Goal: Information Seeking & Learning: Learn about a topic

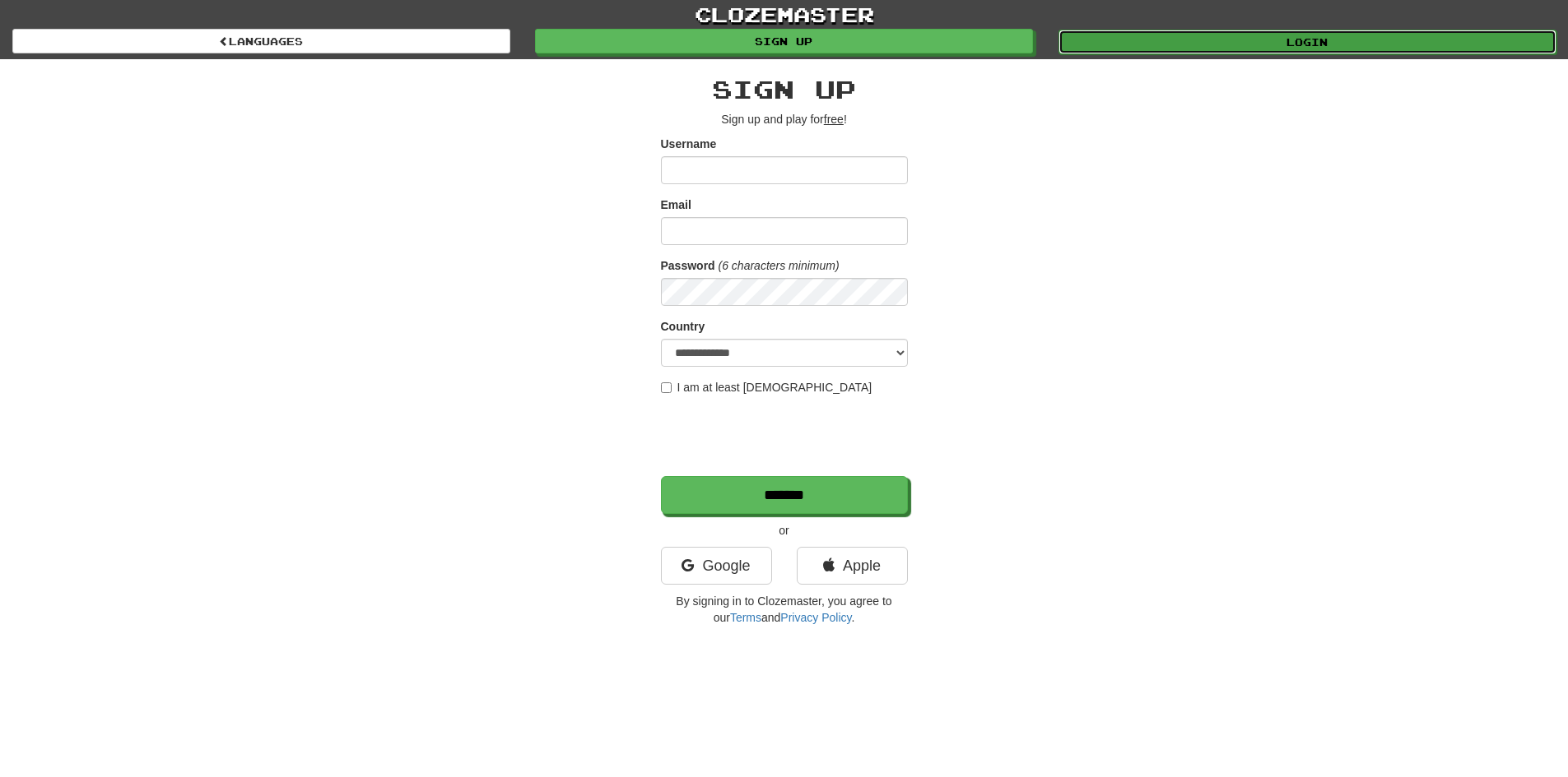
click at [1155, 39] on link "Login" at bounding box center [1307, 41] width 498 height 25
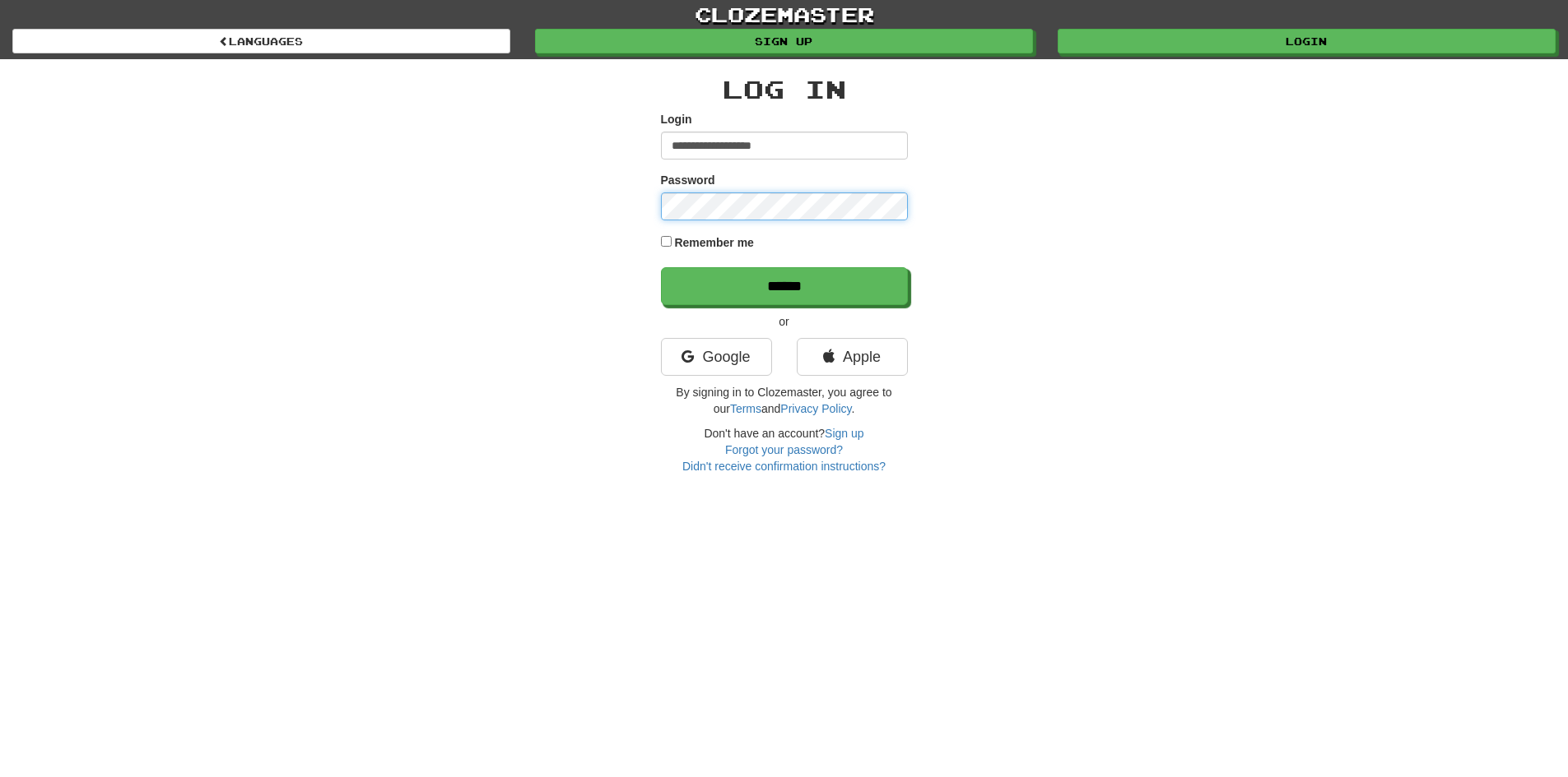
click at [661, 268] on input "******" at bounding box center [784, 286] width 247 height 37
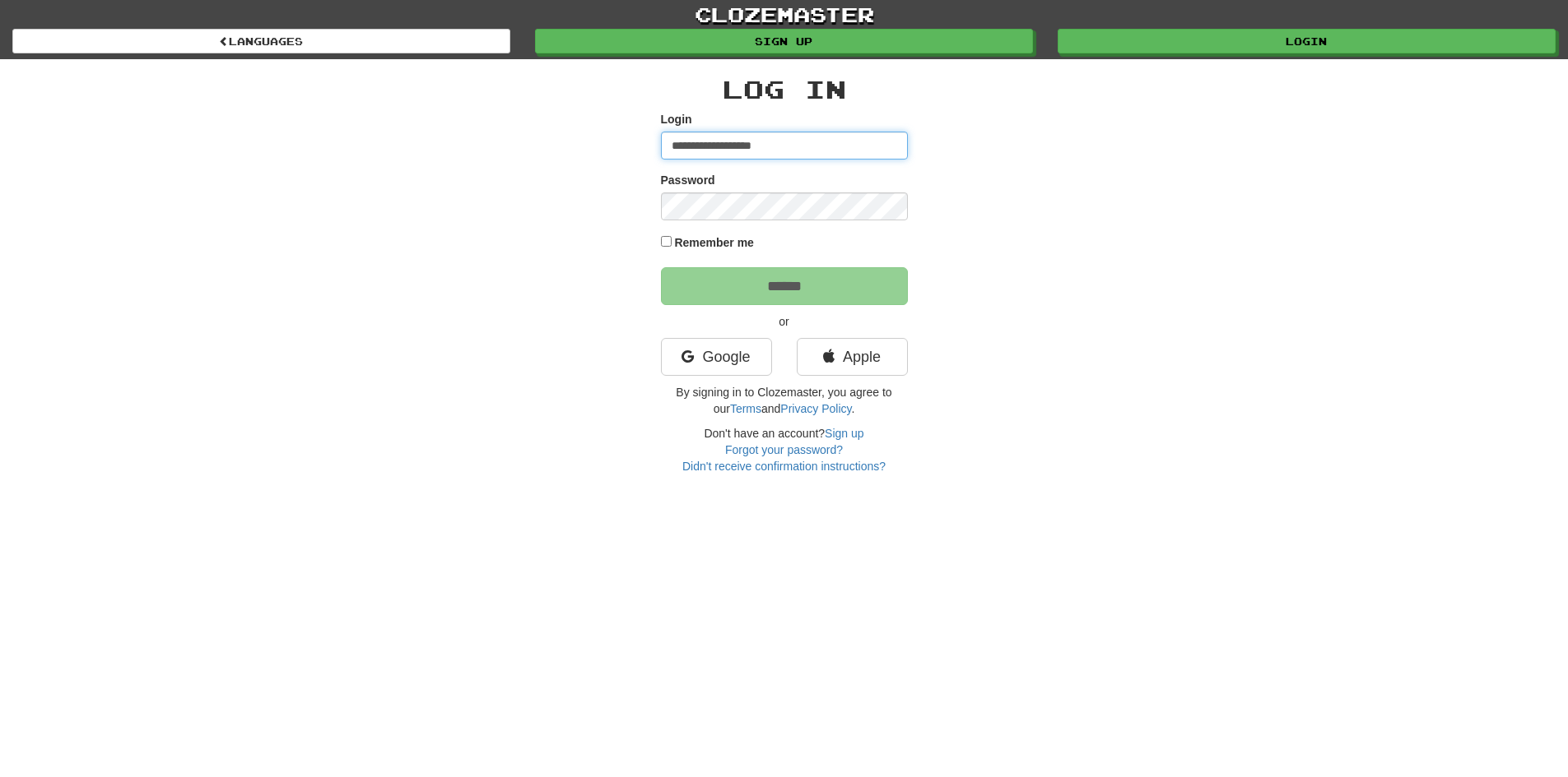
drag, startPoint x: 726, startPoint y: 149, endPoint x: 639, endPoint y: 189, distance: 95.8
click at [637, 189] on div "**********" at bounding box center [784, 267] width 963 height 415
type input "**********"
click at [667, 234] on form "**********" at bounding box center [784, 208] width 247 height 194
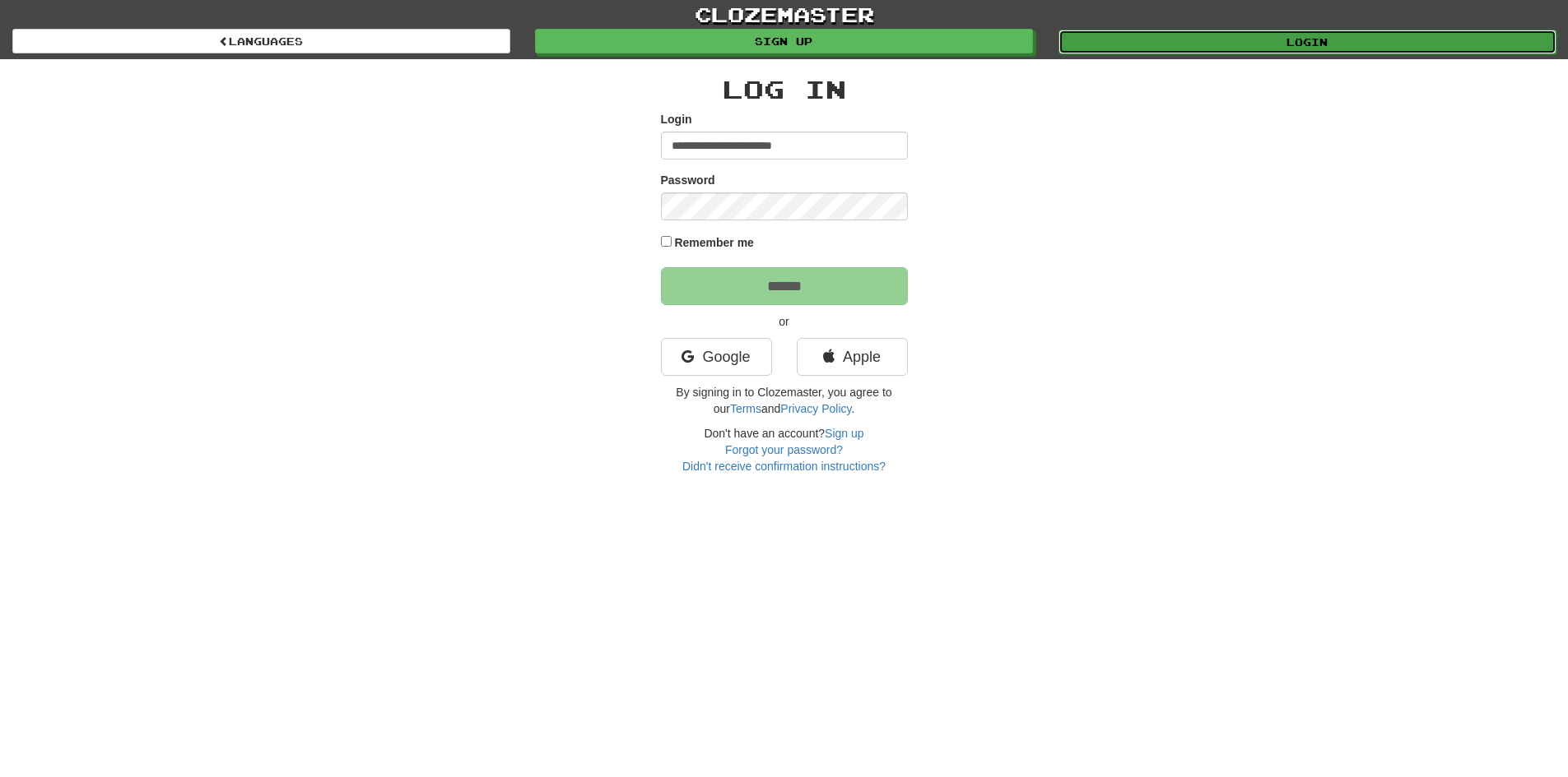
click at [1082, 45] on link "Login" at bounding box center [1307, 41] width 498 height 25
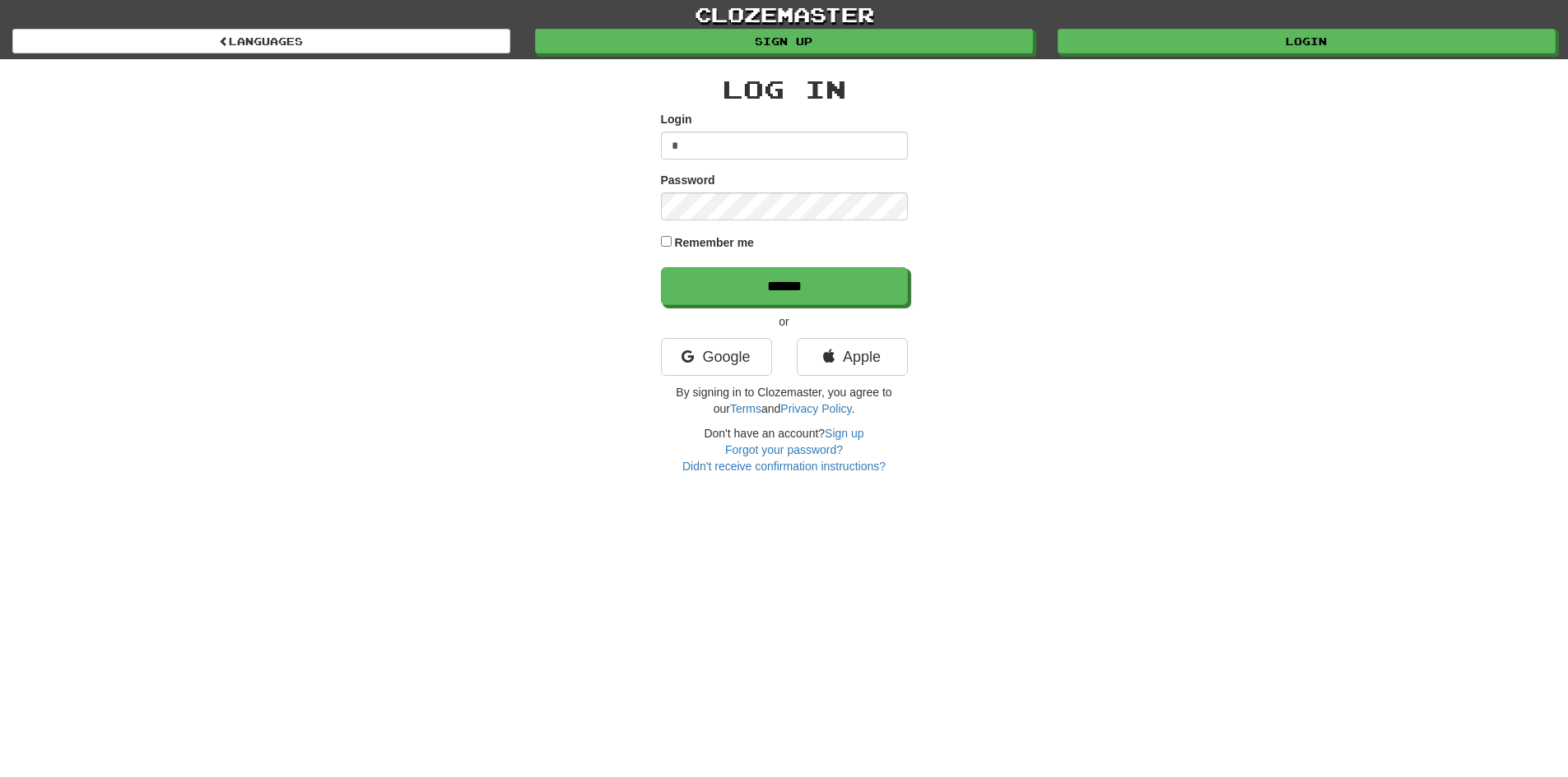
type input "**********"
click at [661, 268] on input "******" at bounding box center [784, 286] width 247 height 37
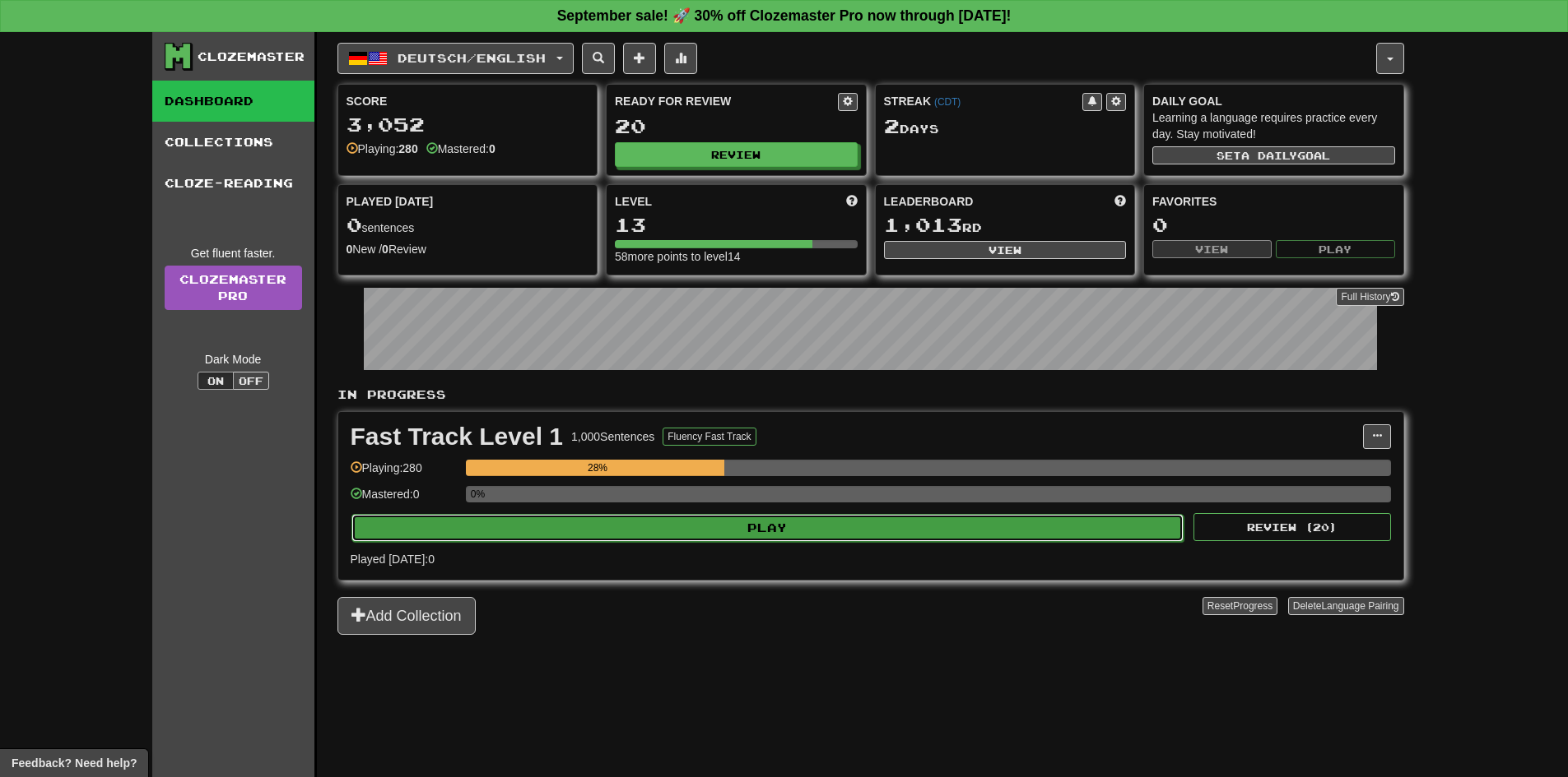
click at [860, 520] on button "Play" at bounding box center [767, 528] width 833 height 28
select select "**"
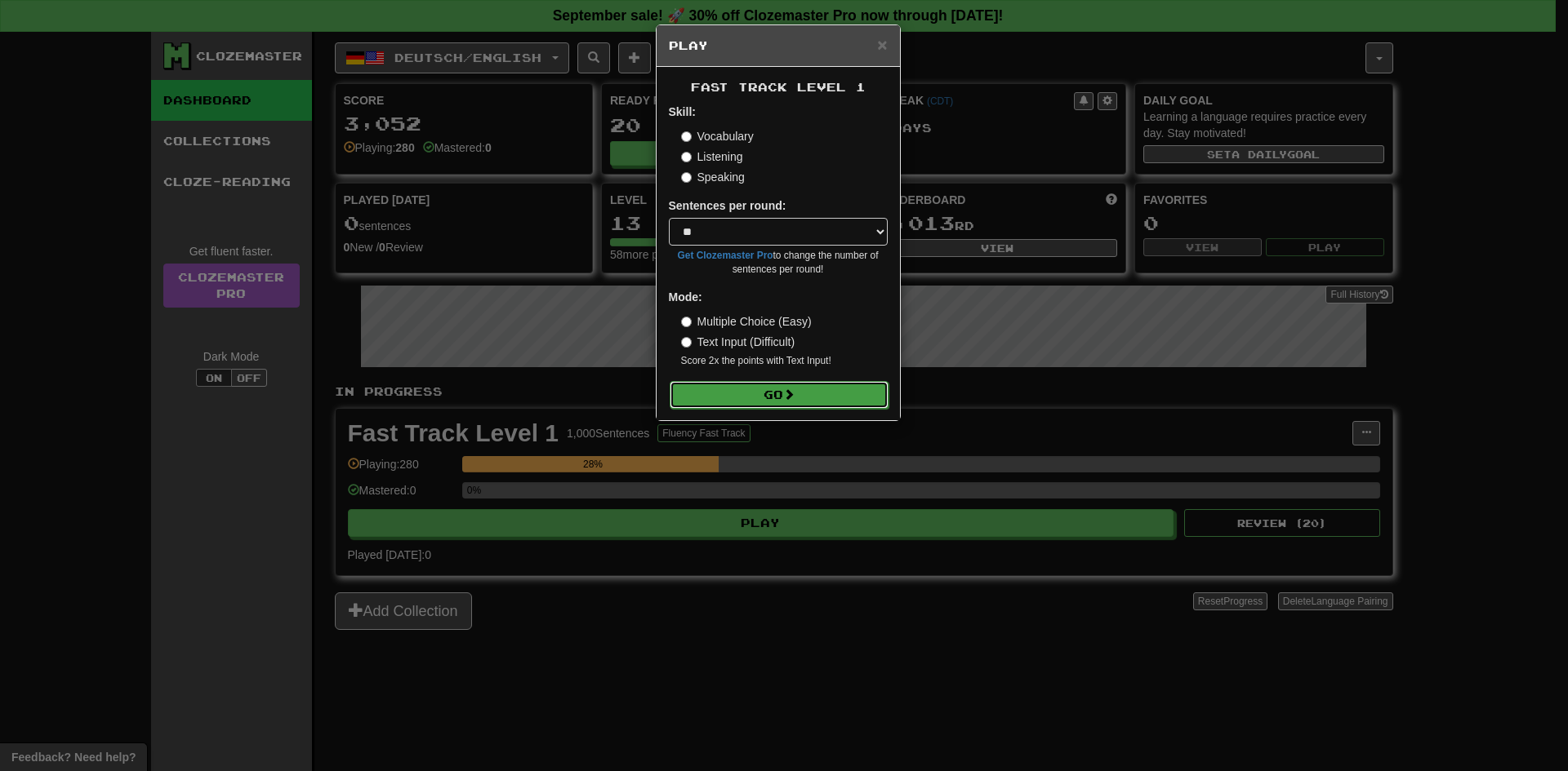
click at [762, 397] on button "Go" at bounding box center [779, 395] width 219 height 27
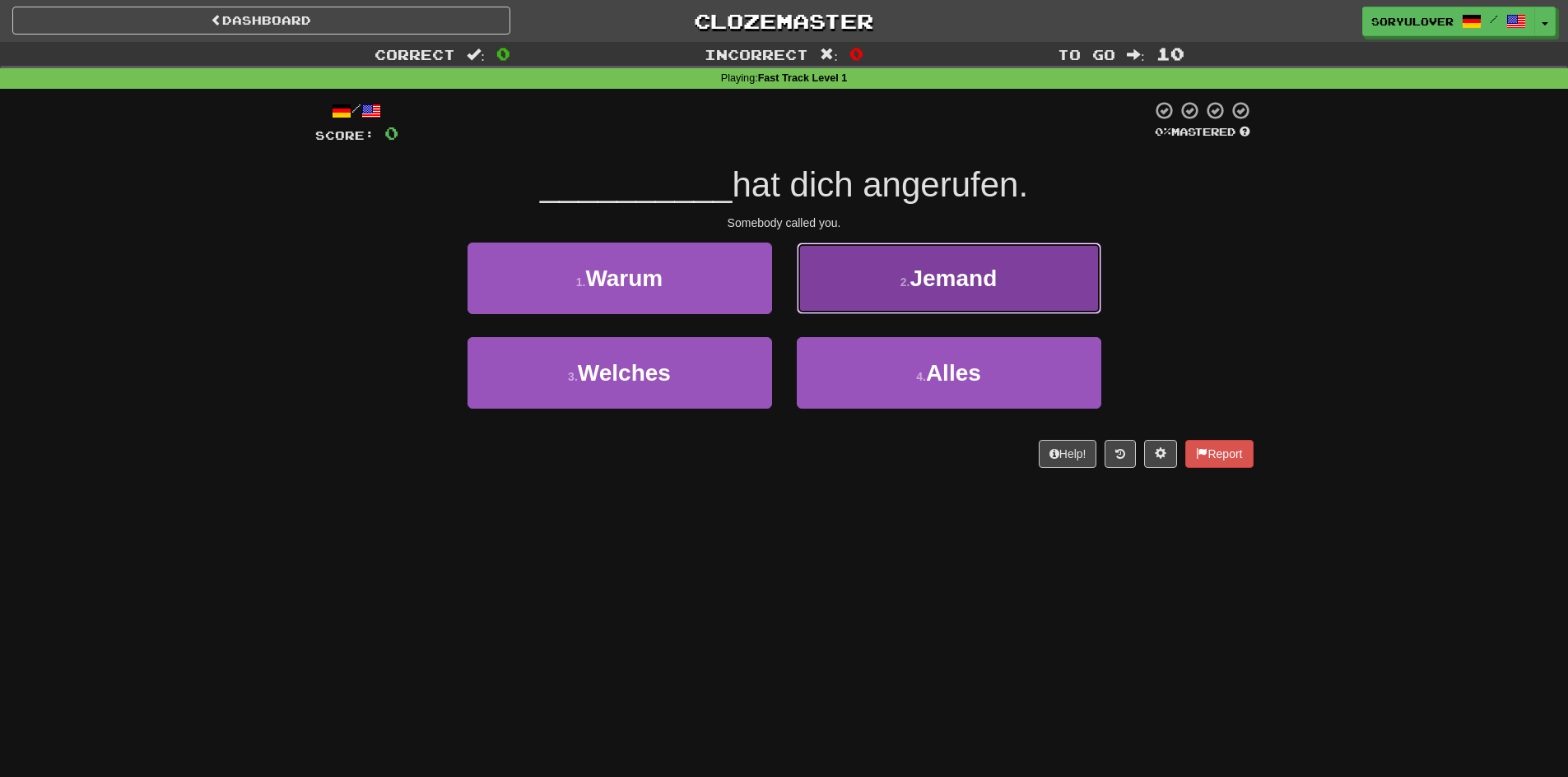
click at [841, 269] on button "2 . Jemand" at bounding box center [949, 278] width 305 height 72
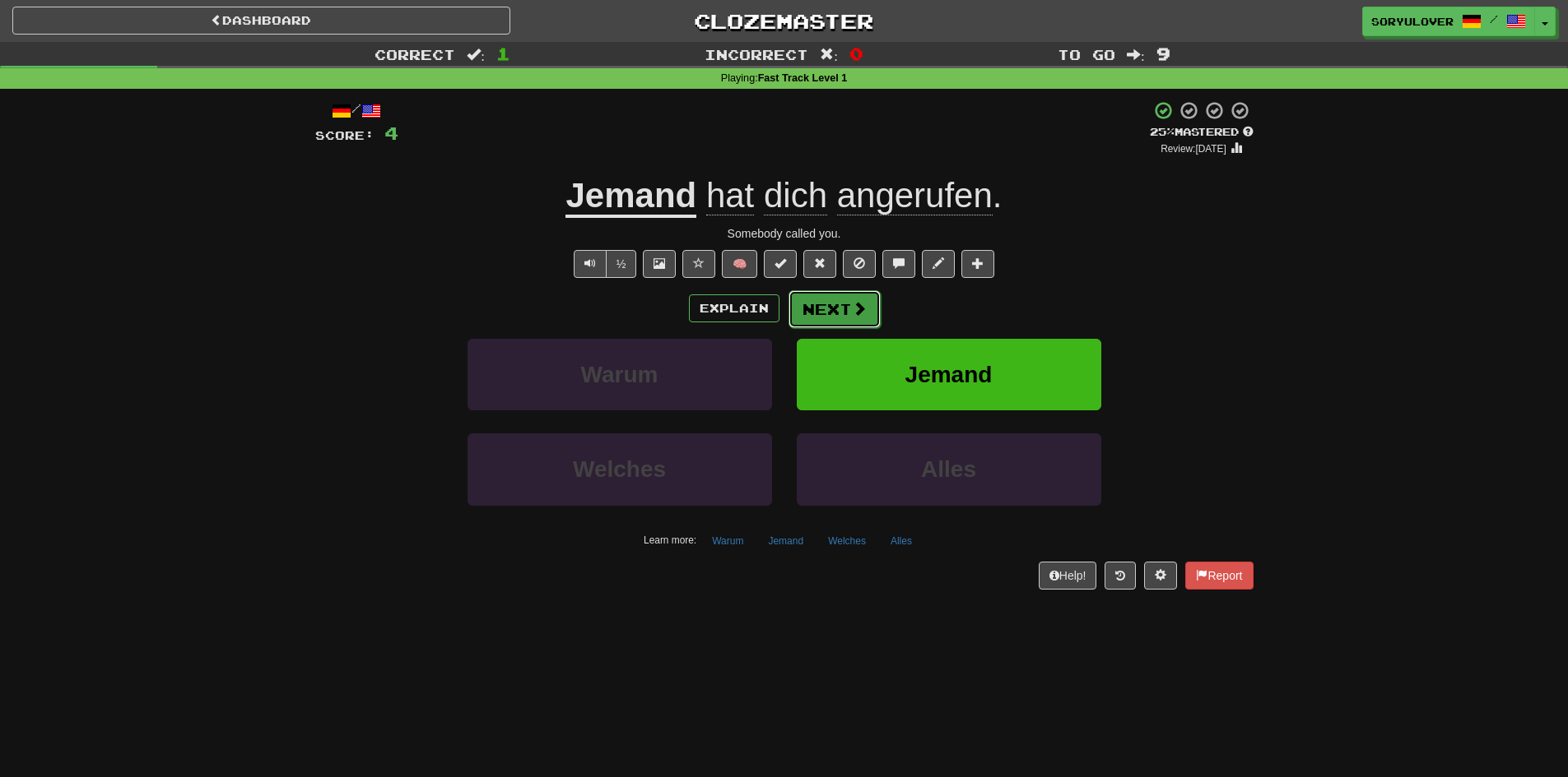
click at [800, 311] on button "Next" at bounding box center [834, 309] width 92 height 37
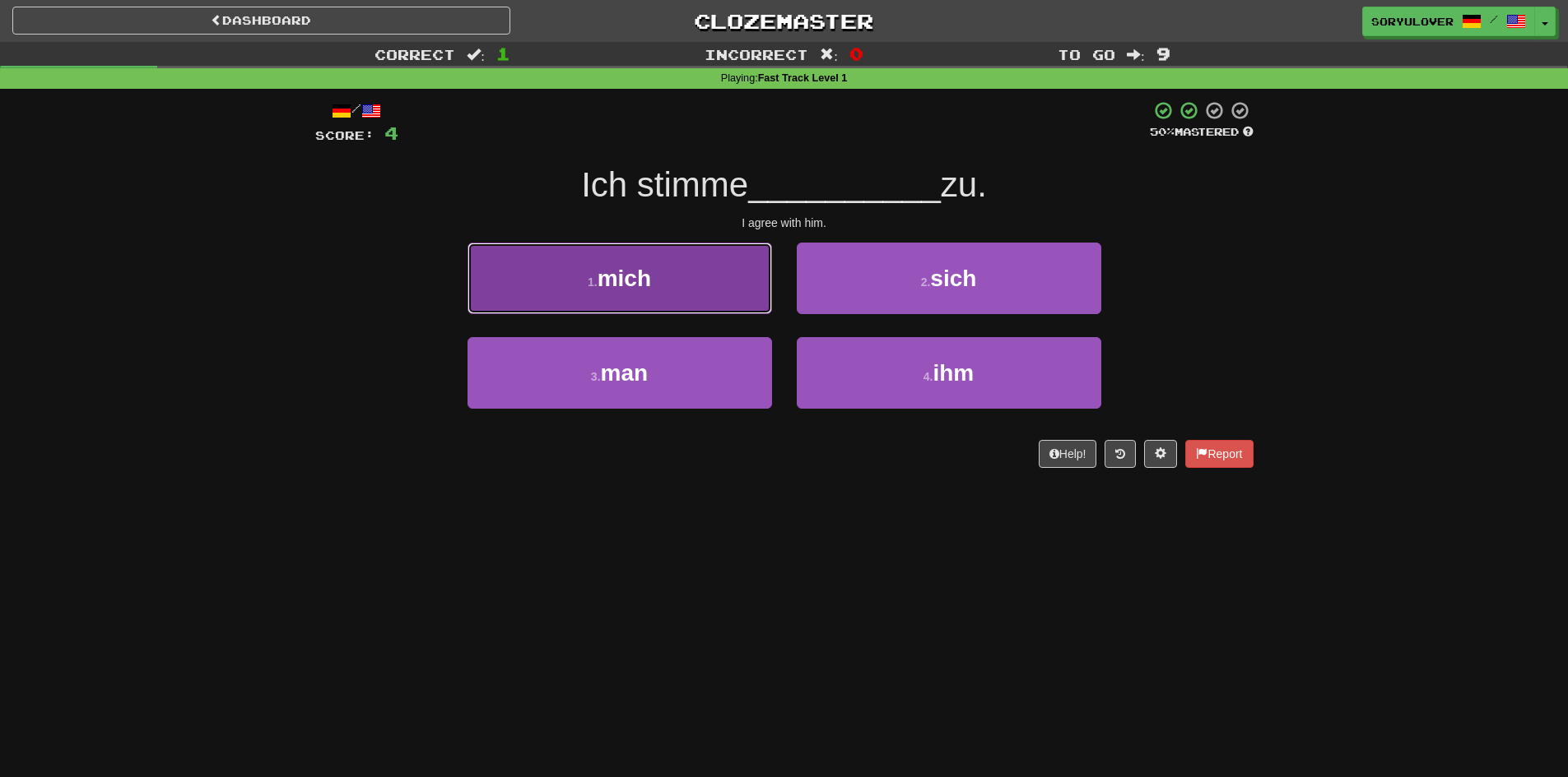
click at [727, 301] on button "1 . mich" at bounding box center [620, 278] width 305 height 72
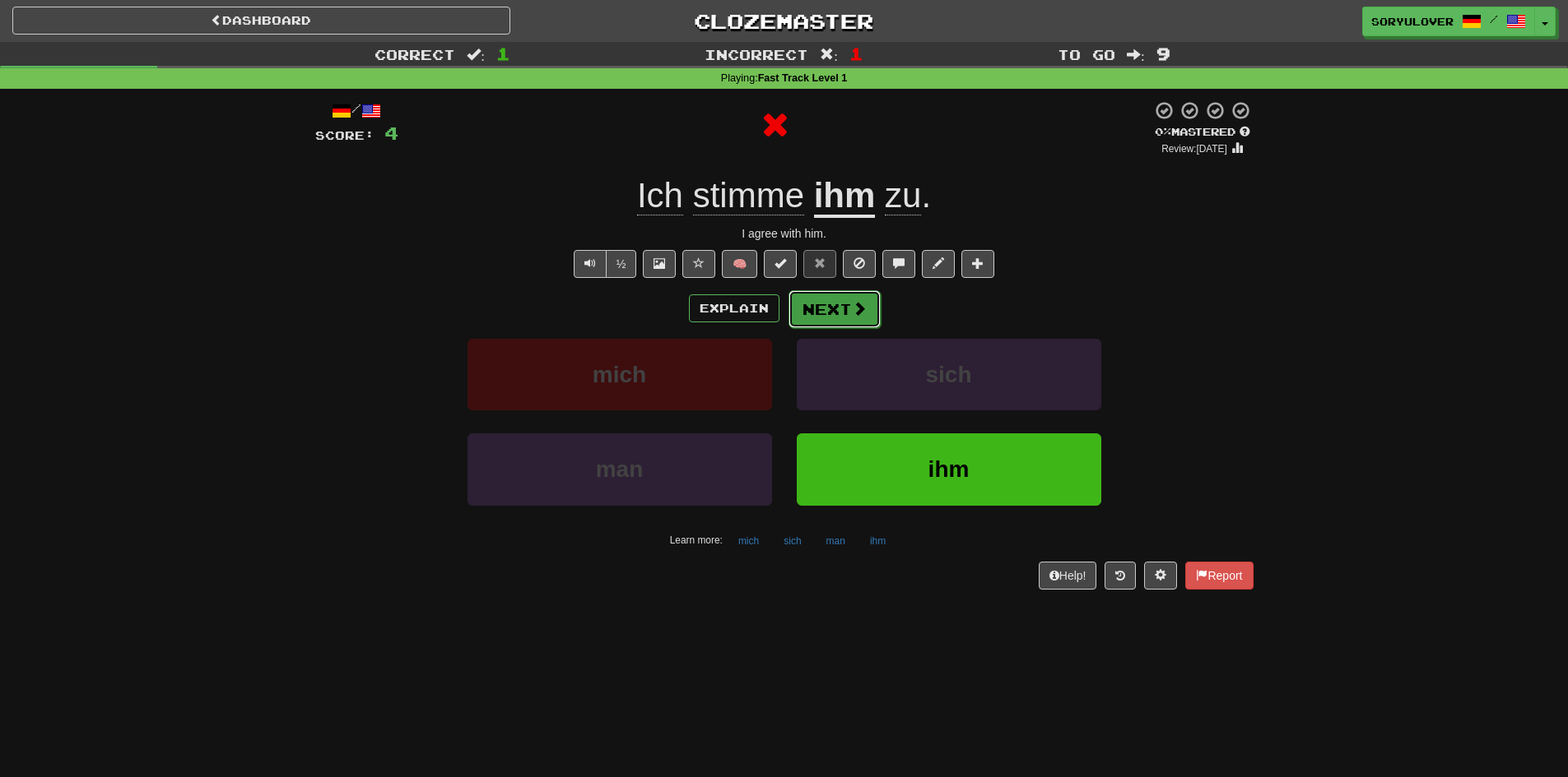
click at [828, 311] on button "Next" at bounding box center [834, 309] width 92 height 37
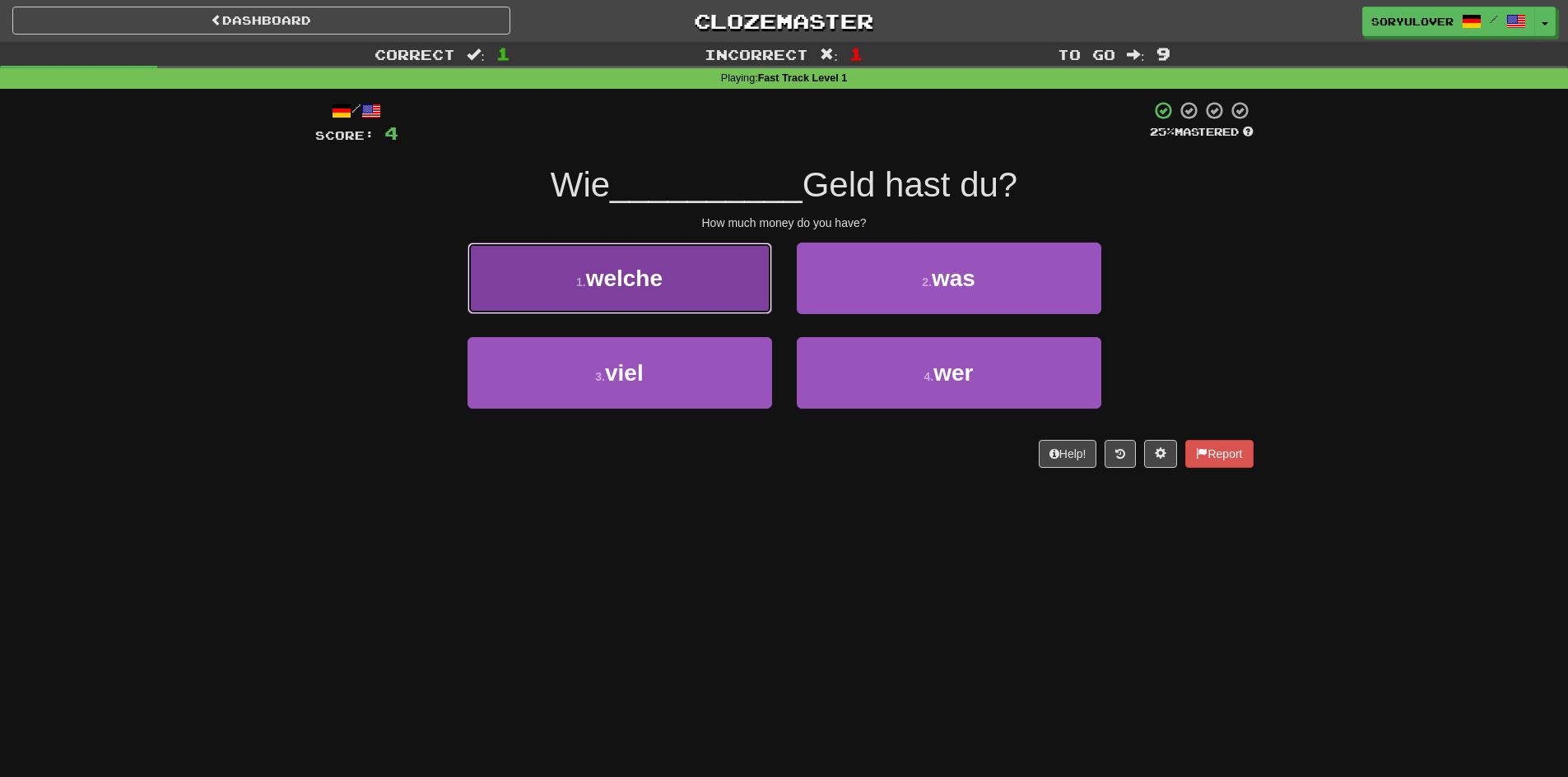
click at [739, 297] on button "1 . welche" at bounding box center [620, 278] width 305 height 72
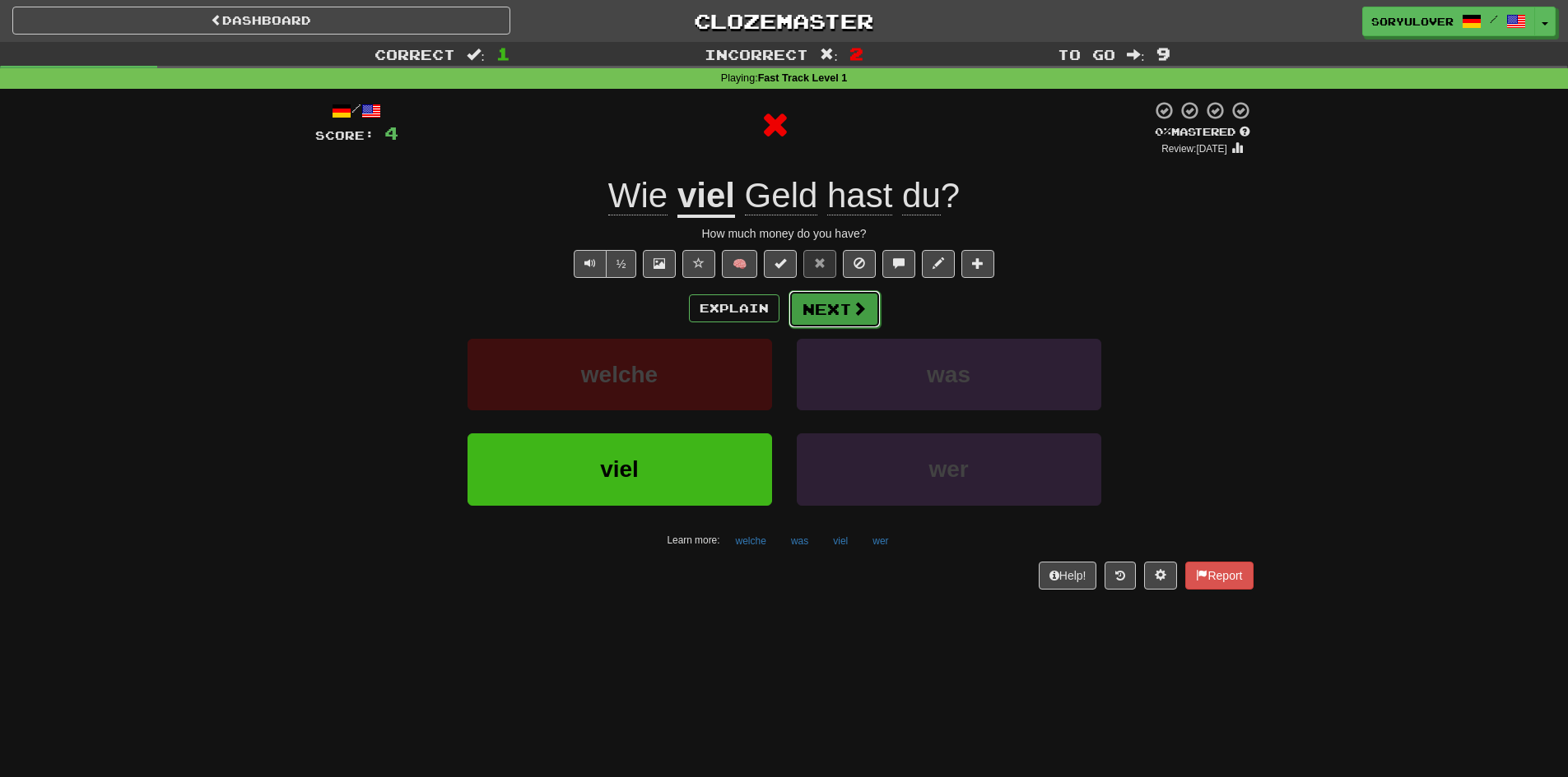
click at [809, 315] on button "Next" at bounding box center [834, 309] width 92 height 37
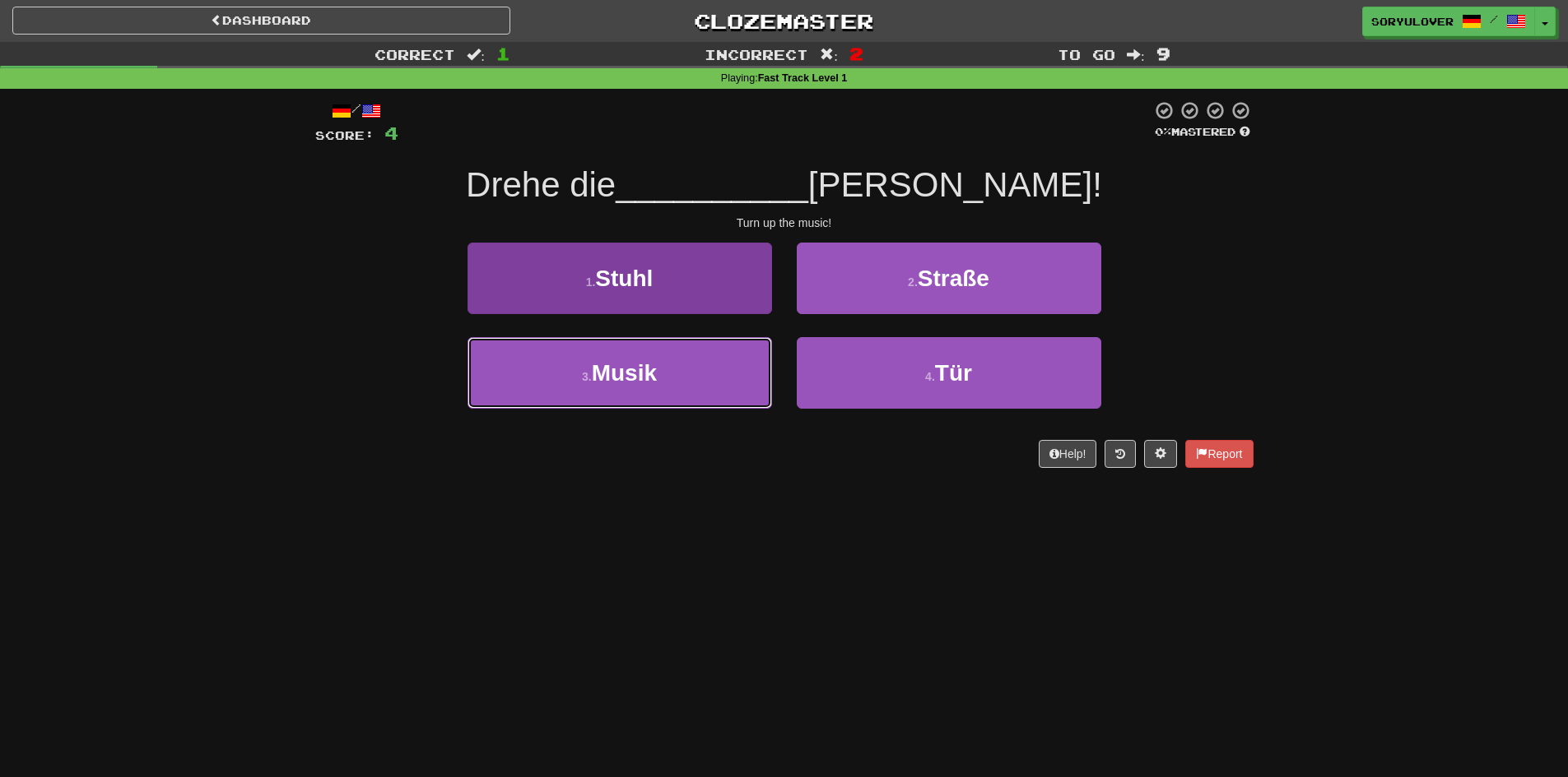
click at [708, 345] on button "3 . Musik" at bounding box center [620, 373] width 305 height 72
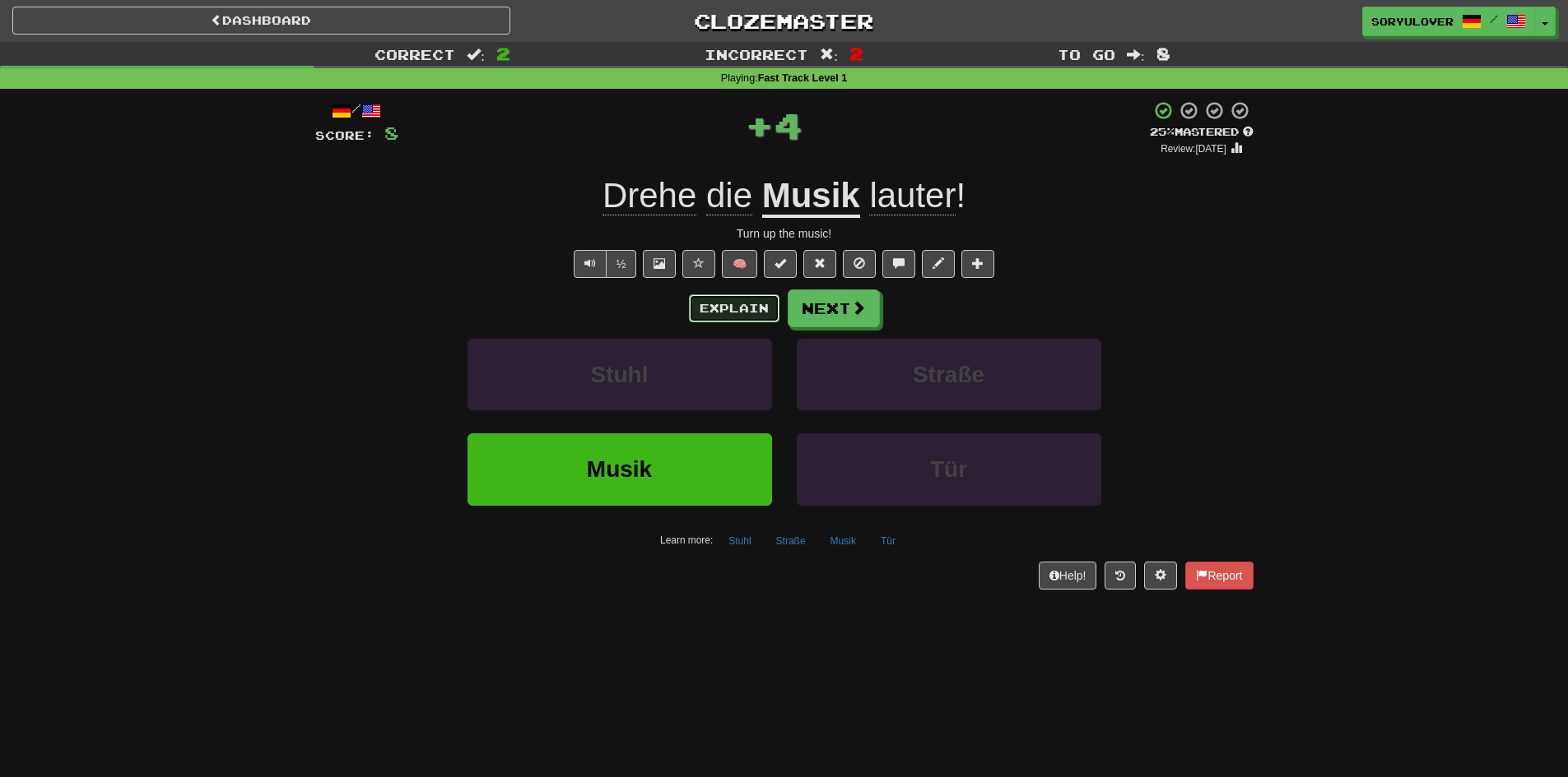
click at [747, 307] on button "Explain" at bounding box center [734, 308] width 90 height 28
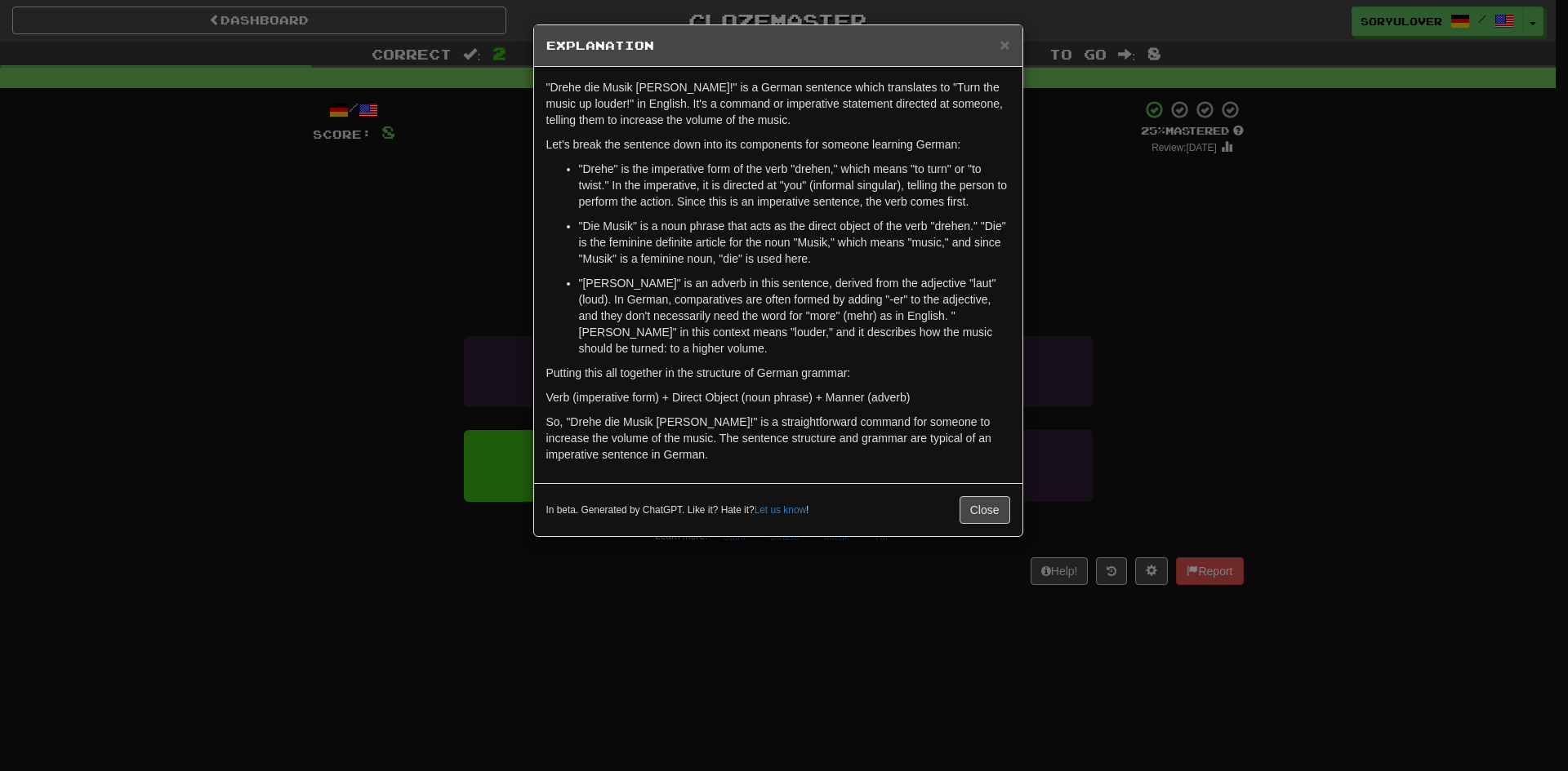
click at [537, 288] on div ""Drehe die Musik lauter!" is a German sentence which translates to "Turn the mu…" at bounding box center [778, 275] width 488 height 417
click at [475, 283] on div "× Explanation "Drehe die Musik lauter!" is a German sentence which translates t…" at bounding box center [784, 386] width 1568 height 771
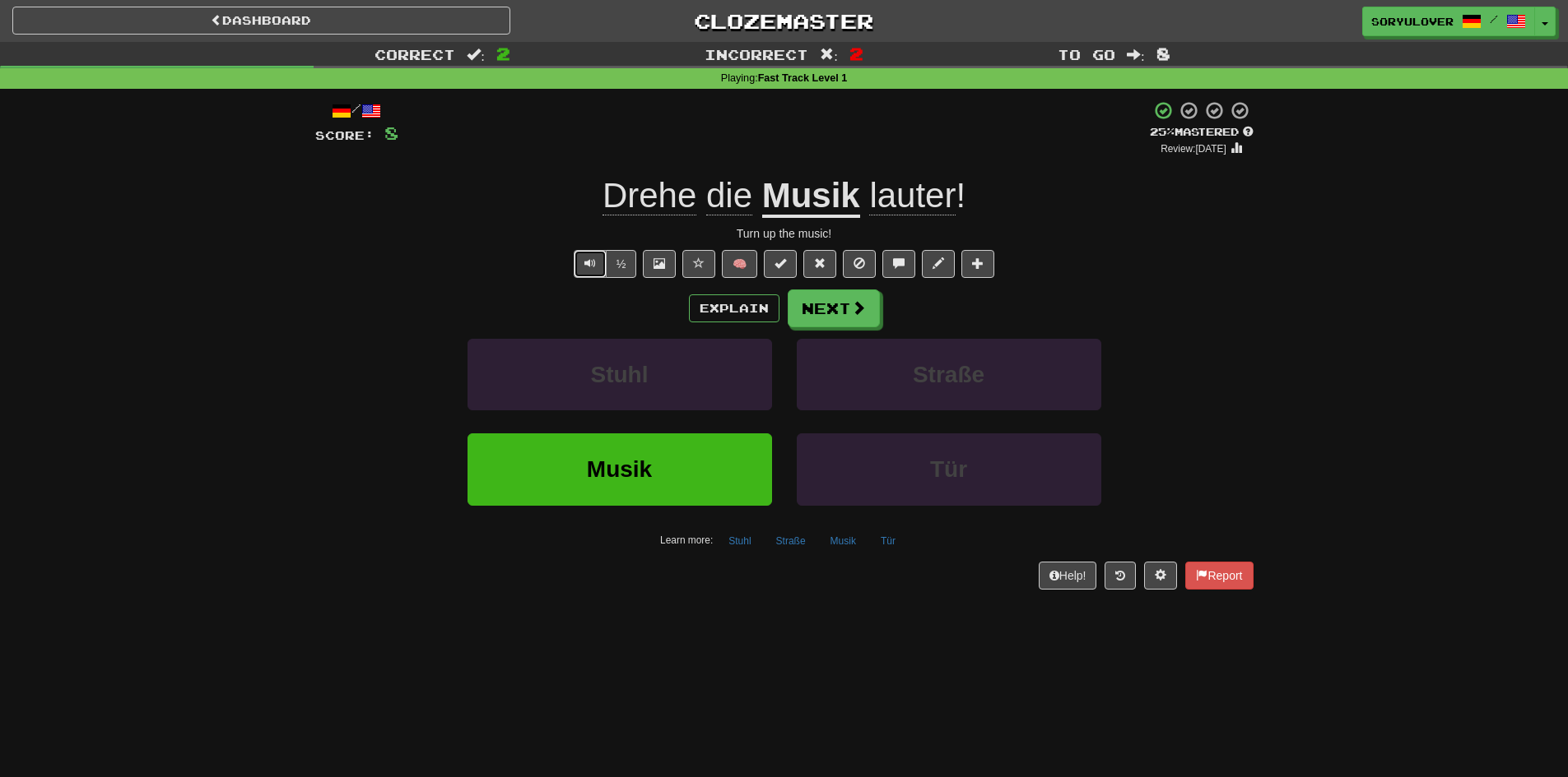
click at [586, 261] on span "Text-to-speech controls" at bounding box center [590, 264] width 12 height 12
click at [576, 262] on button "Text-to-speech controls" at bounding box center [589, 264] width 32 height 28
click at [598, 269] on button "Text-to-speech controls" at bounding box center [589, 264] width 32 height 28
click at [586, 267] on span "Text-to-speech controls" at bounding box center [590, 264] width 12 height 12
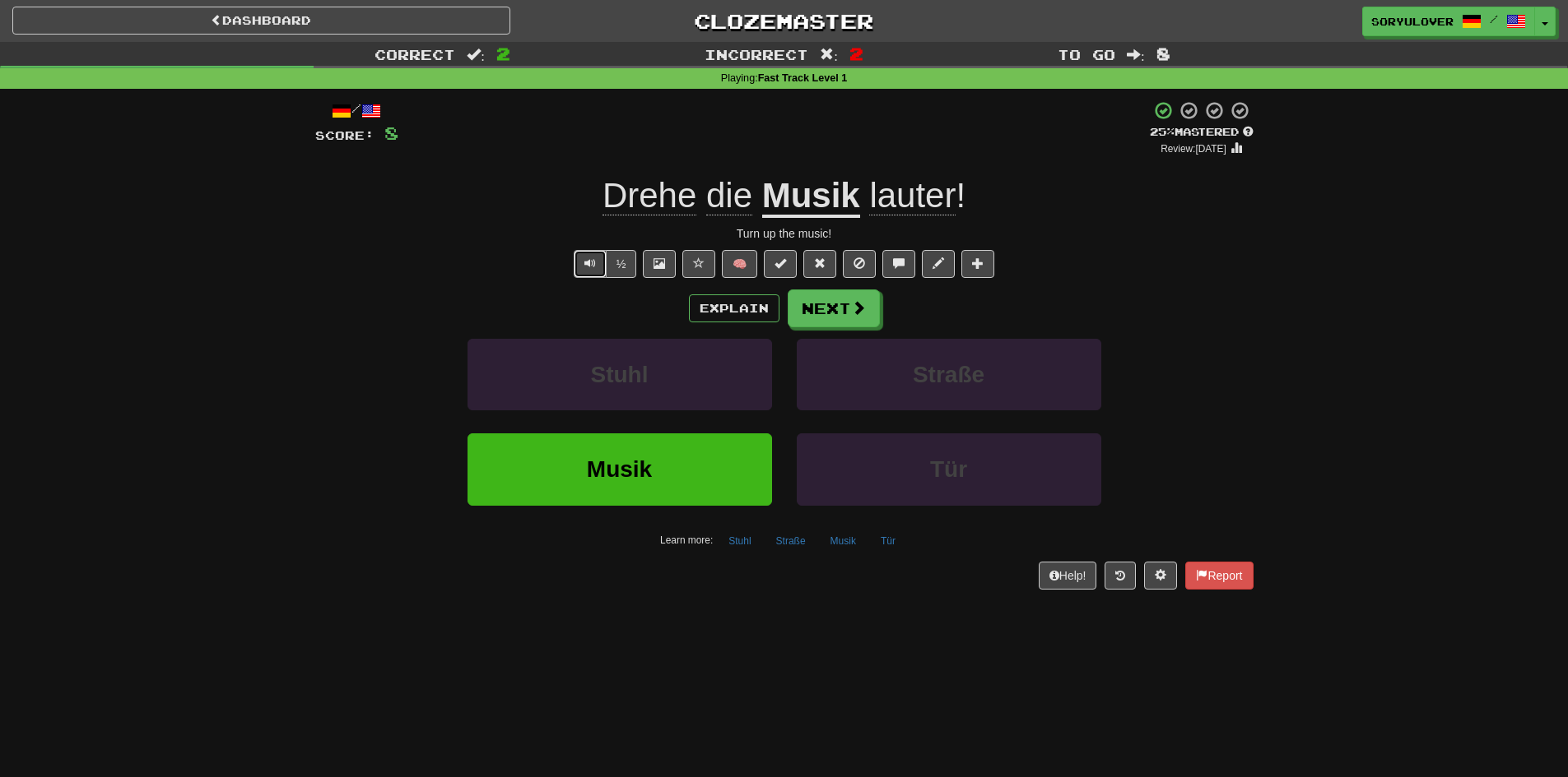
click at [581, 269] on button "Text-to-speech controls" at bounding box center [589, 264] width 32 height 28
click at [824, 312] on button "Next" at bounding box center [834, 309] width 92 height 37
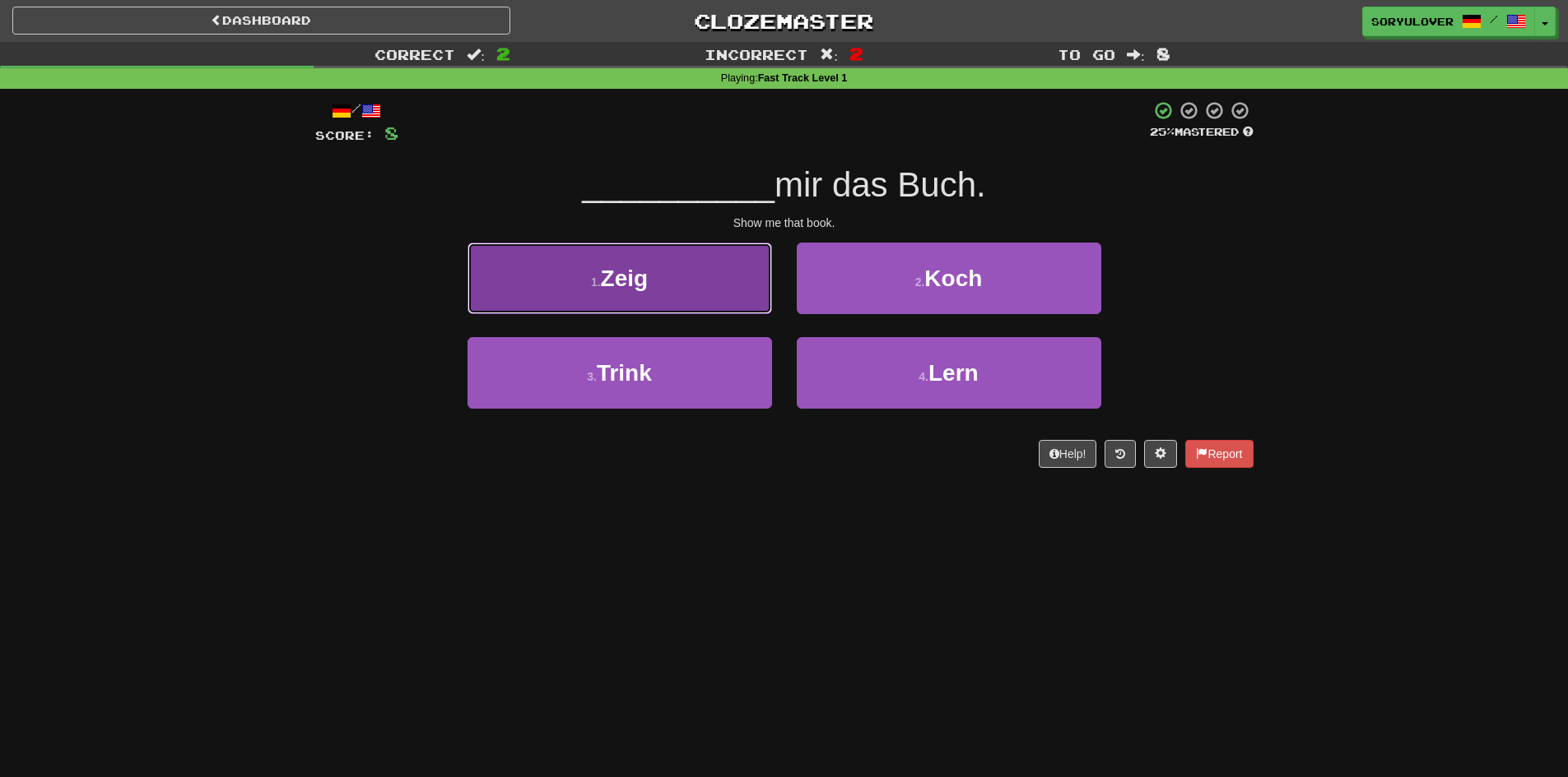
click at [737, 297] on button "1 . Zeig" at bounding box center [620, 278] width 305 height 72
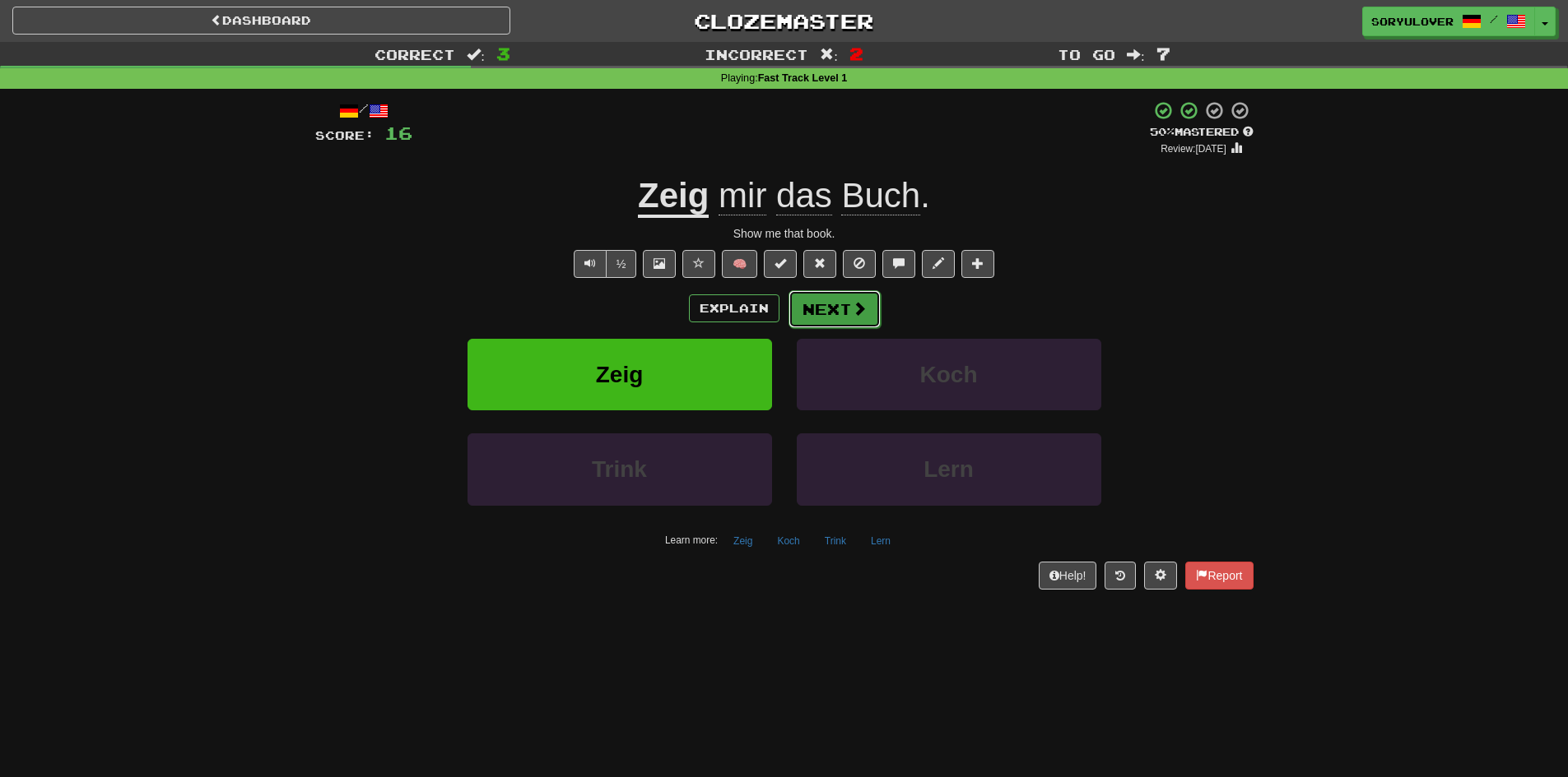
click at [803, 317] on button "Next" at bounding box center [834, 309] width 92 height 37
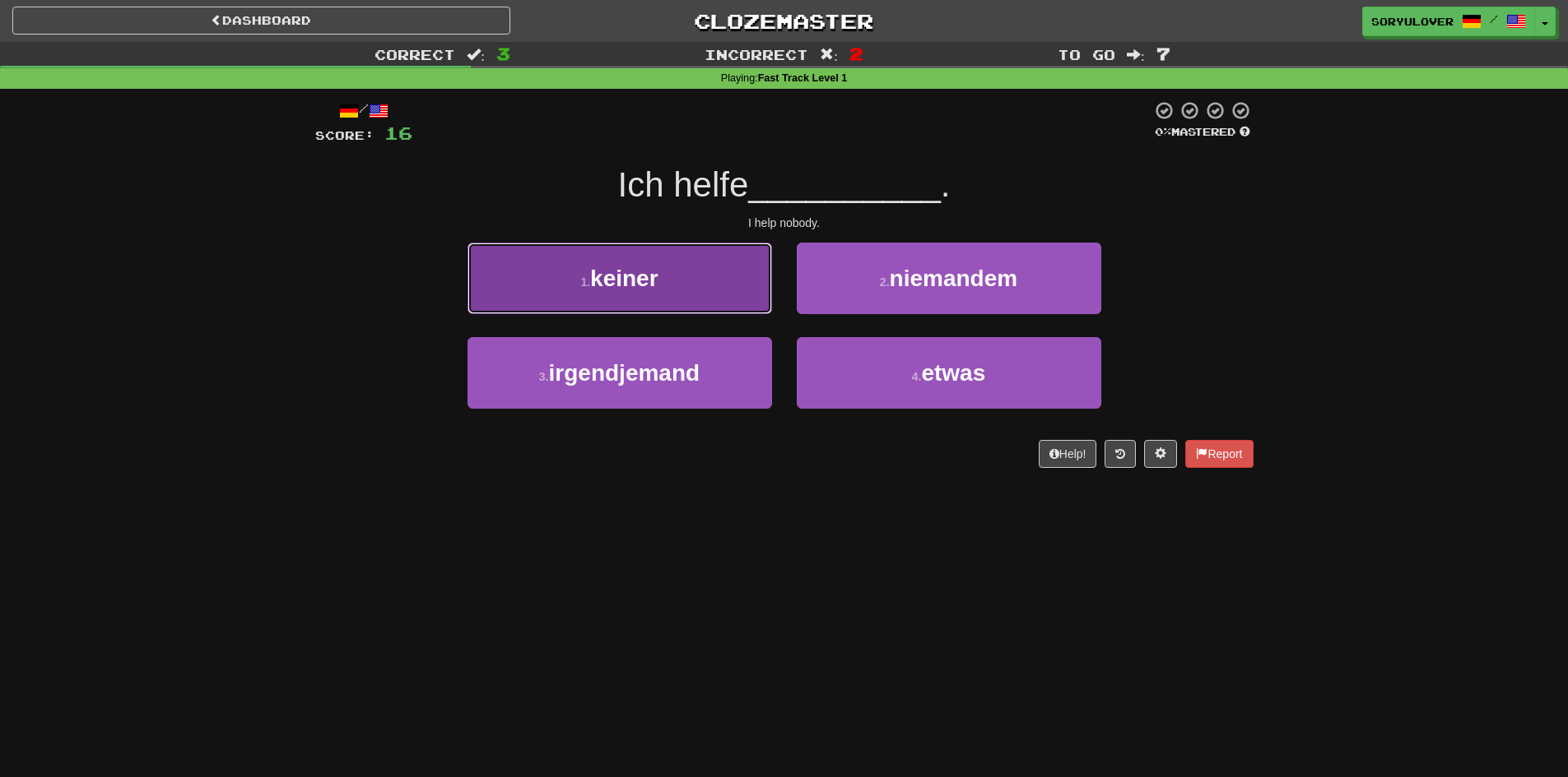
click at [756, 293] on button "1 . keiner" at bounding box center [620, 278] width 305 height 72
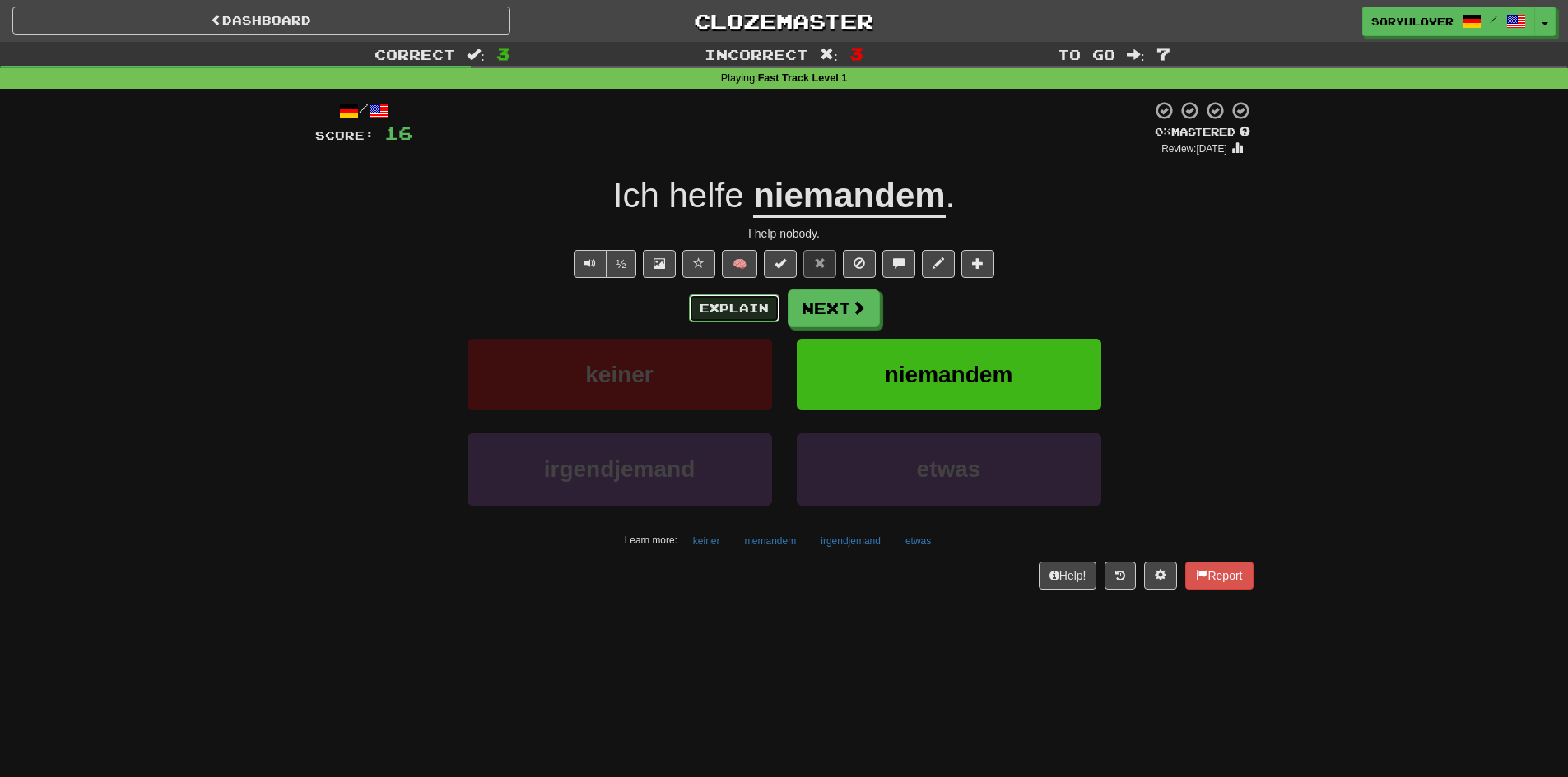
click at [740, 315] on button "Explain" at bounding box center [734, 308] width 90 height 28
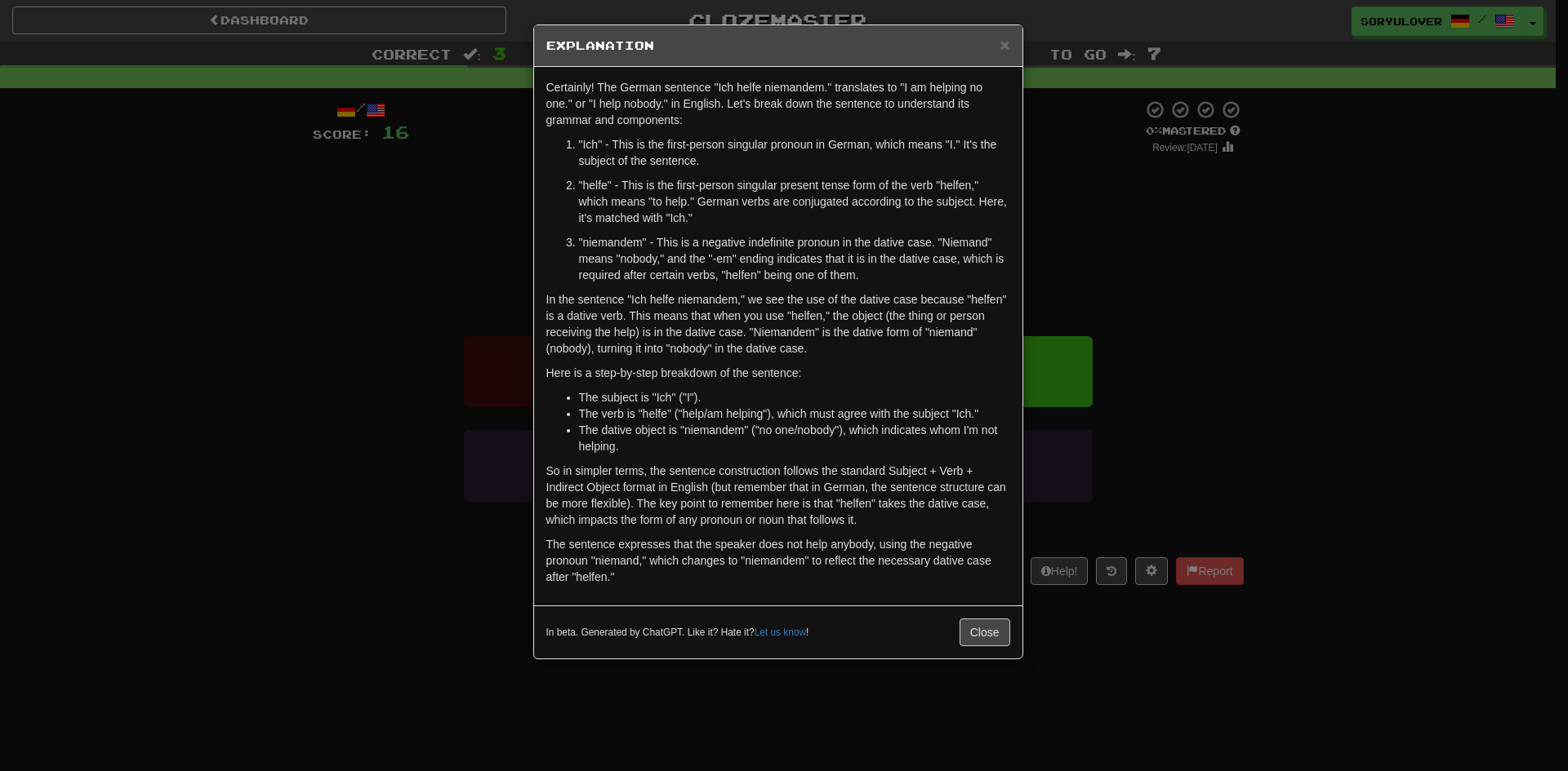
click at [474, 291] on div "× Explanation Certainly! The German sentence "Ich helfe niemandem." translates …" at bounding box center [784, 386] width 1568 height 771
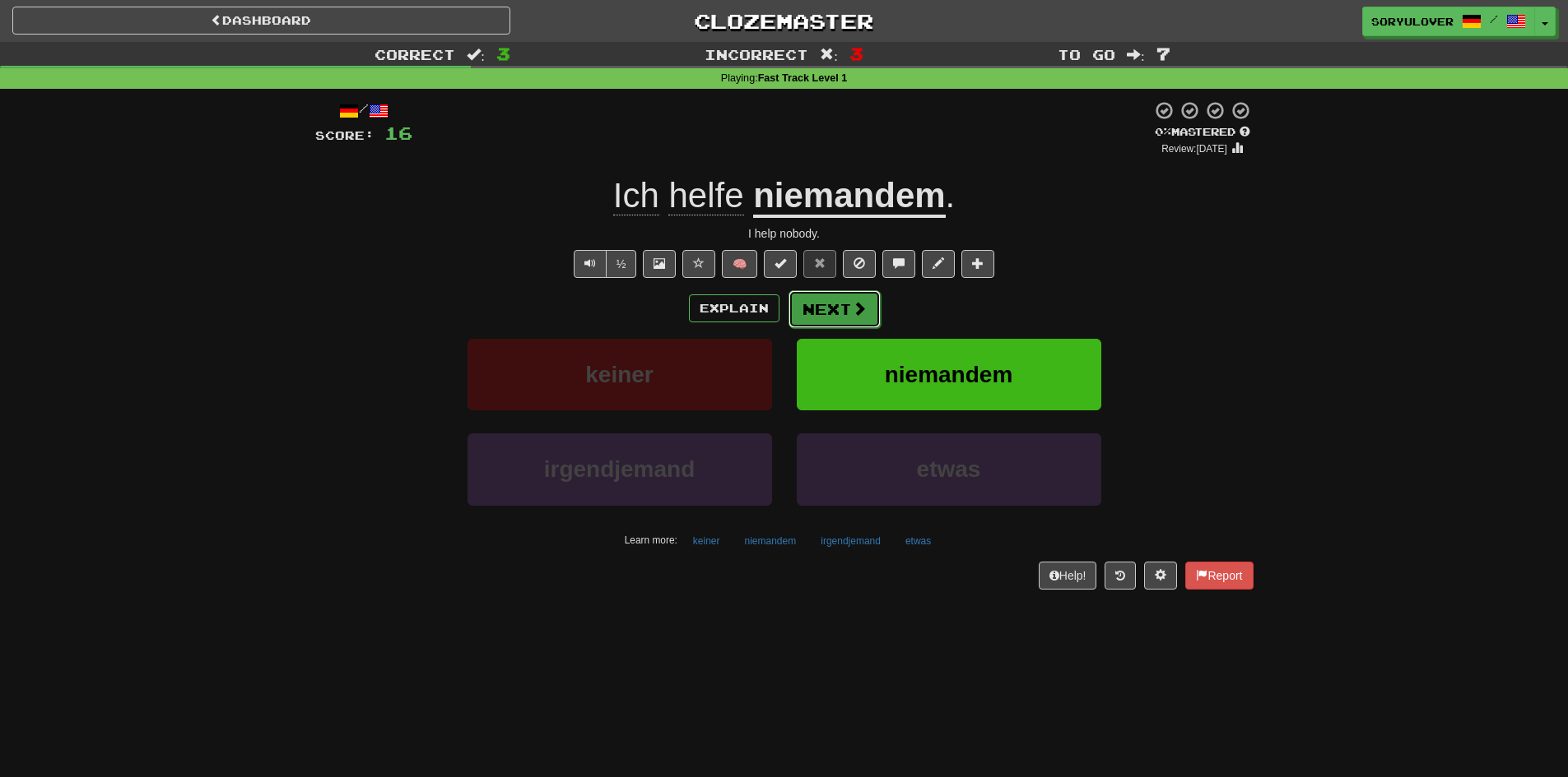
click at [817, 311] on button "Next" at bounding box center [834, 309] width 92 height 37
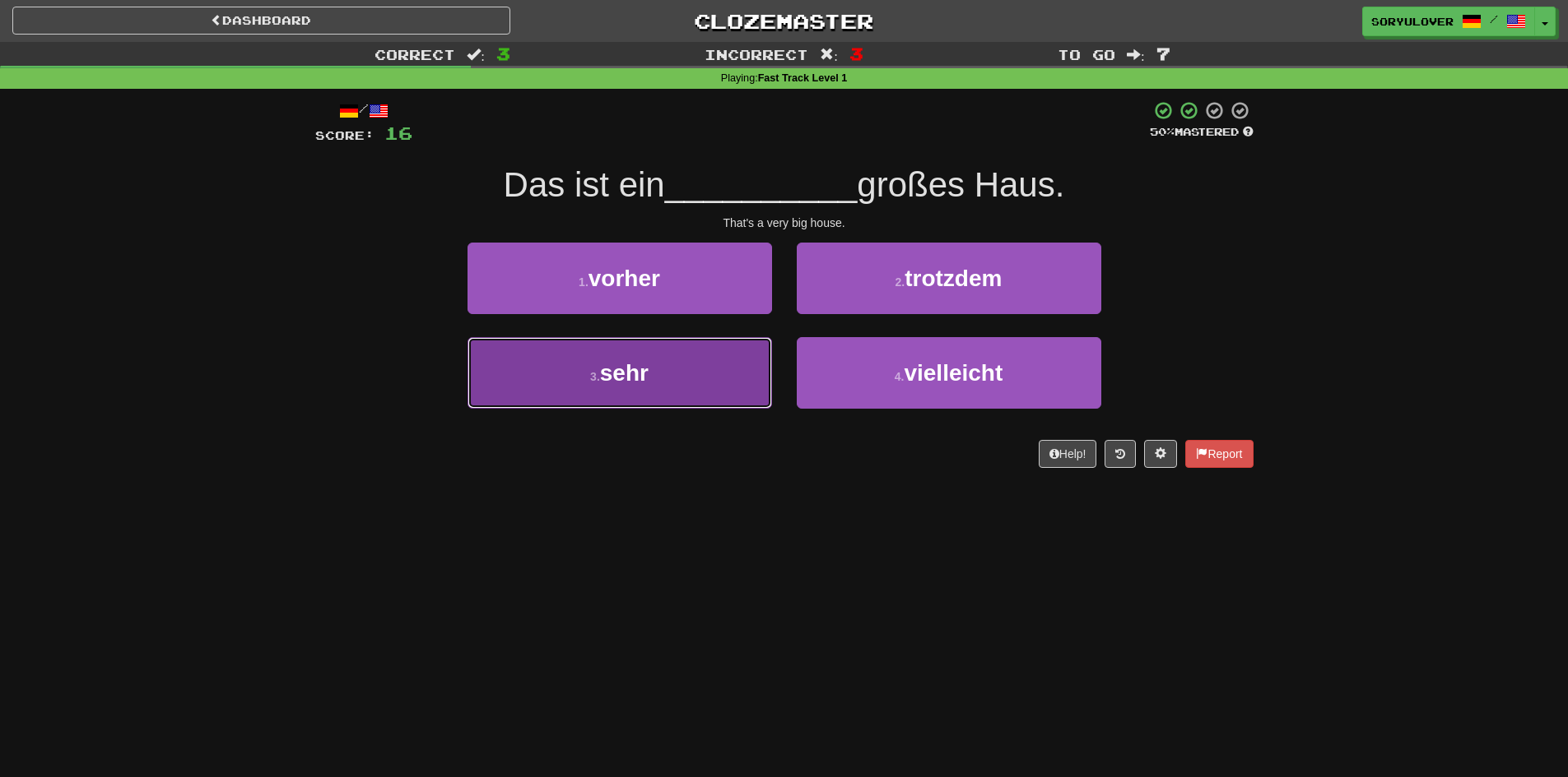
click at [706, 367] on button "3 . sehr" at bounding box center [620, 373] width 305 height 72
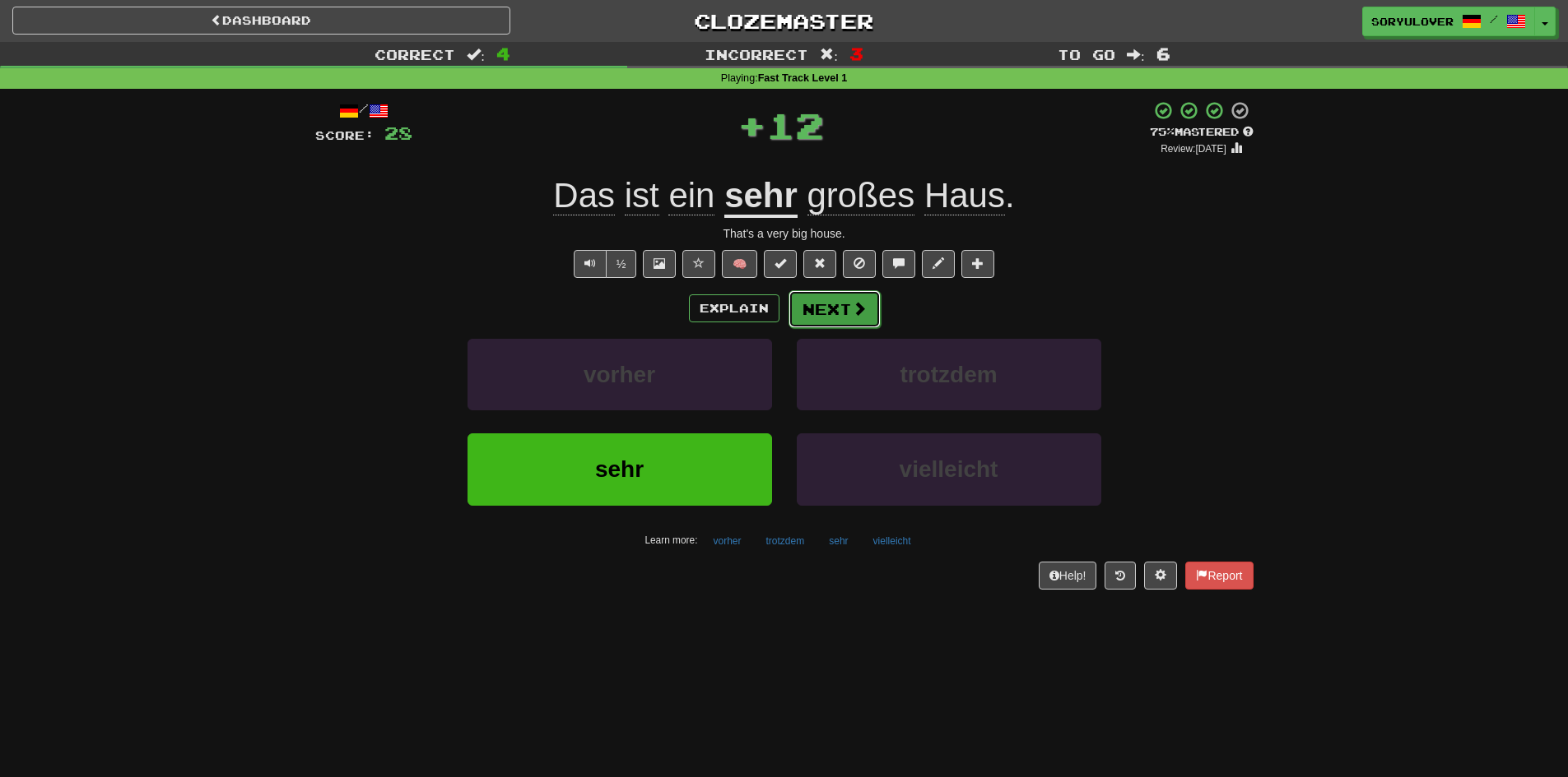
click at [819, 314] on button "Next" at bounding box center [834, 309] width 92 height 37
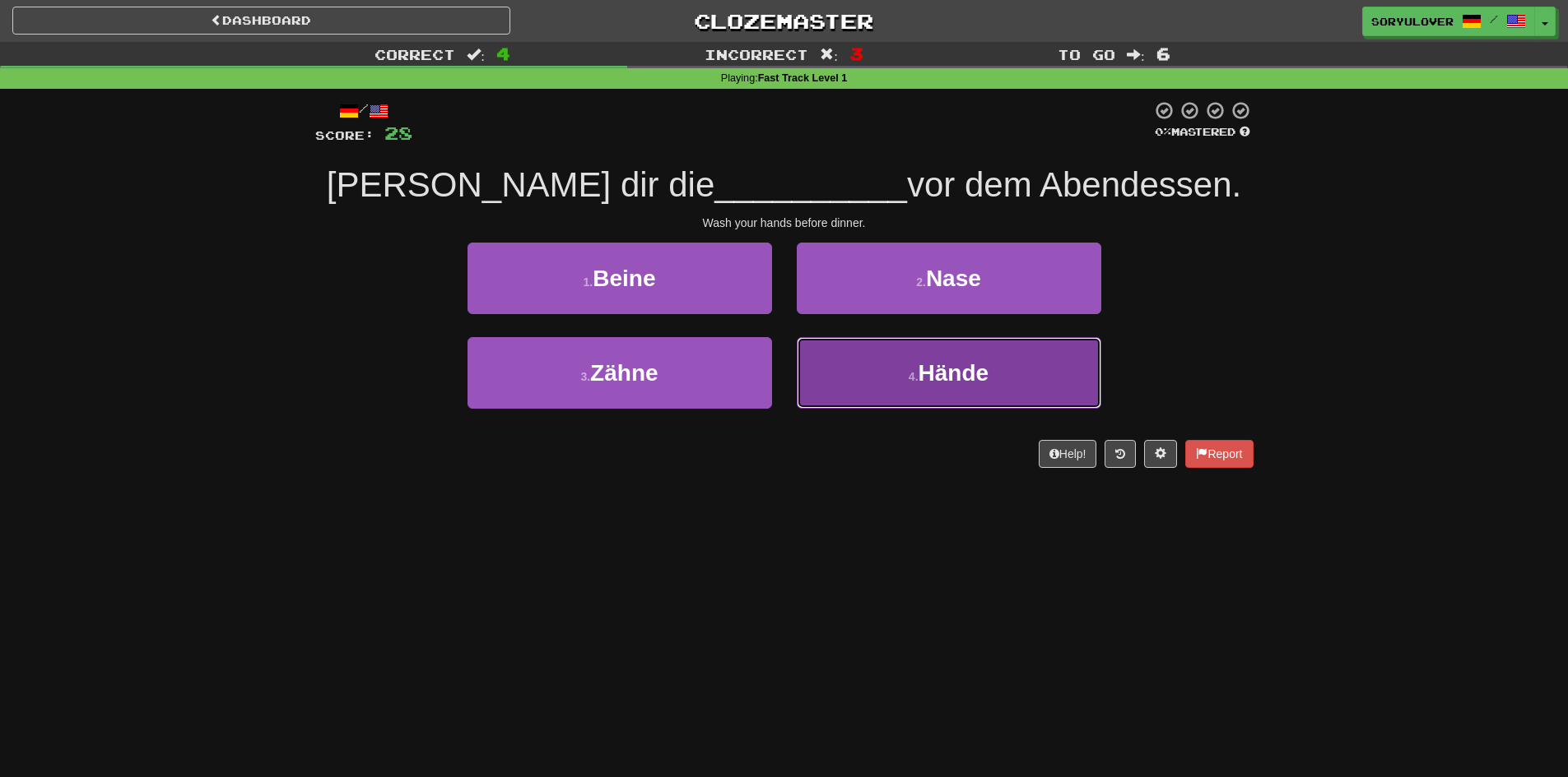
click at [873, 369] on button "4 . Hände" at bounding box center [949, 373] width 305 height 72
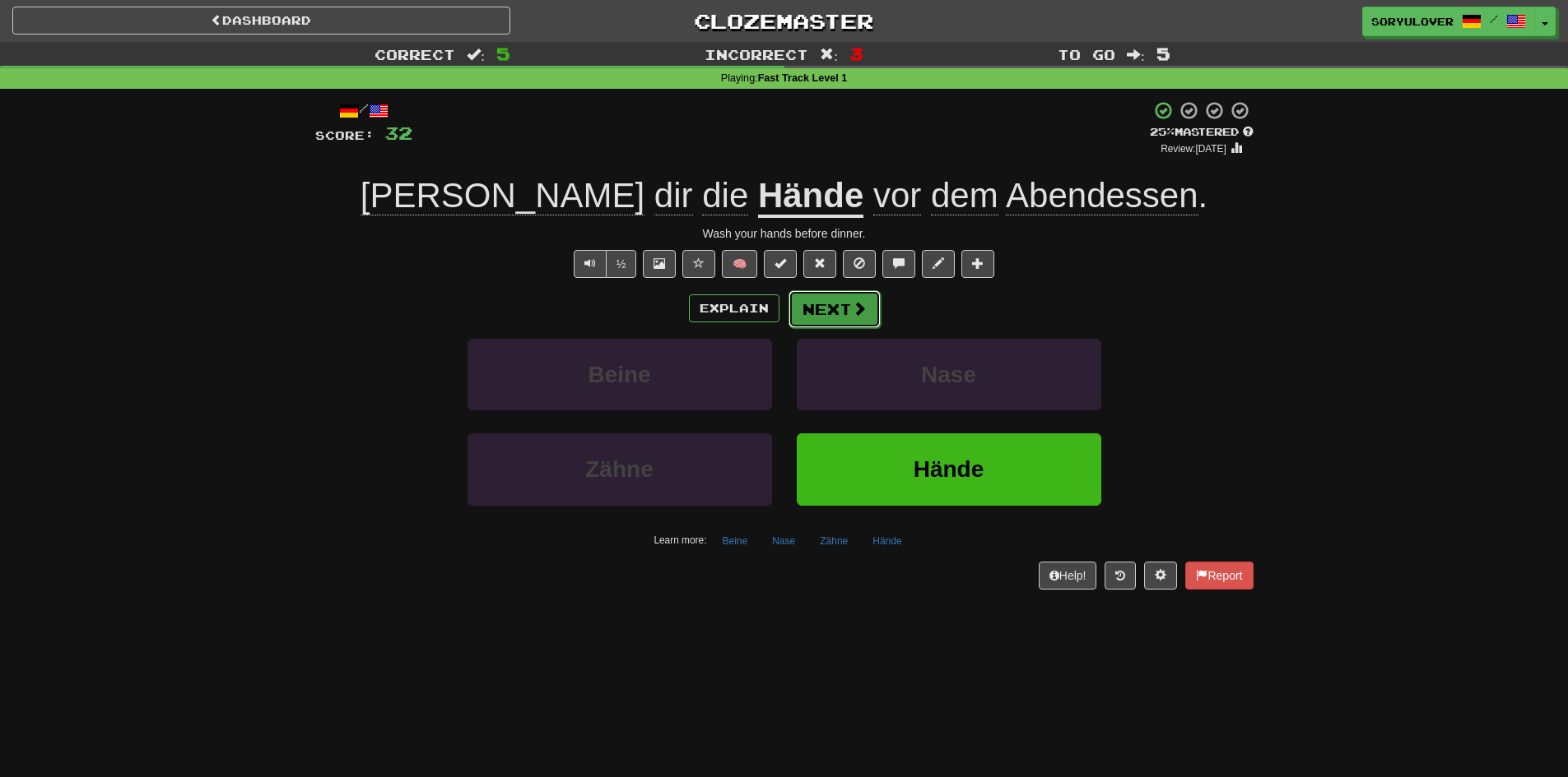
click at [801, 310] on button "Next" at bounding box center [834, 309] width 92 height 37
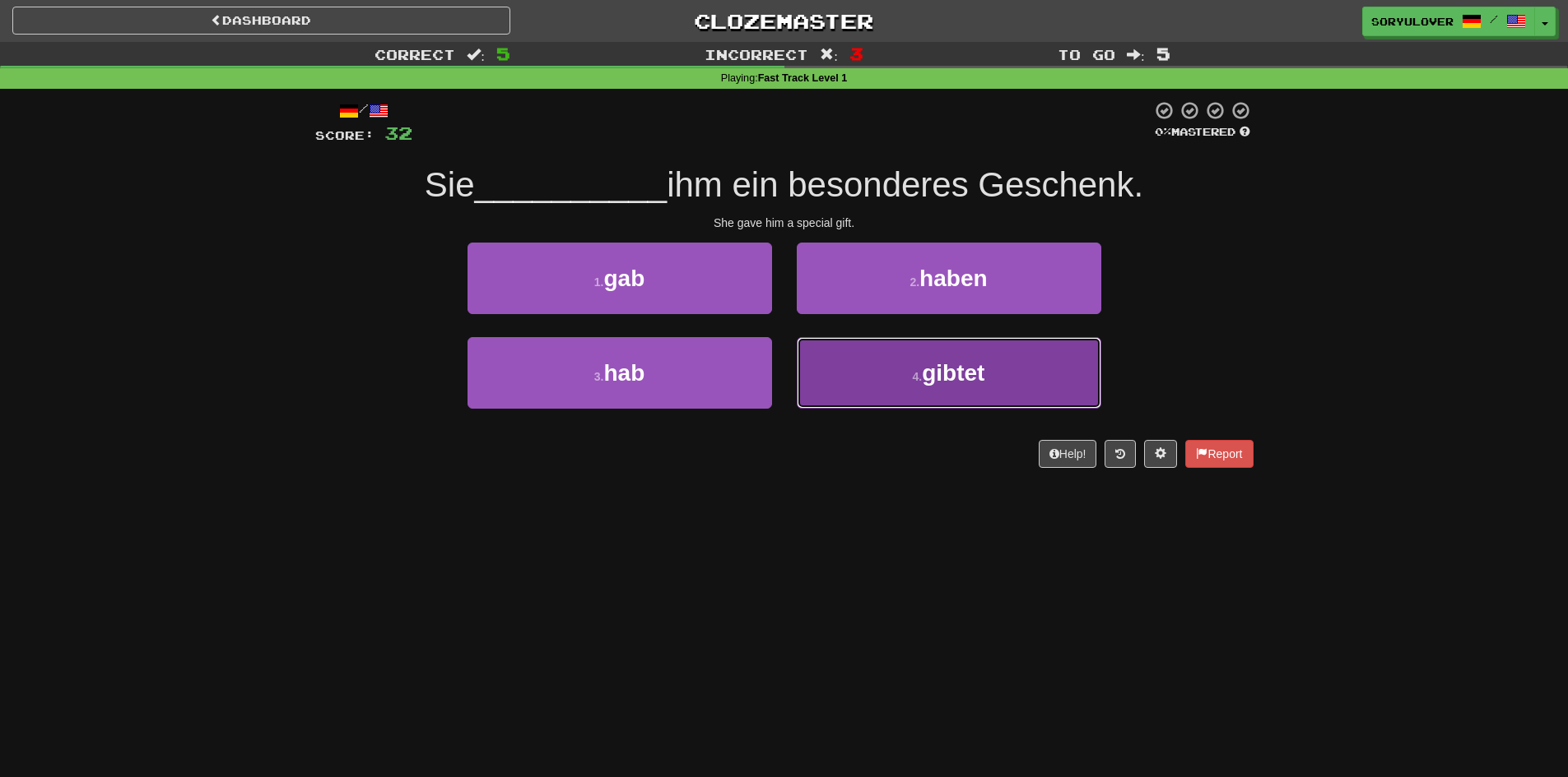
click at [860, 372] on button "4 . gibtet" at bounding box center [949, 373] width 305 height 72
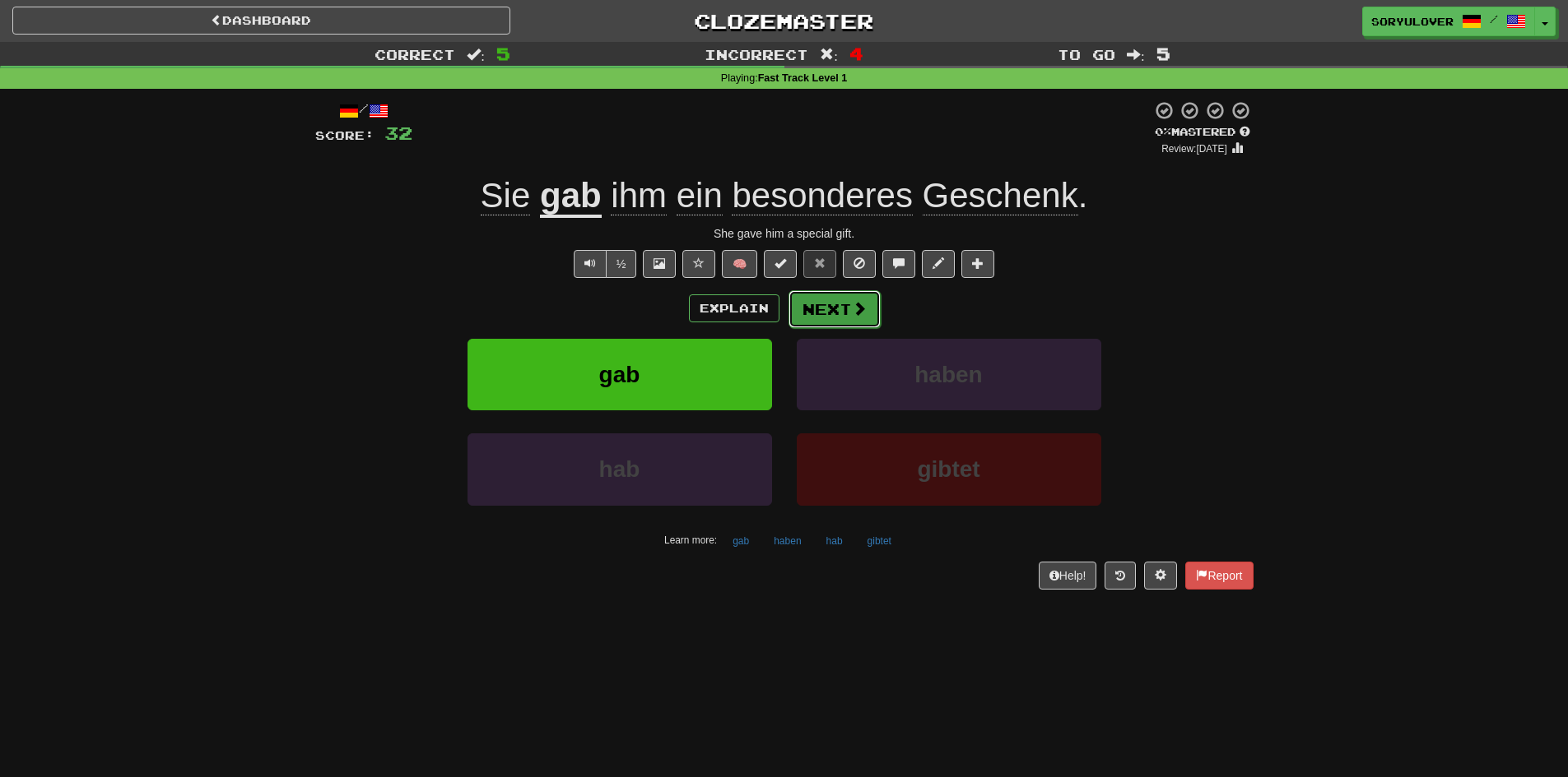
click at [815, 300] on button "Next" at bounding box center [834, 309] width 92 height 37
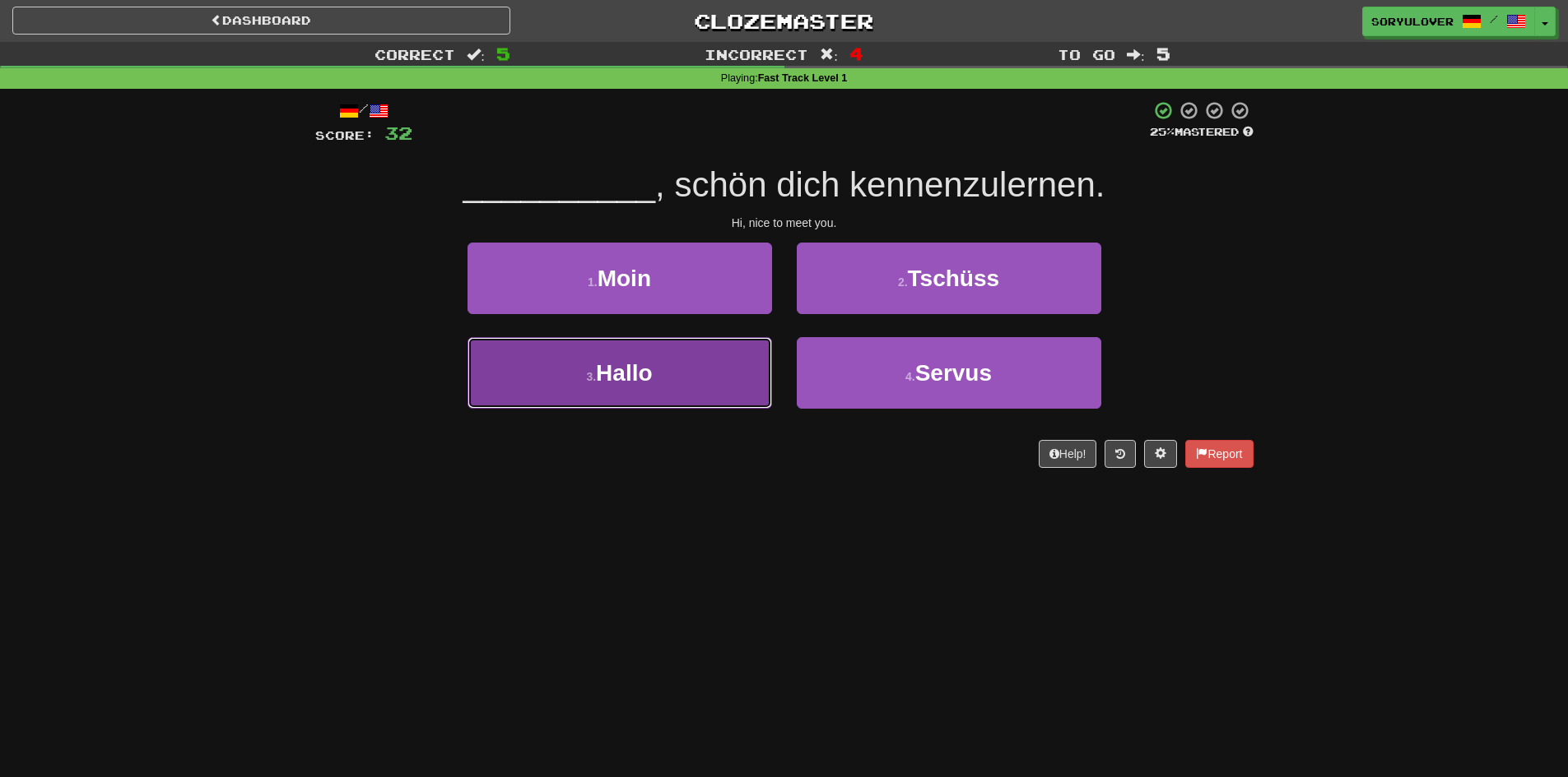
click at [744, 365] on button "3 . Hallo" at bounding box center [620, 373] width 305 height 72
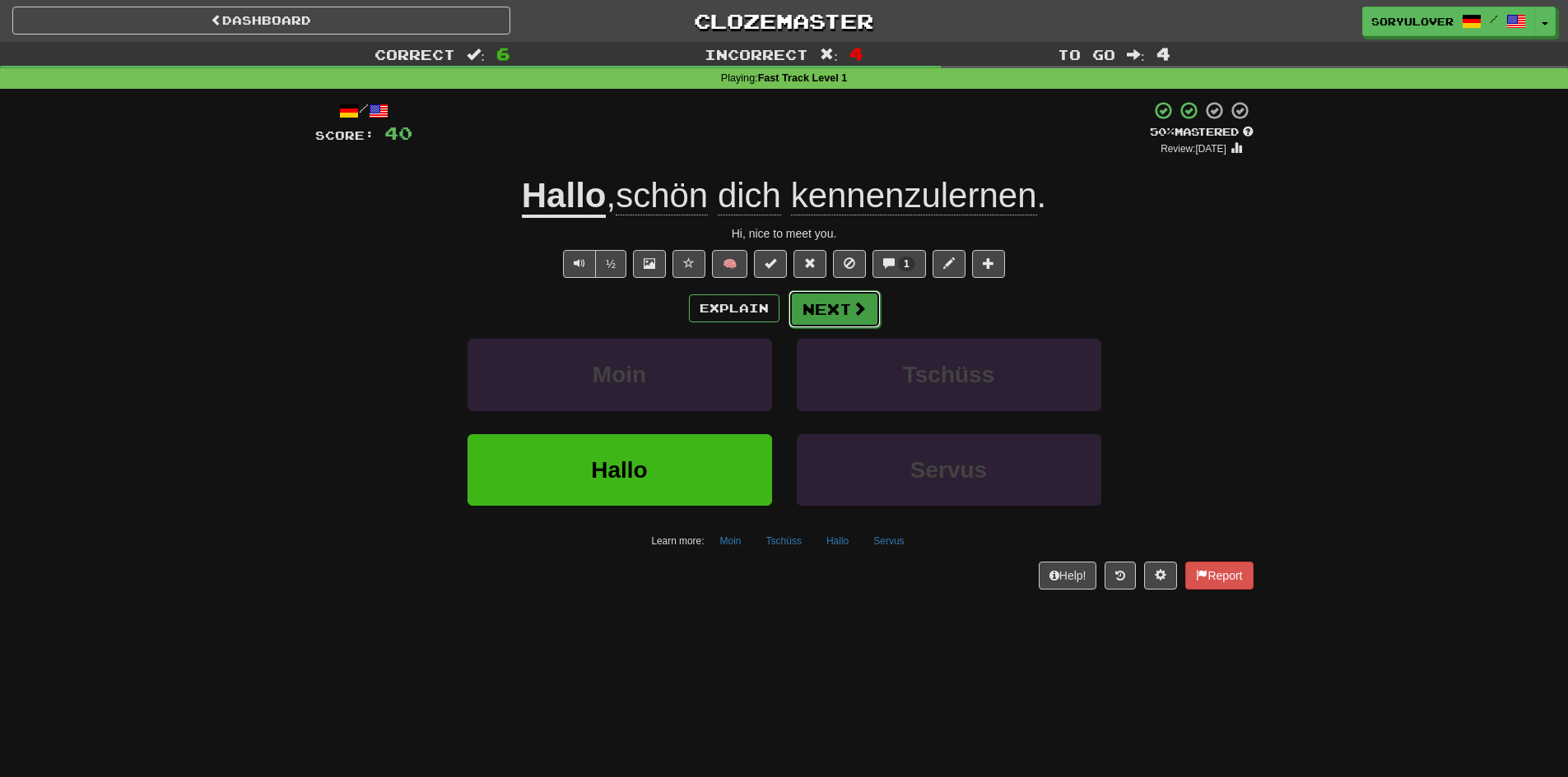
click at [820, 302] on button "Next" at bounding box center [834, 309] width 92 height 37
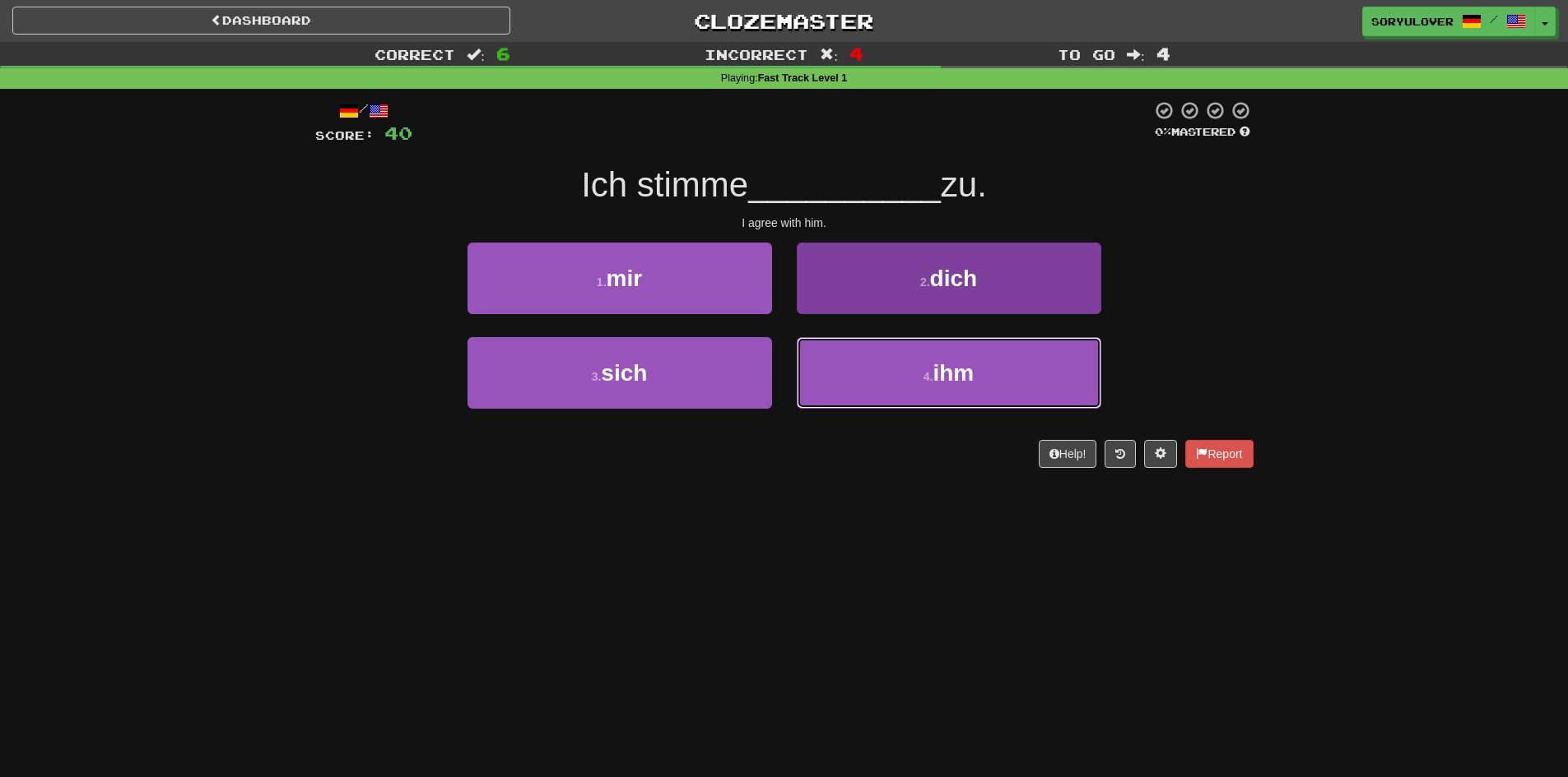
click at [870, 375] on button "4 . ihm" at bounding box center [949, 373] width 305 height 72
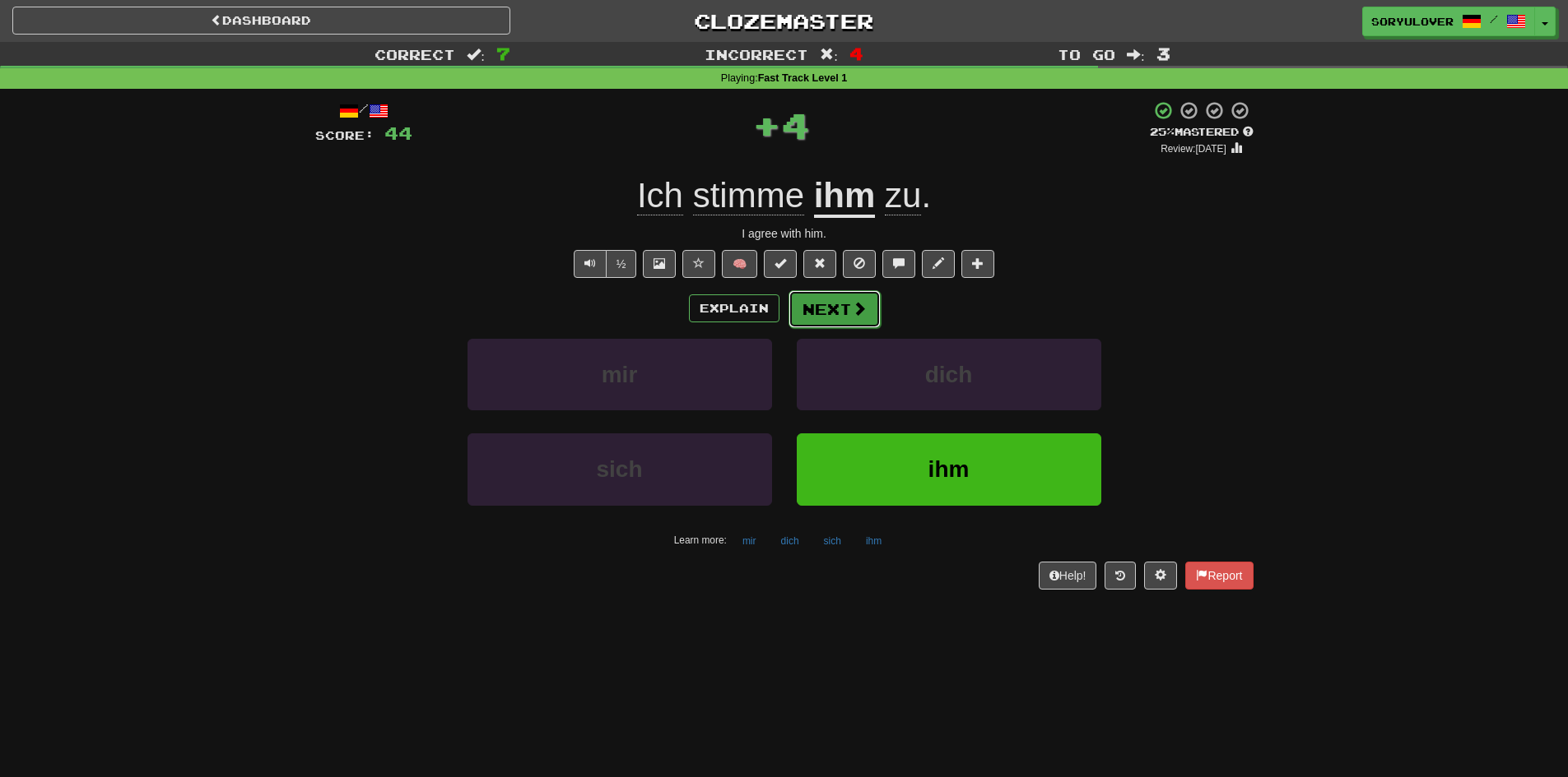
click at [821, 306] on button "Next" at bounding box center [834, 309] width 92 height 37
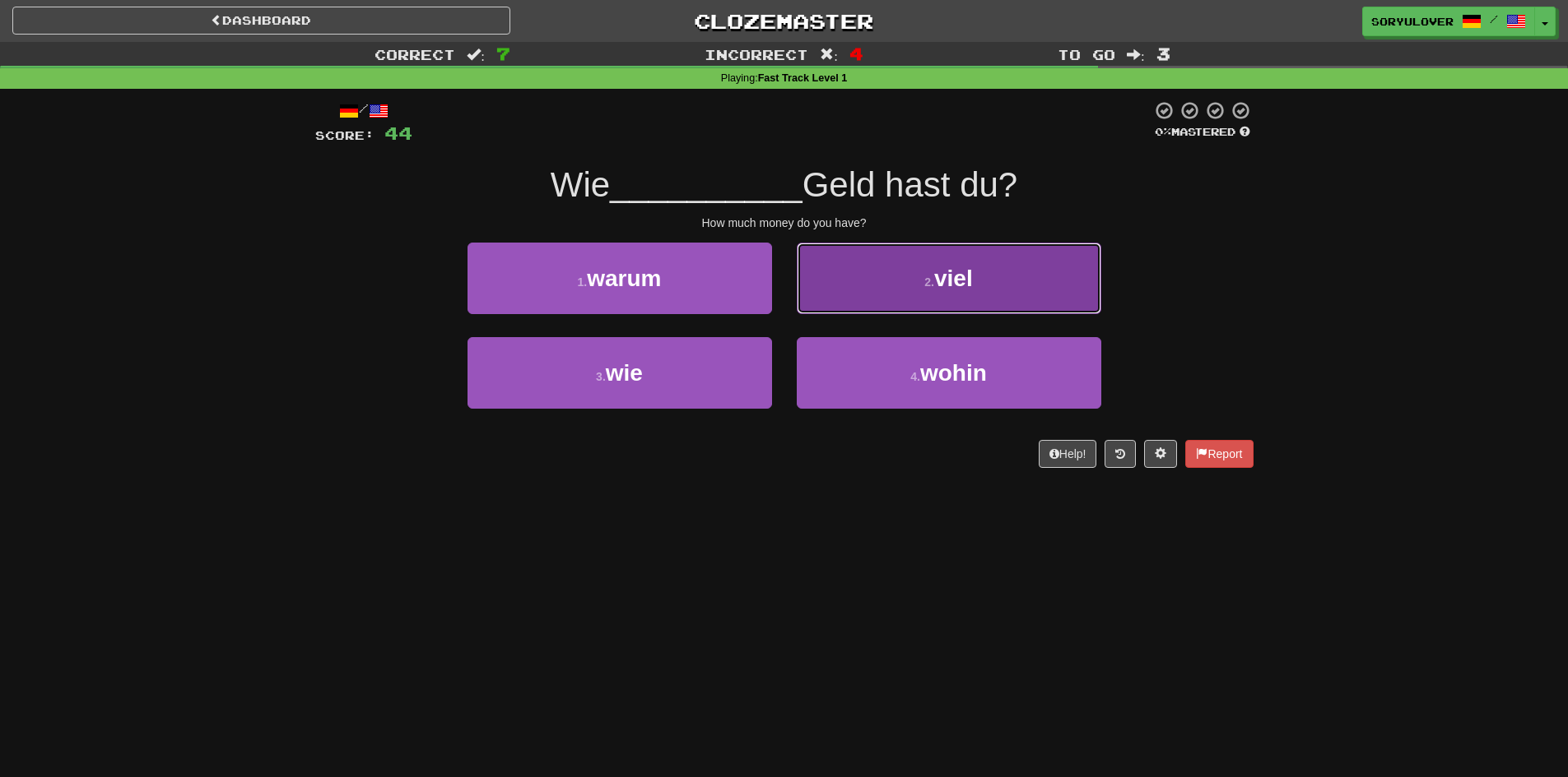
drag, startPoint x: 848, startPoint y: 294, endPoint x: 826, endPoint y: 294, distance: 22.0
click at [826, 294] on button "2 . viel" at bounding box center [949, 278] width 305 height 72
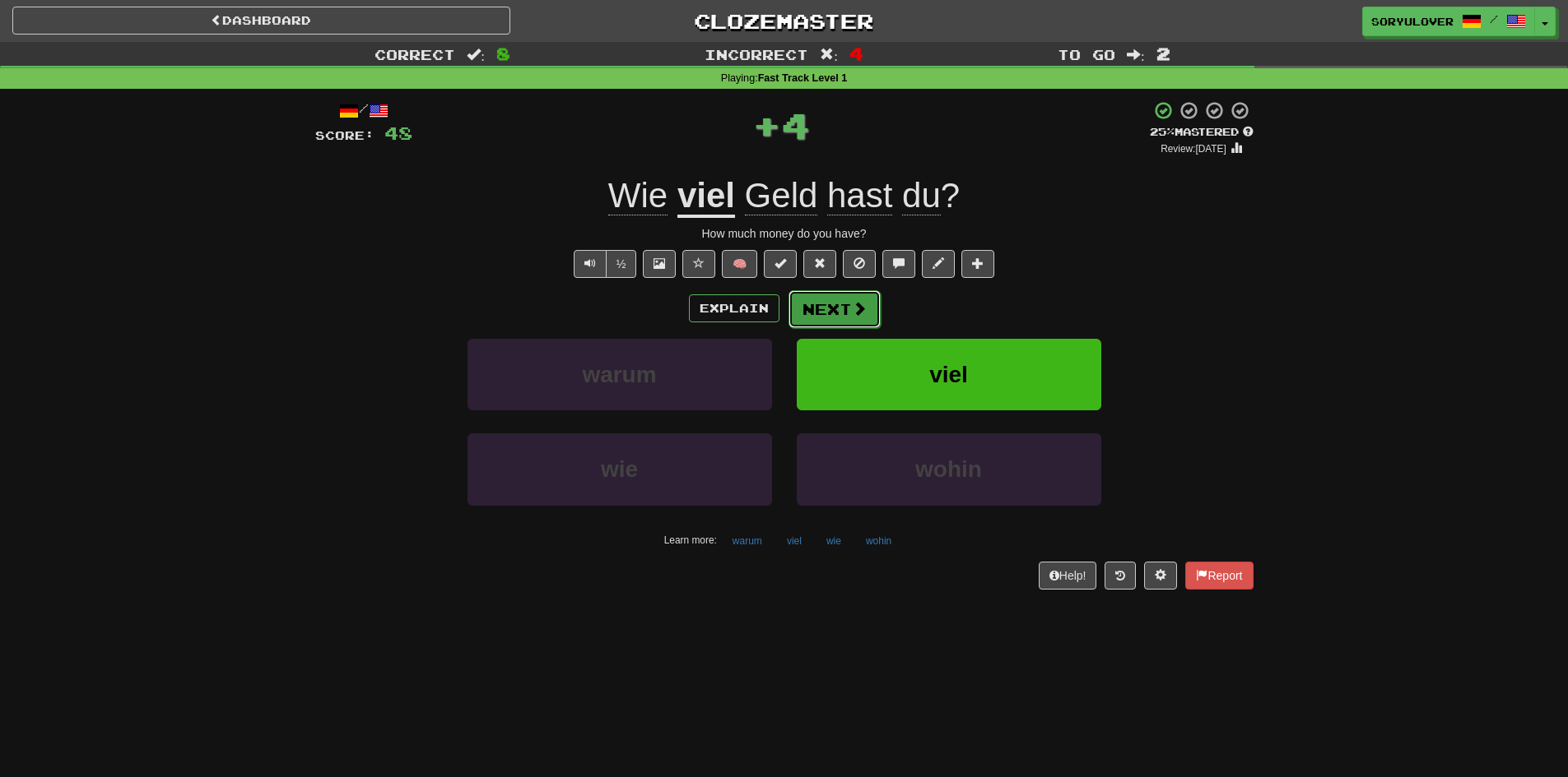
click at [823, 309] on button "Next" at bounding box center [834, 309] width 92 height 37
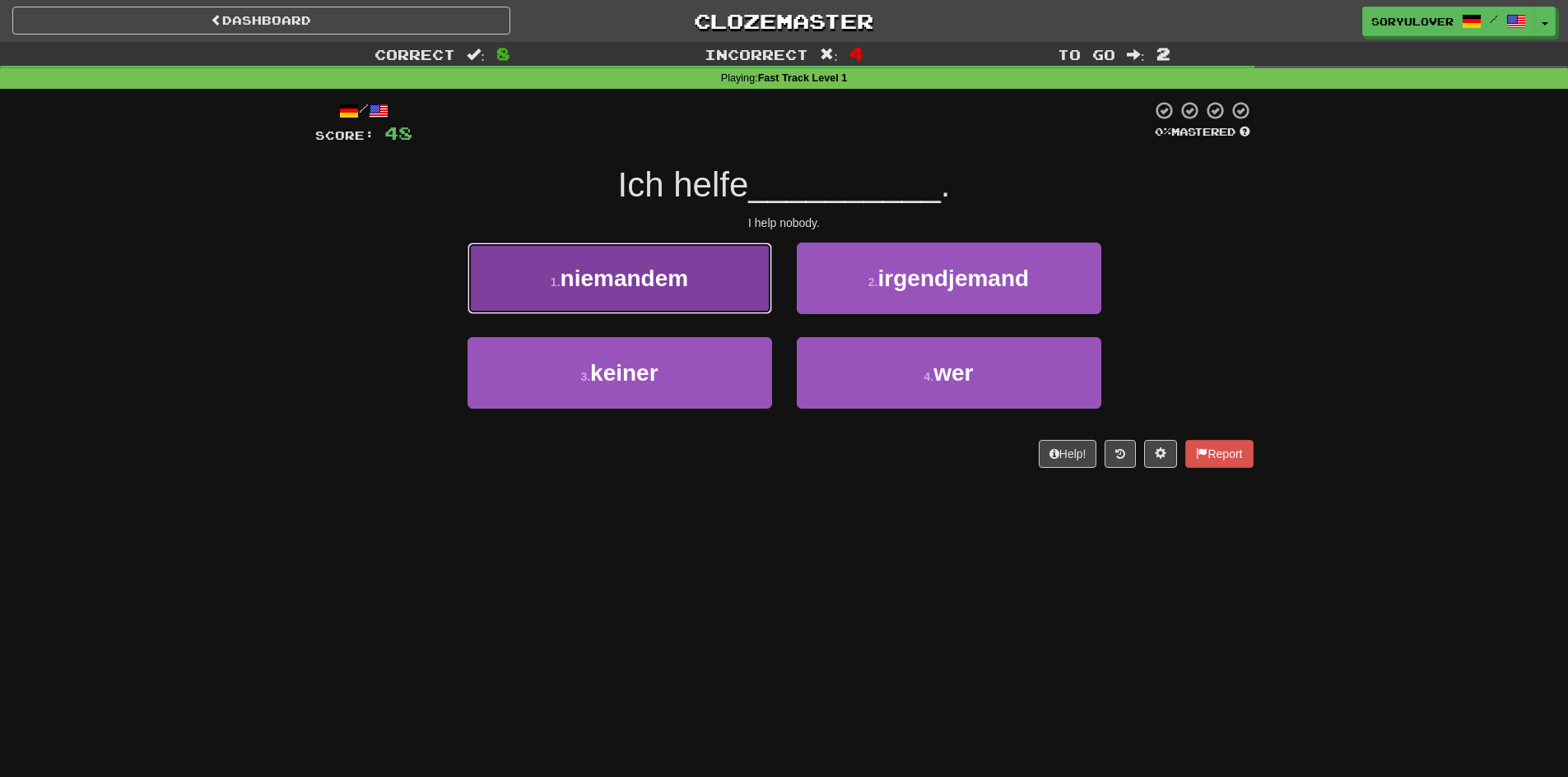
click at [718, 296] on button "1 . niemandem" at bounding box center [620, 278] width 305 height 72
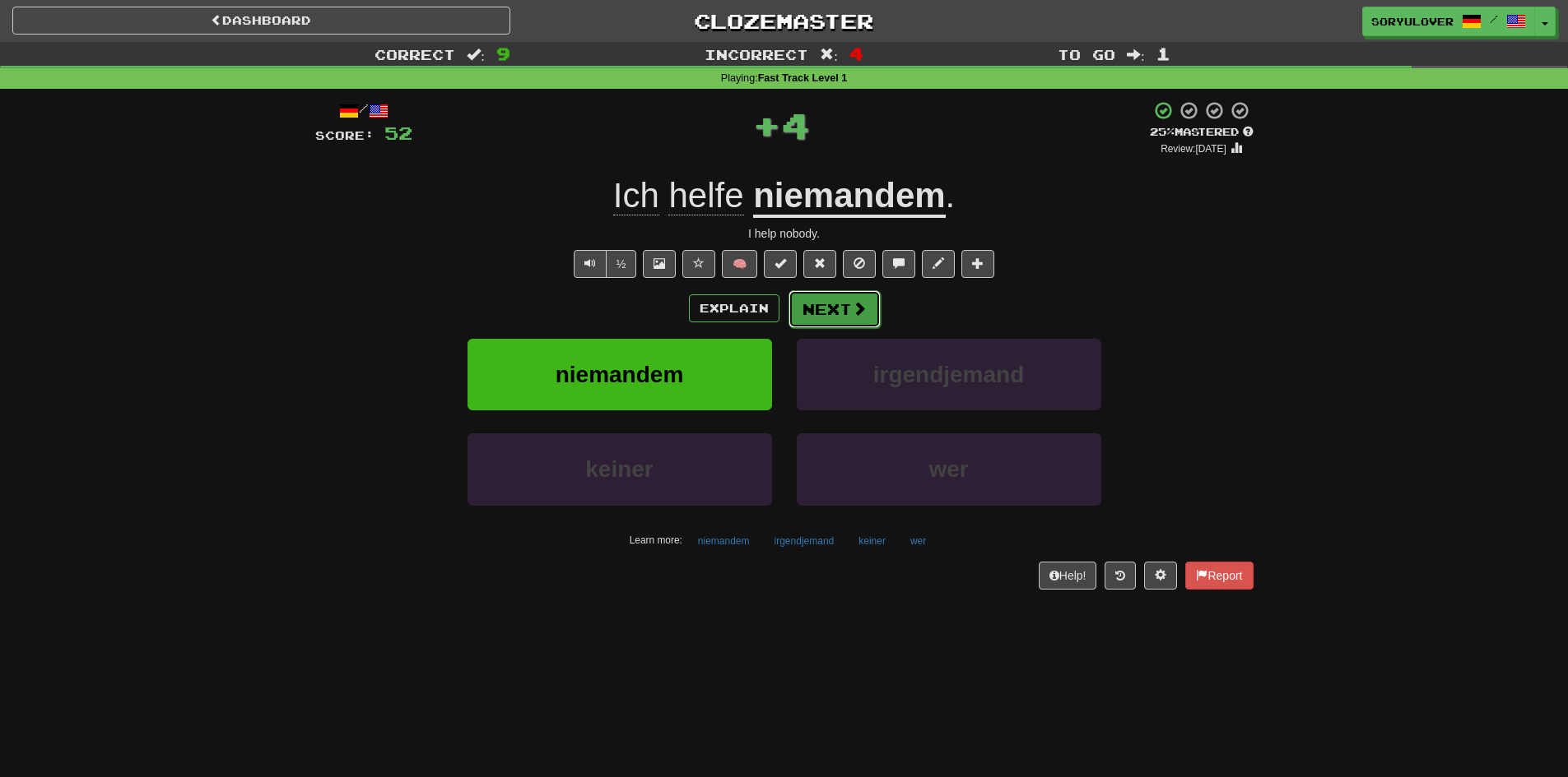
click at [820, 316] on button "Next" at bounding box center [834, 309] width 92 height 37
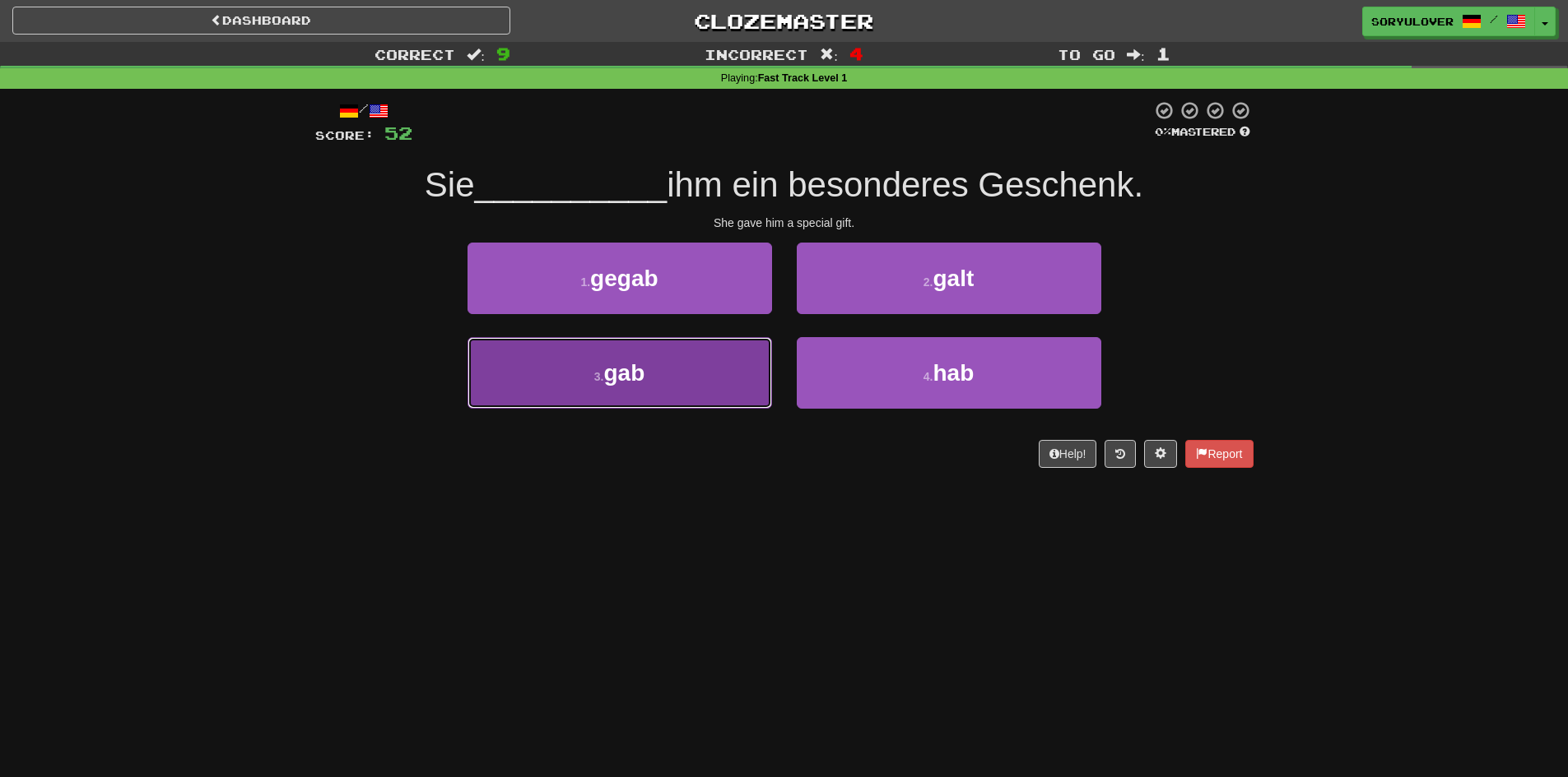
click at [751, 369] on button "3 . gab" at bounding box center [620, 373] width 305 height 72
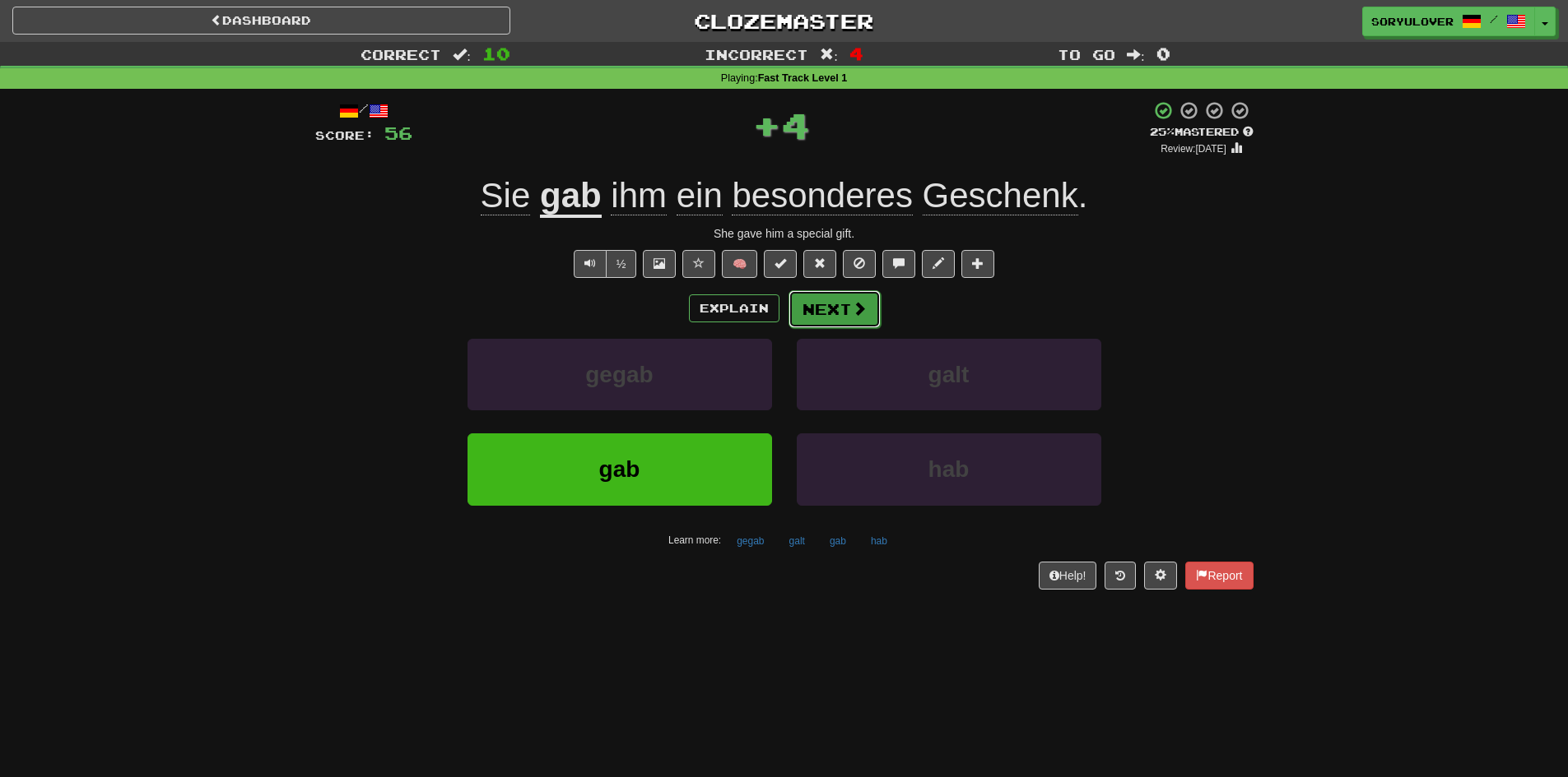
click at [834, 320] on button "Next" at bounding box center [834, 309] width 92 height 37
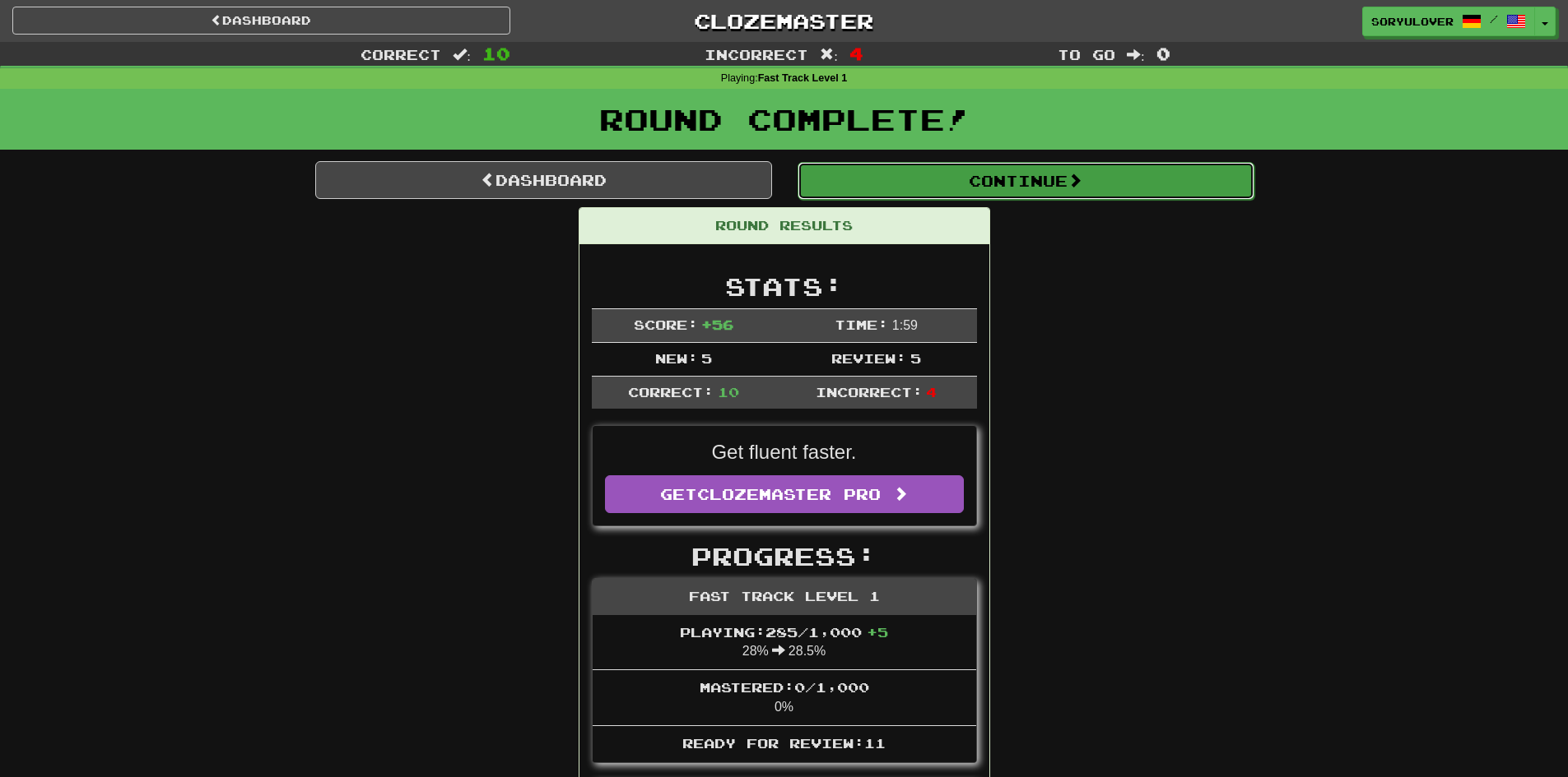
click at [888, 177] on button "Continue" at bounding box center [1026, 181] width 456 height 37
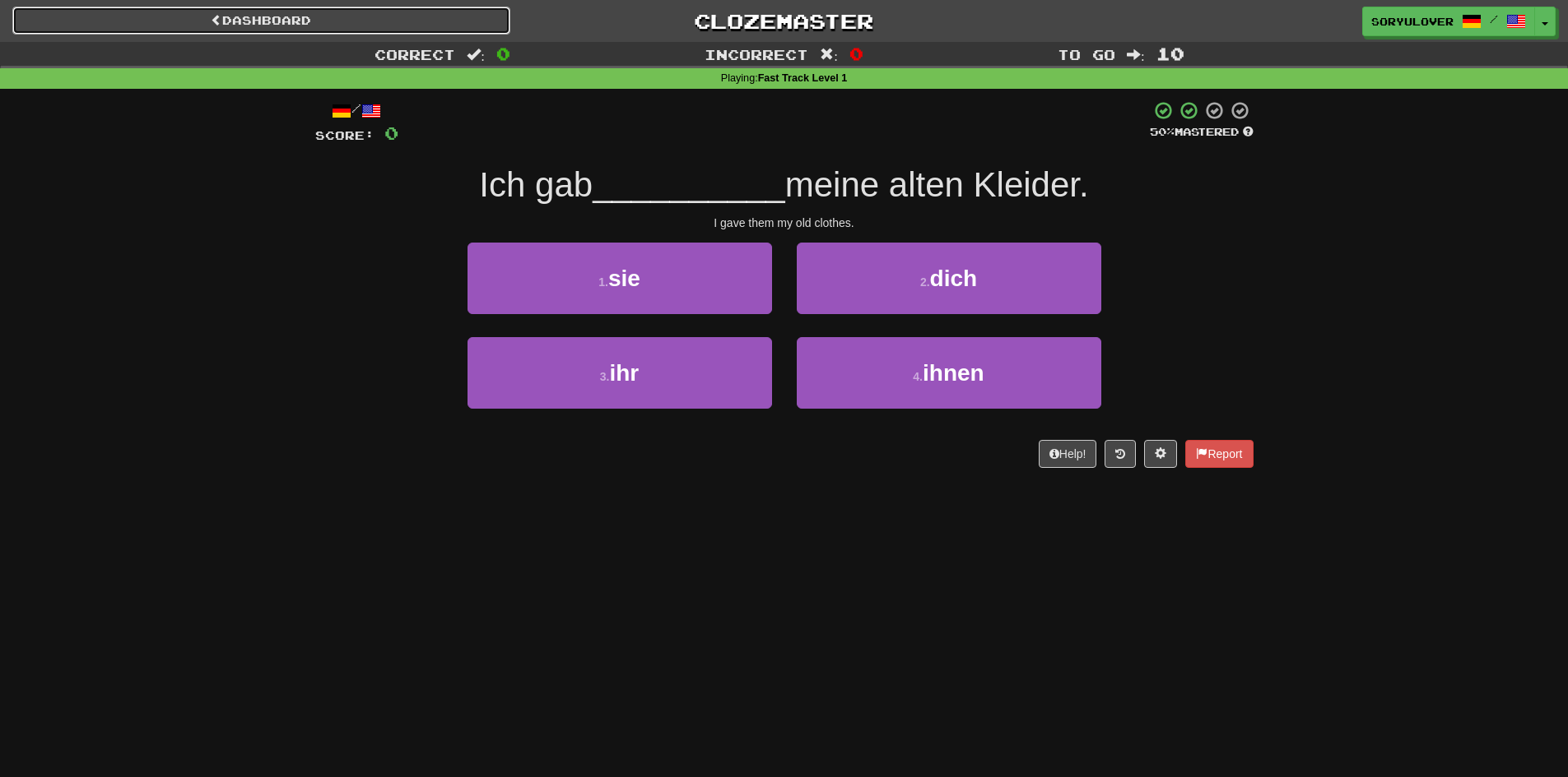
click at [355, 18] on link "Dashboard" at bounding box center [262, 21] width 498 height 28
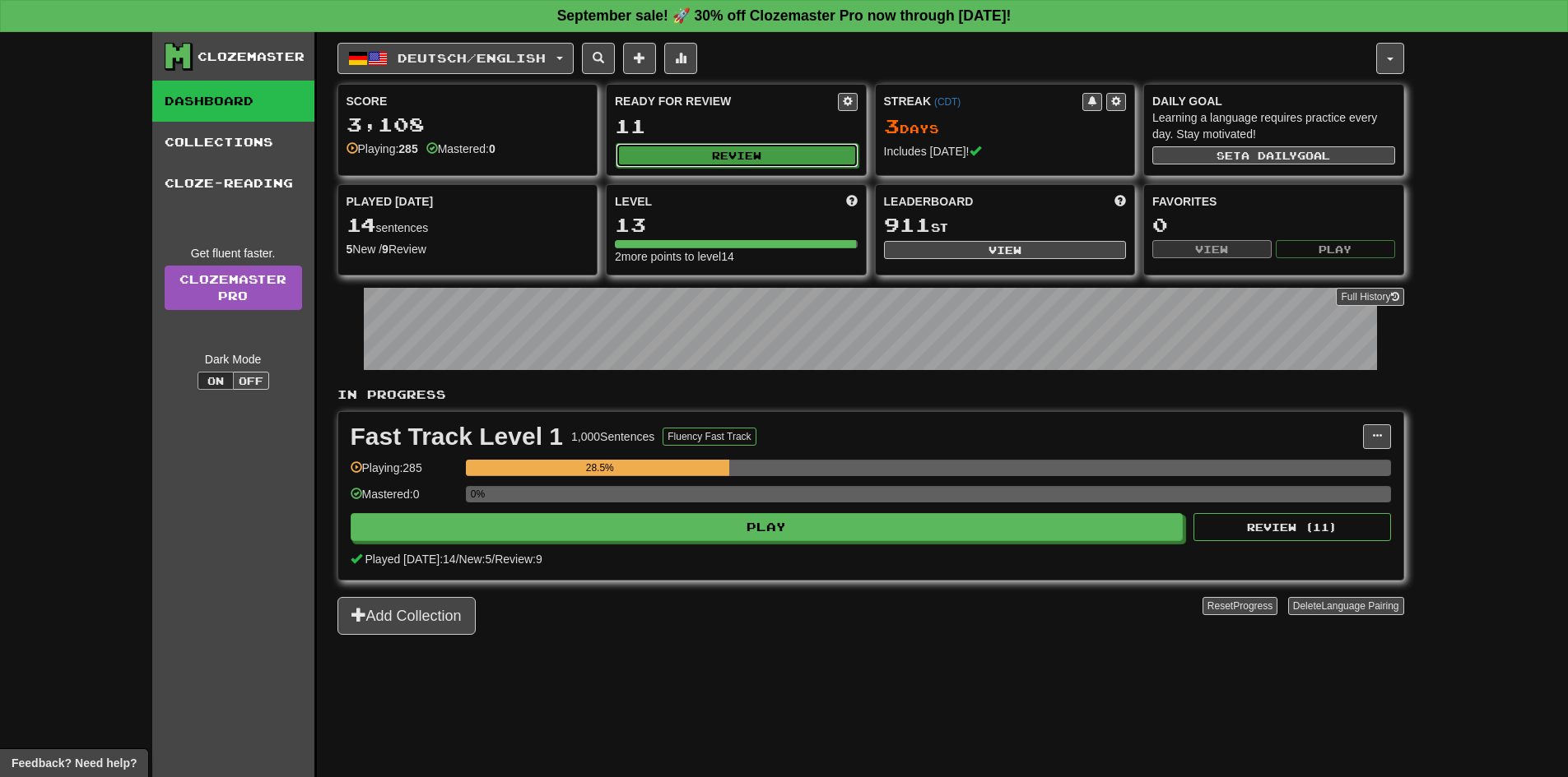
click at [640, 158] on button "Review" at bounding box center [737, 155] width 243 height 25
select select "**"
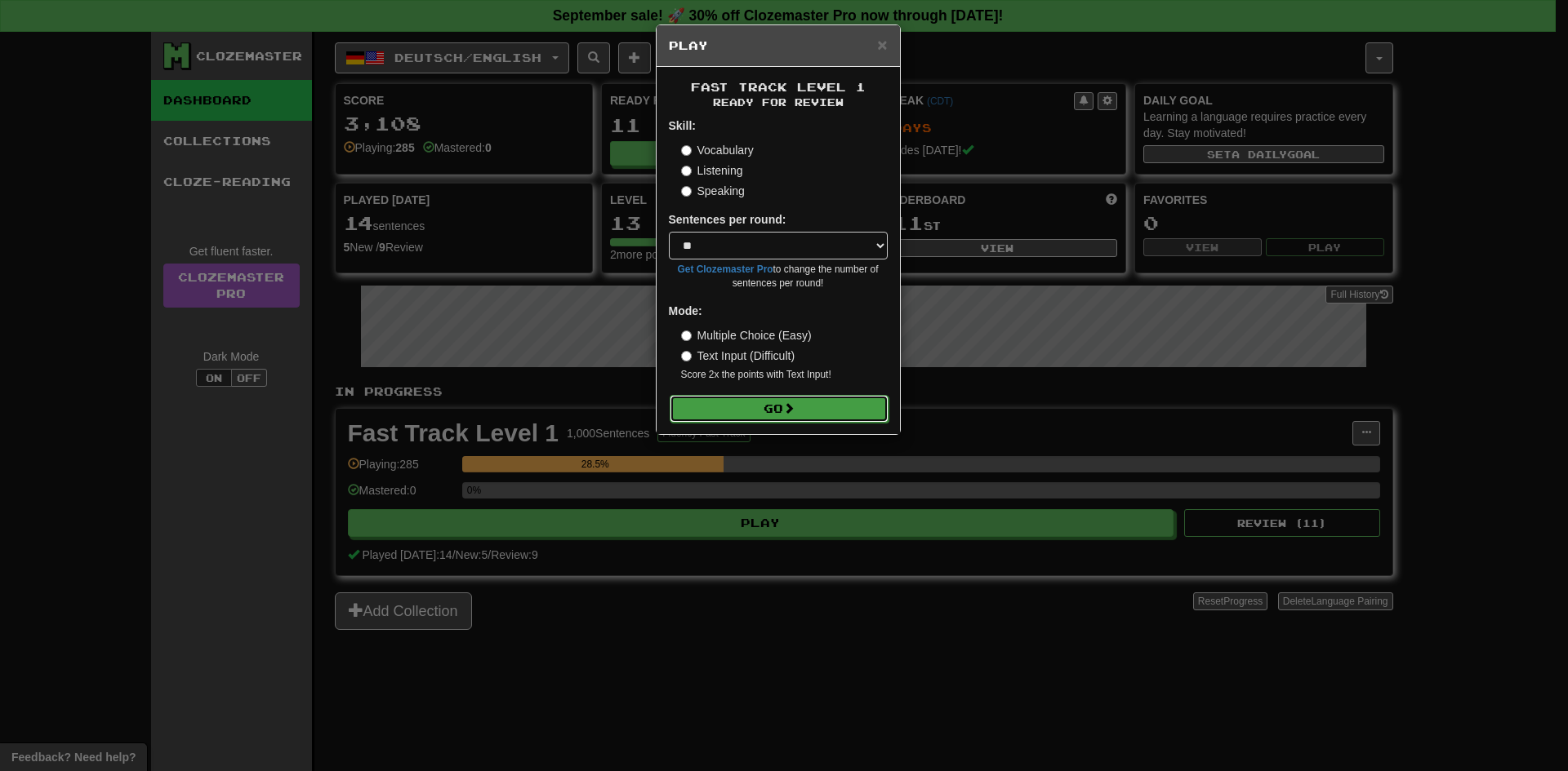
click at [752, 404] on button "Go" at bounding box center [779, 409] width 219 height 27
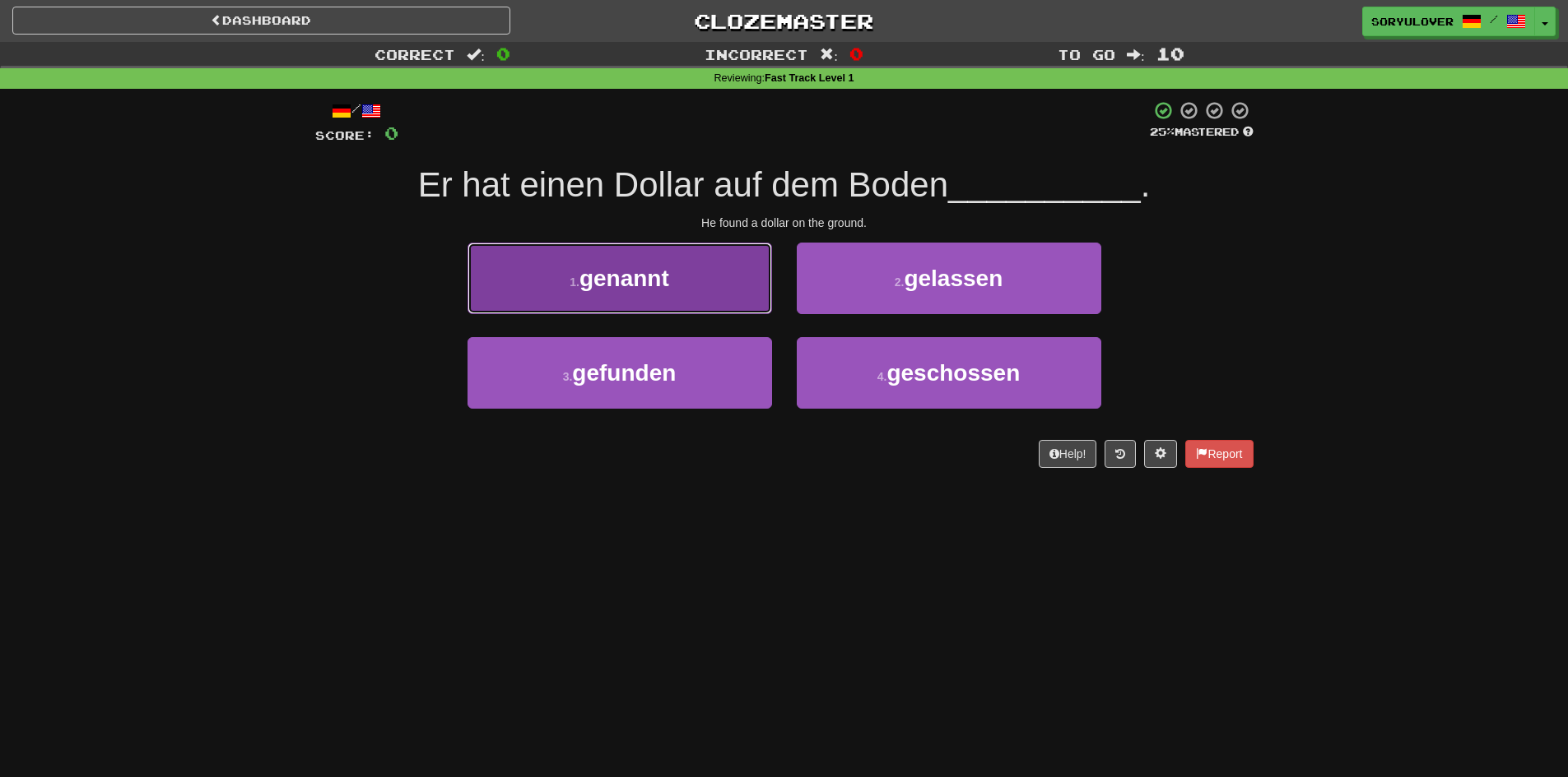
click at [735, 294] on button "1 . genannt" at bounding box center [620, 278] width 305 height 72
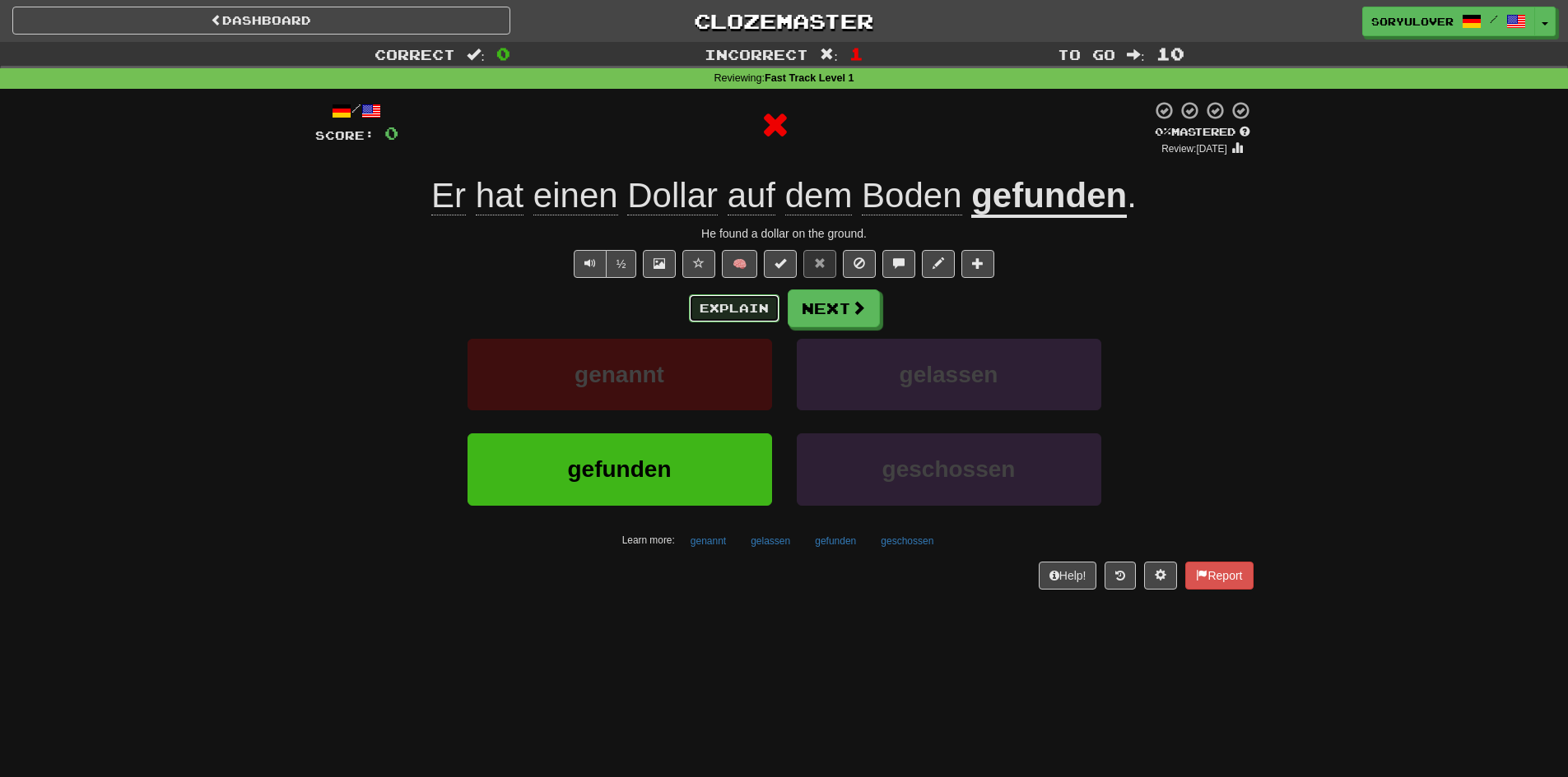
click at [734, 314] on button "Explain" at bounding box center [734, 308] width 90 height 28
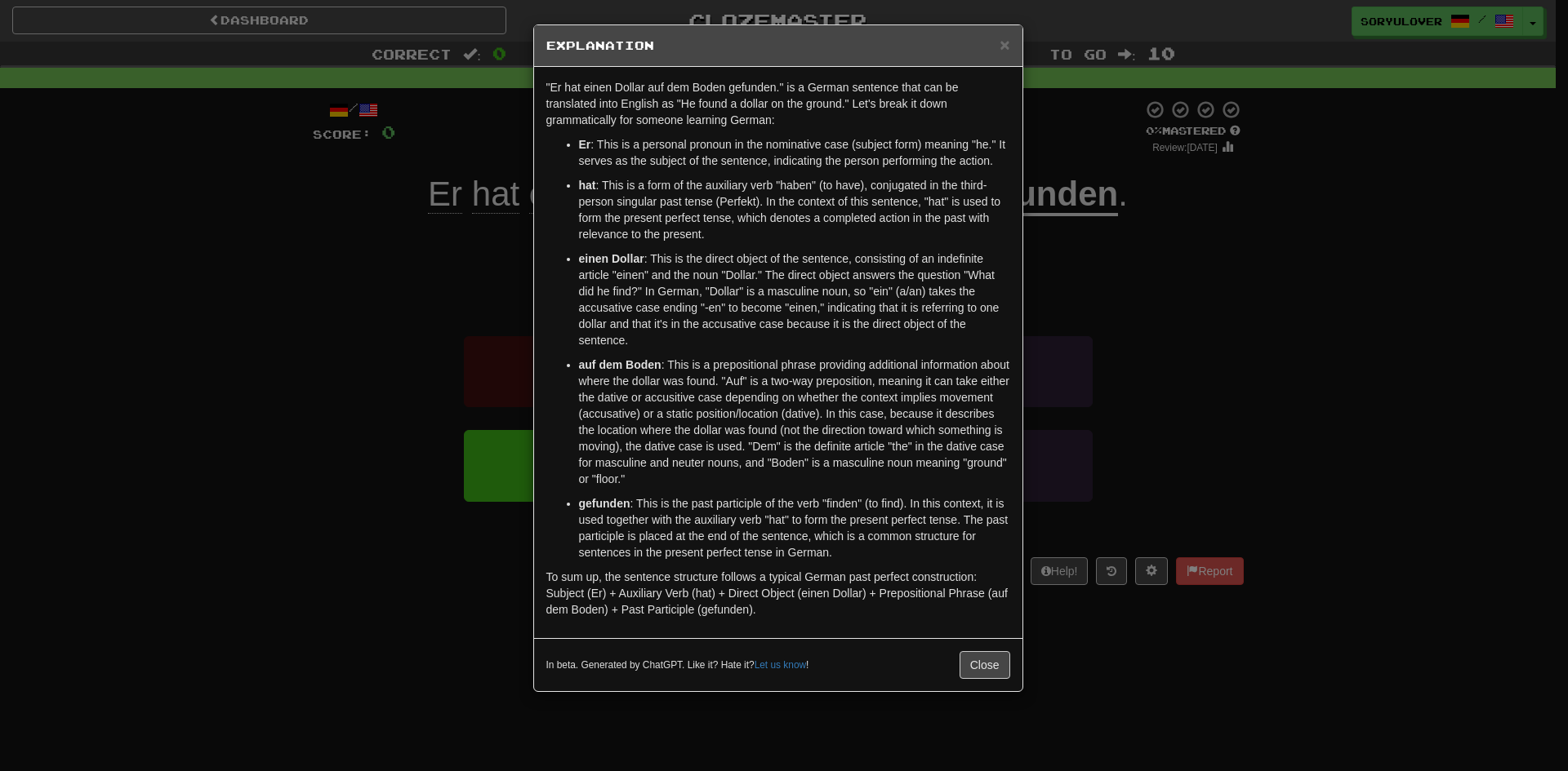
click at [401, 423] on div "× Explanation "Er hat einen Dollar auf dem Boden gefunden." is a German sentenc…" at bounding box center [784, 386] width 1568 height 771
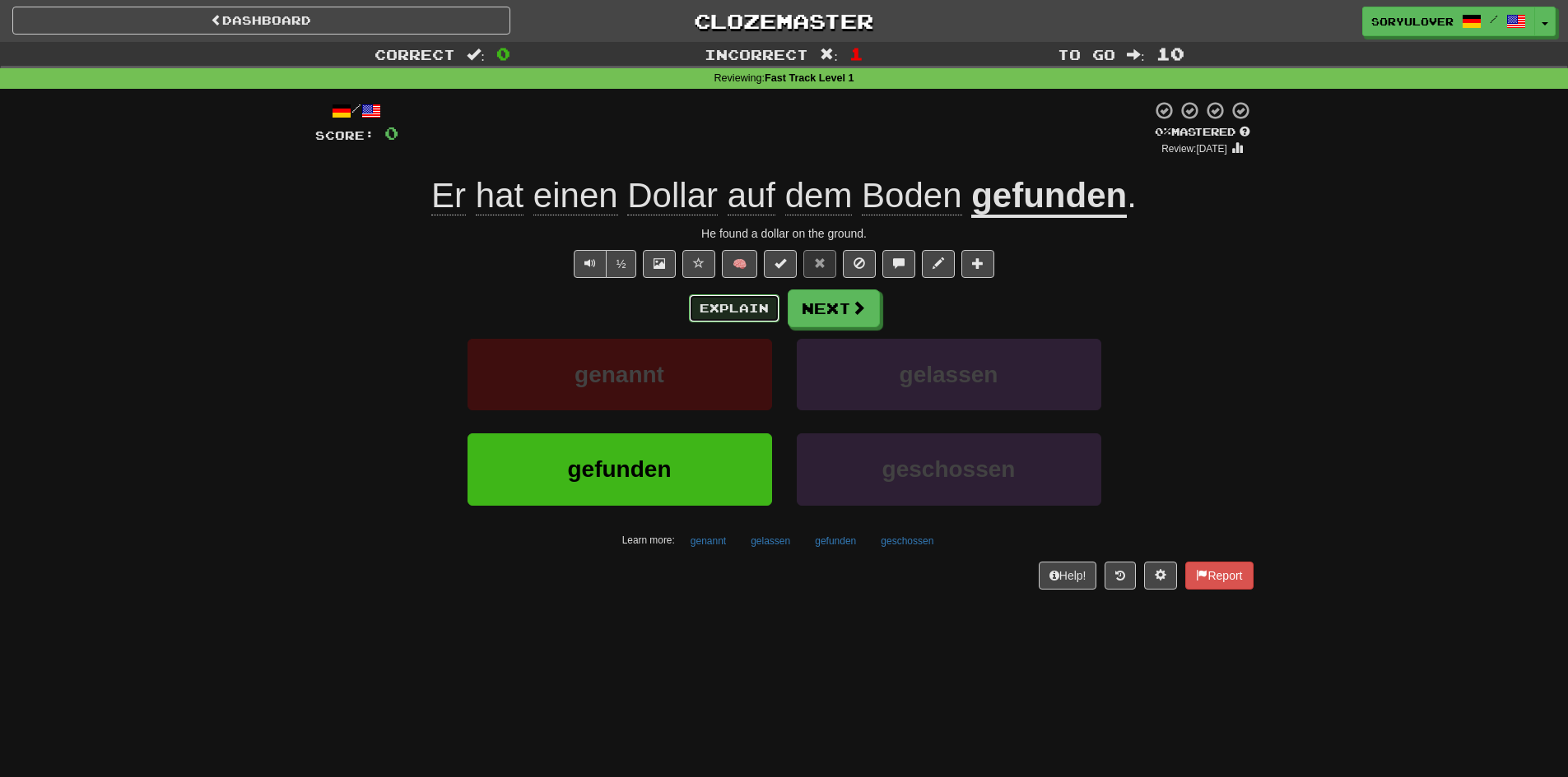
click at [738, 294] on button "Explain" at bounding box center [734, 308] width 90 height 28
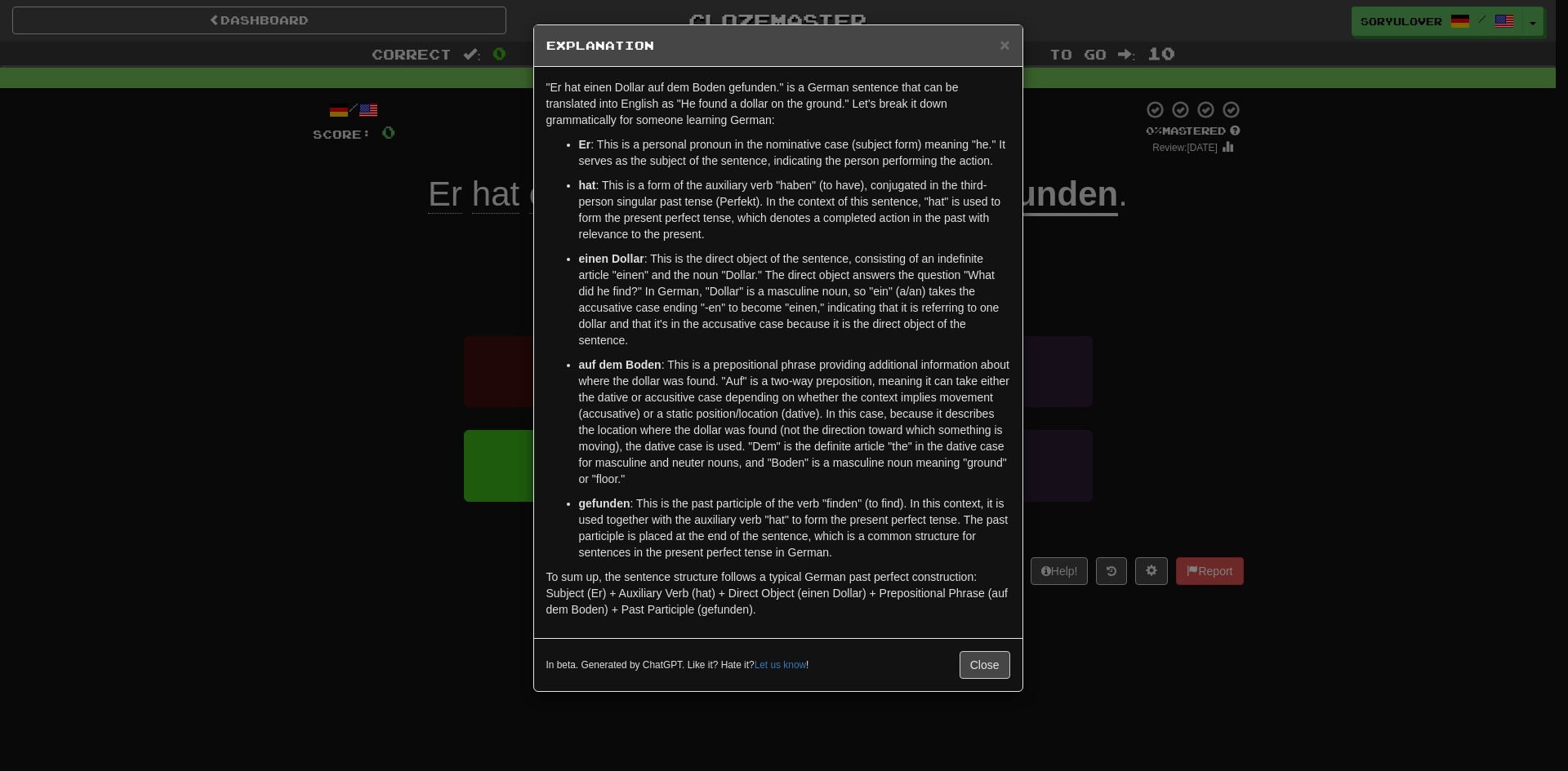
click at [427, 414] on div "× Explanation "Er hat einen Dollar auf dem Boden gefunden." is a German sentenc…" at bounding box center [784, 386] width 1568 height 771
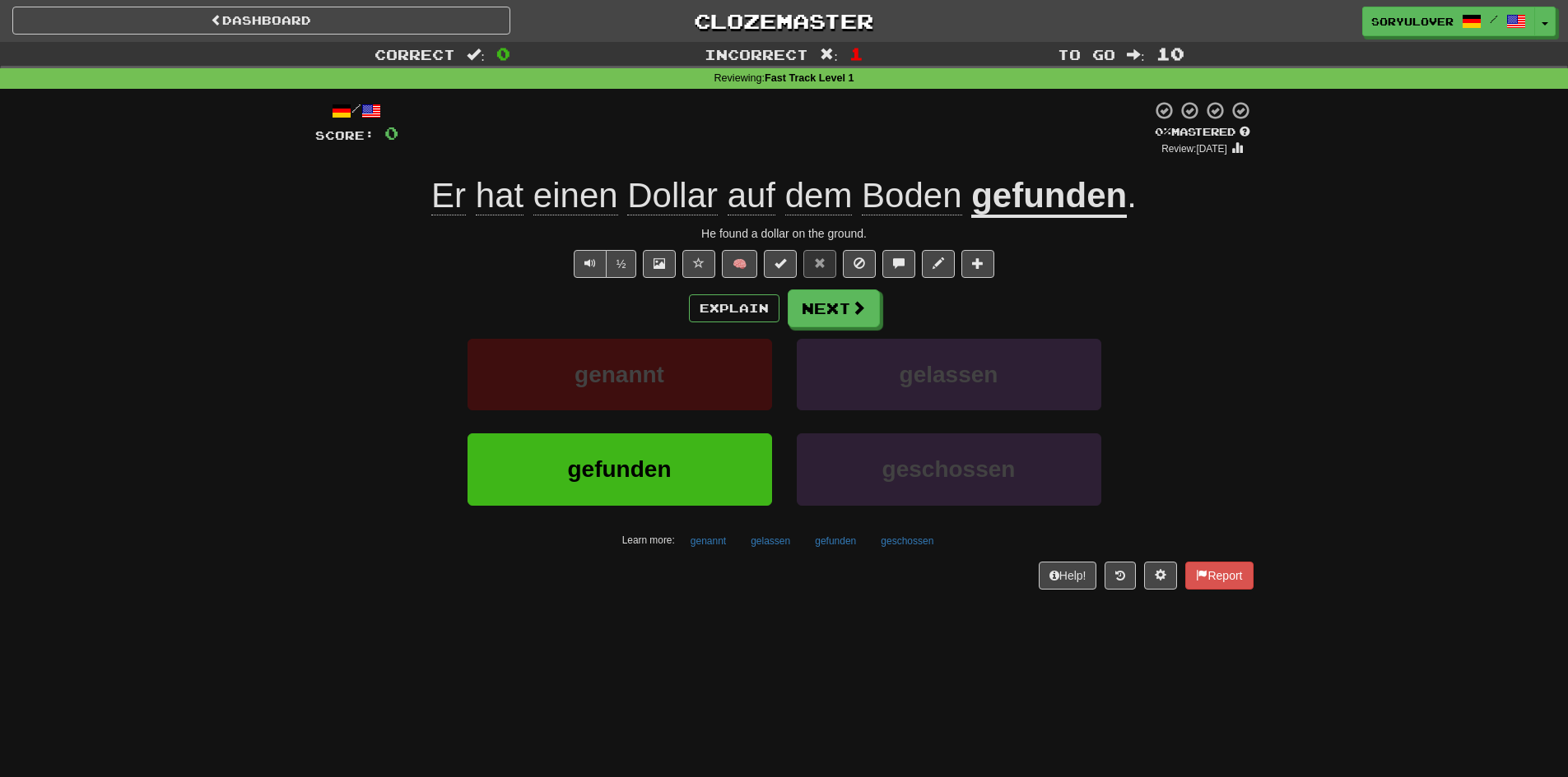
drag, startPoint x: 430, startPoint y: 417, endPoint x: 405, endPoint y: 418, distance: 25.0
click at [405, 418] on div "genannt gelassen" at bounding box center [784, 387] width 988 height 94
click at [817, 307] on button "Next" at bounding box center [834, 309] width 92 height 37
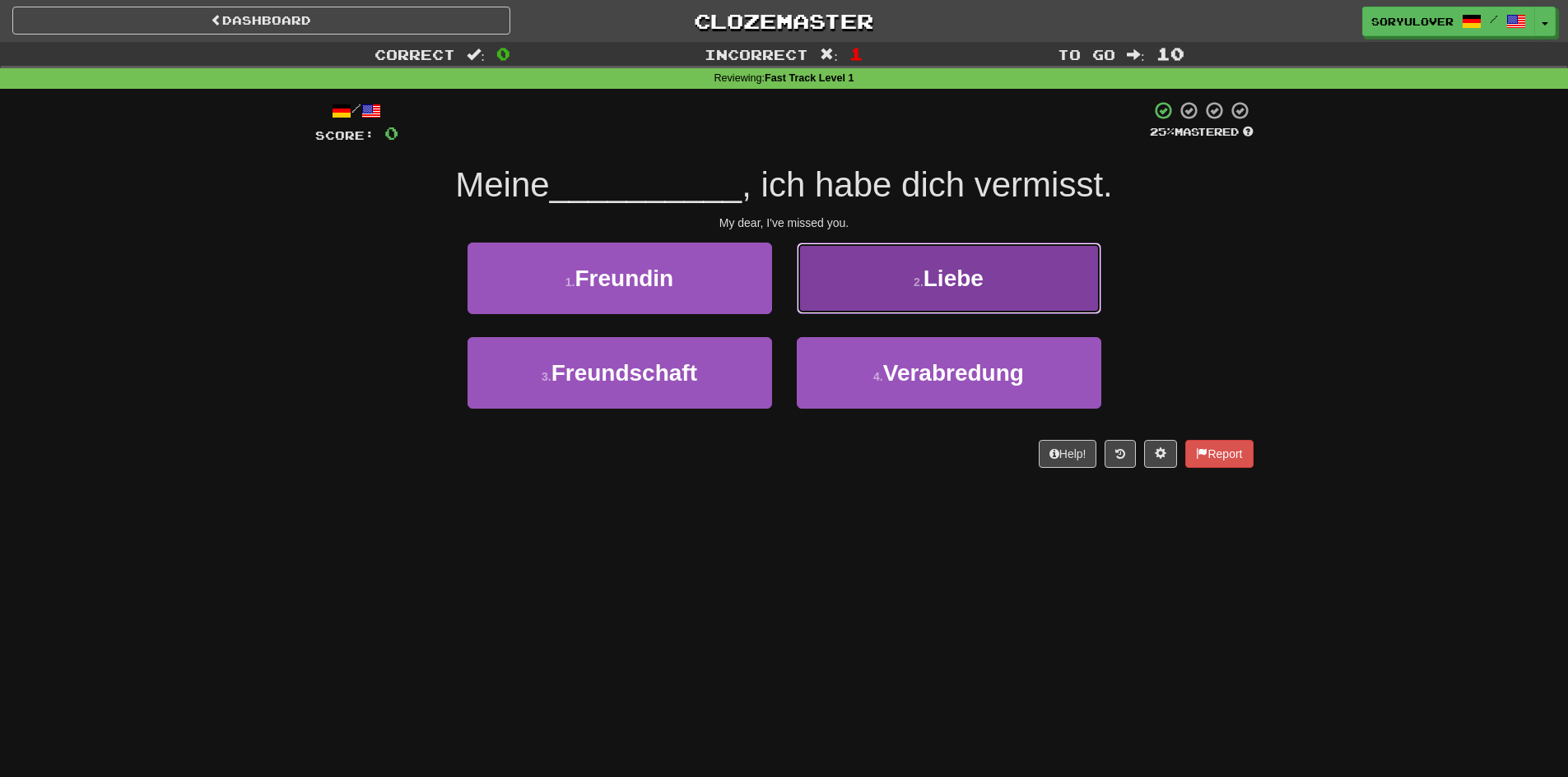
click at [841, 299] on button "2 . Liebe" at bounding box center [949, 278] width 305 height 72
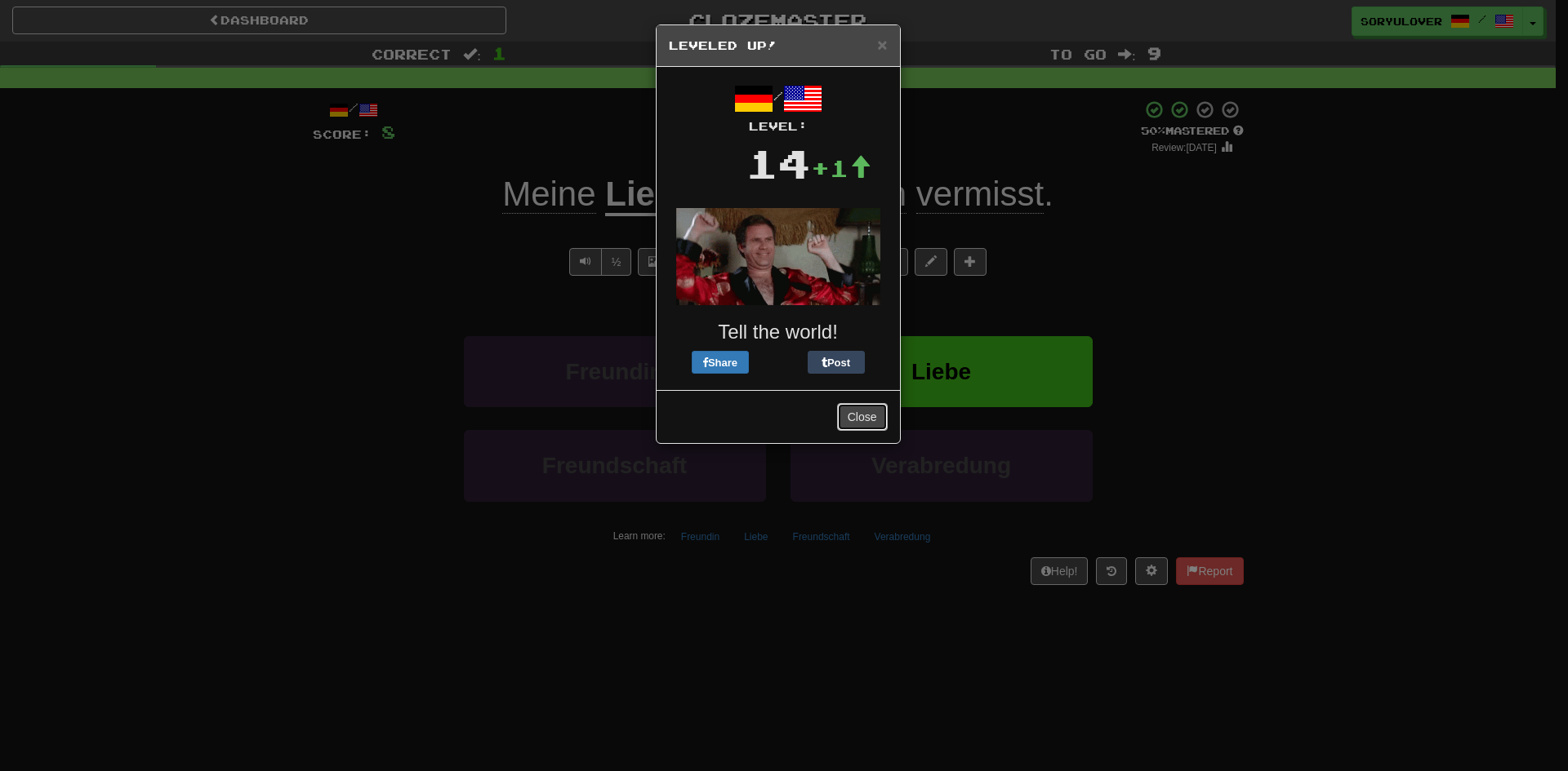
click at [854, 417] on button "Close" at bounding box center [862, 417] width 51 height 27
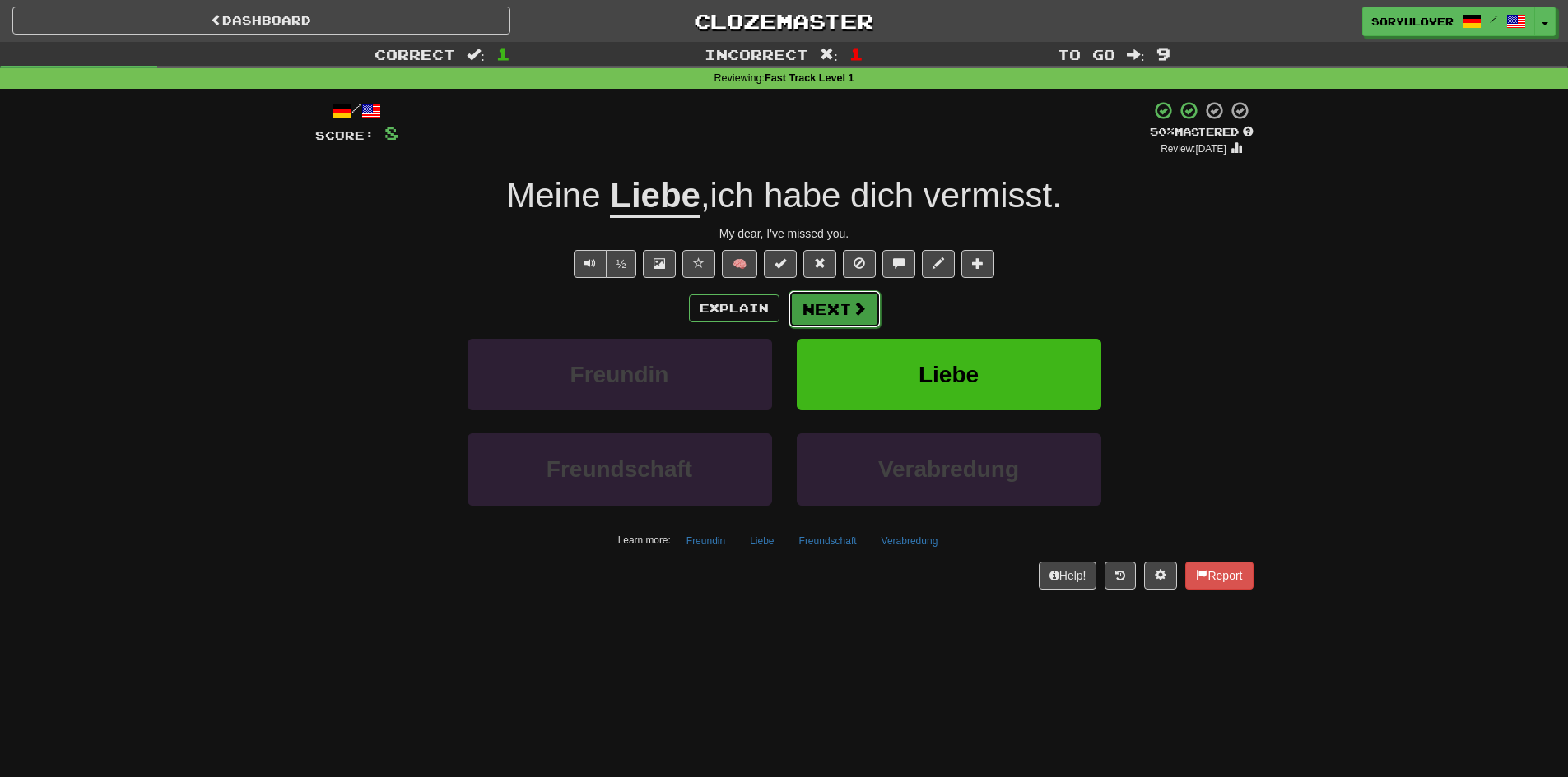
click at [819, 311] on button "Next" at bounding box center [834, 309] width 92 height 37
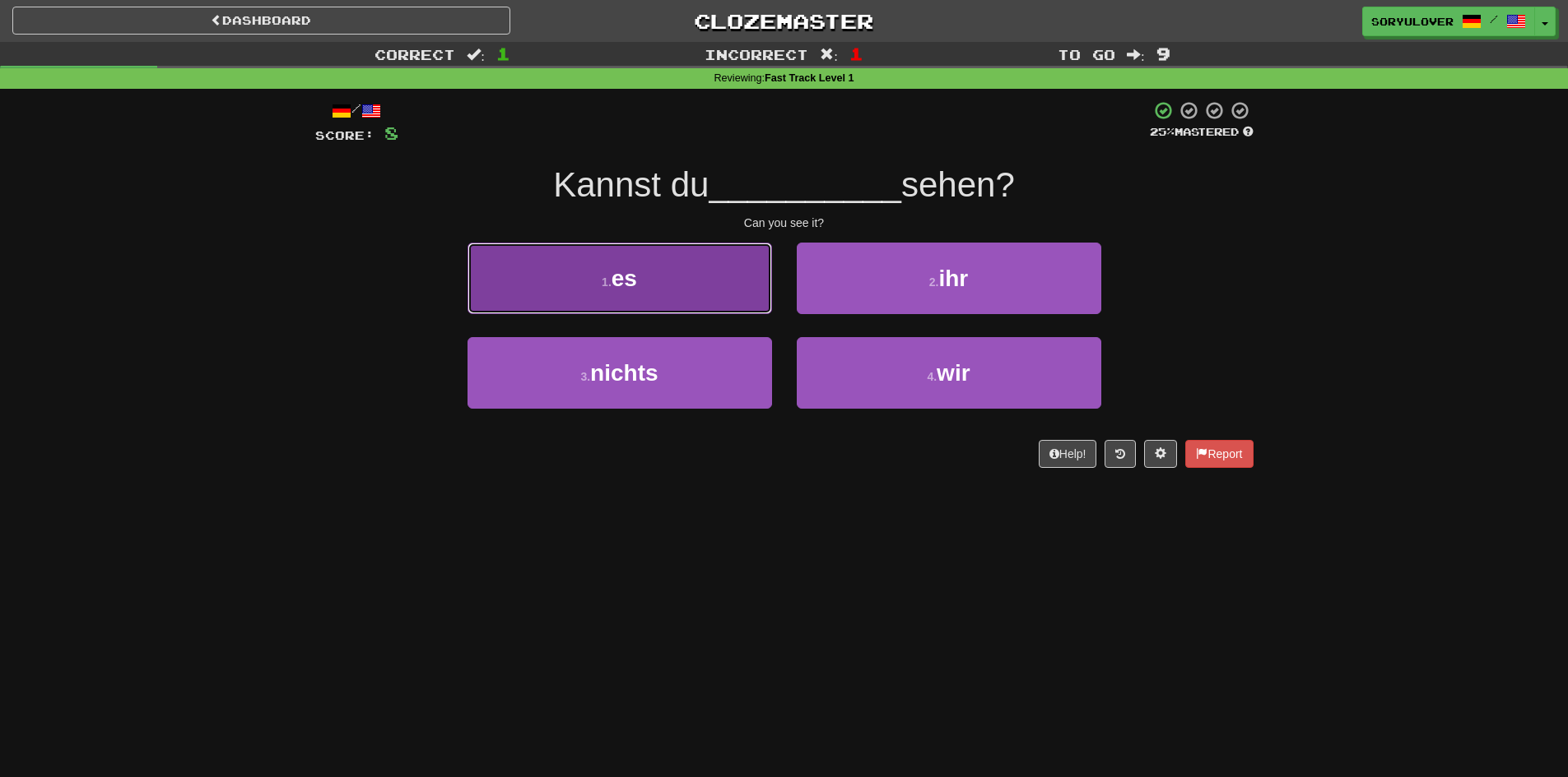
click at [738, 297] on button "1 . es" at bounding box center [620, 278] width 305 height 72
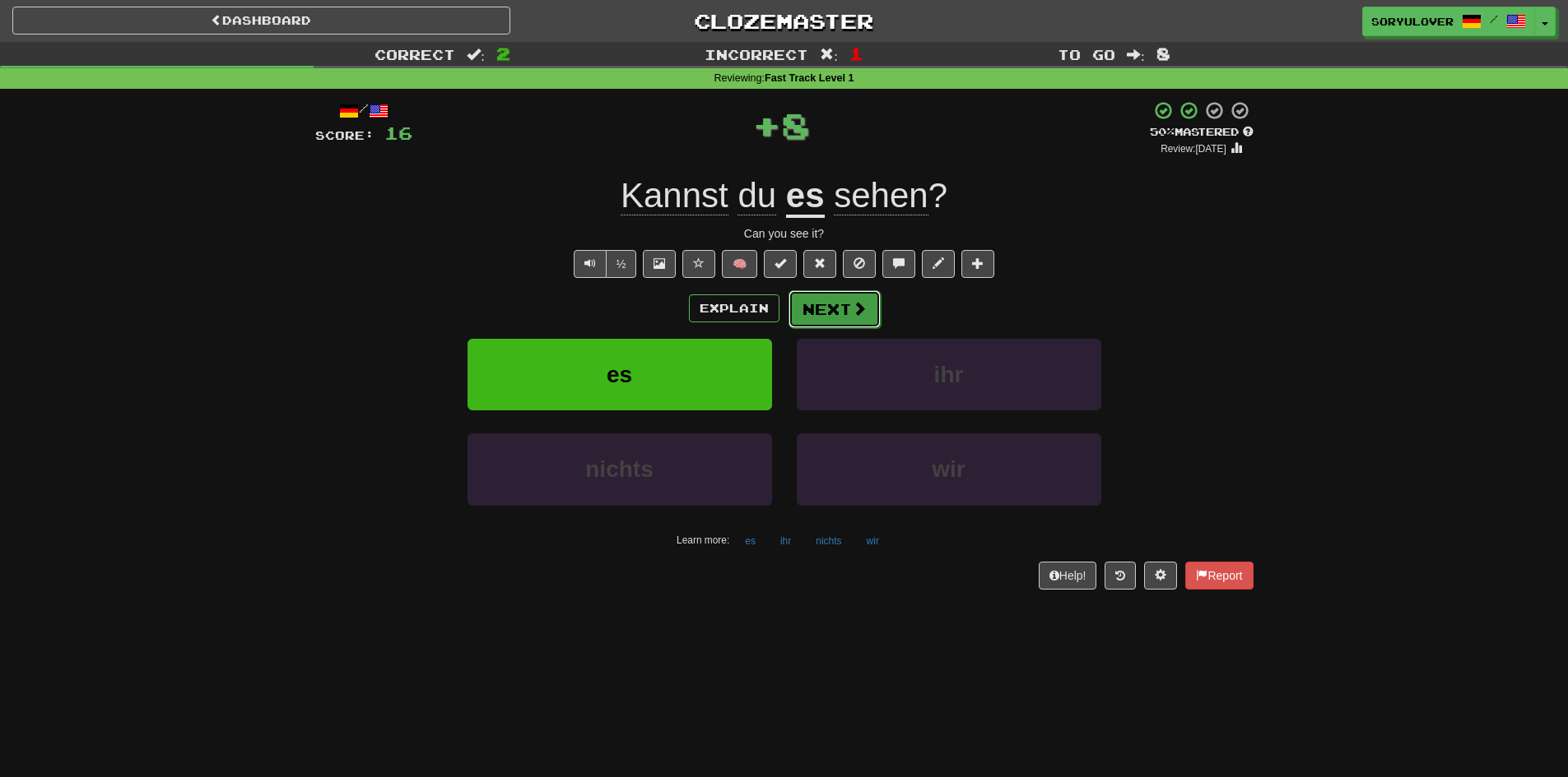
click at [810, 320] on button "Next" at bounding box center [834, 309] width 92 height 37
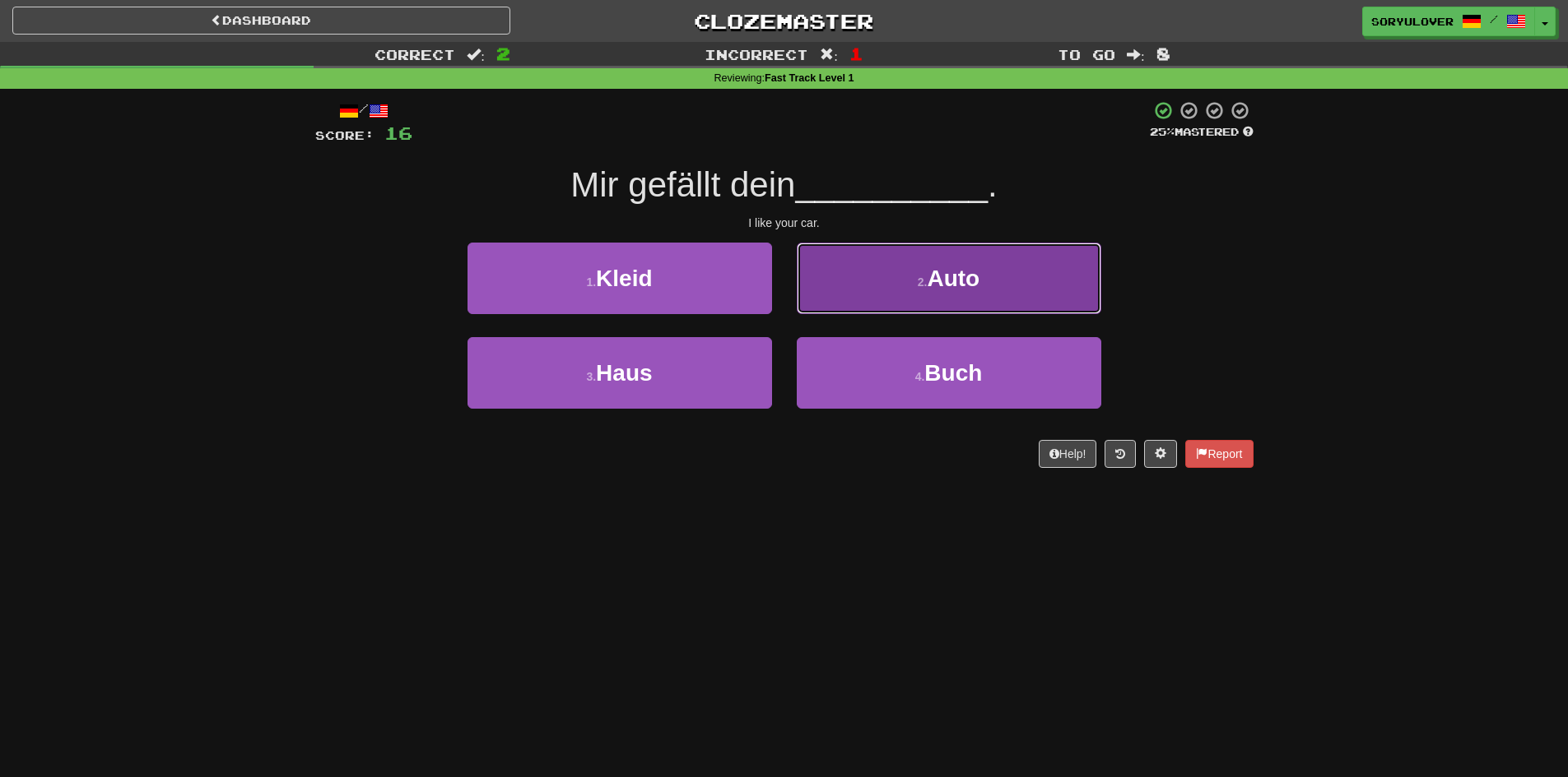
click at [853, 277] on button "2 . Auto" at bounding box center [949, 278] width 305 height 72
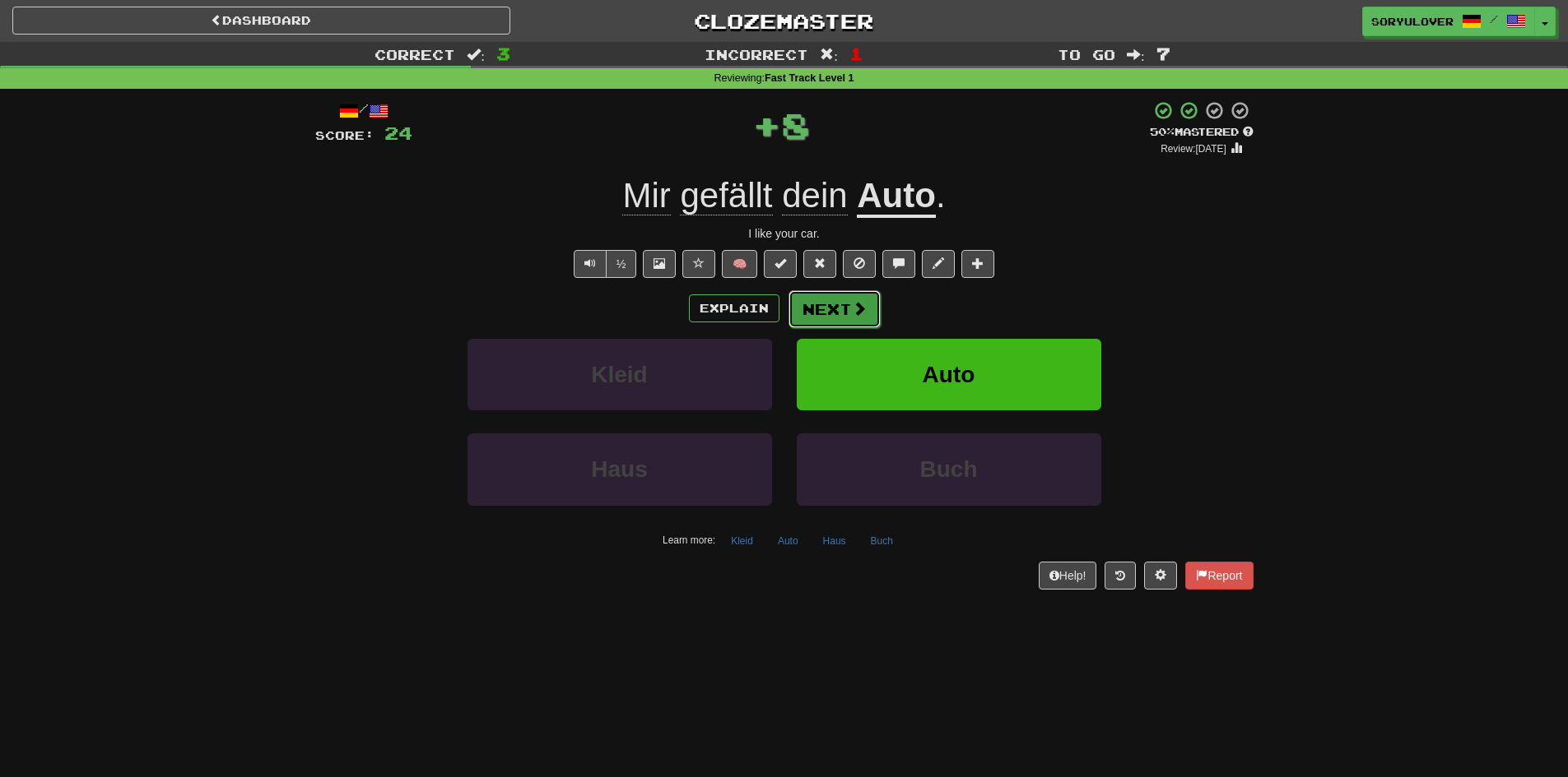
click at [829, 314] on button "Next" at bounding box center [834, 309] width 92 height 37
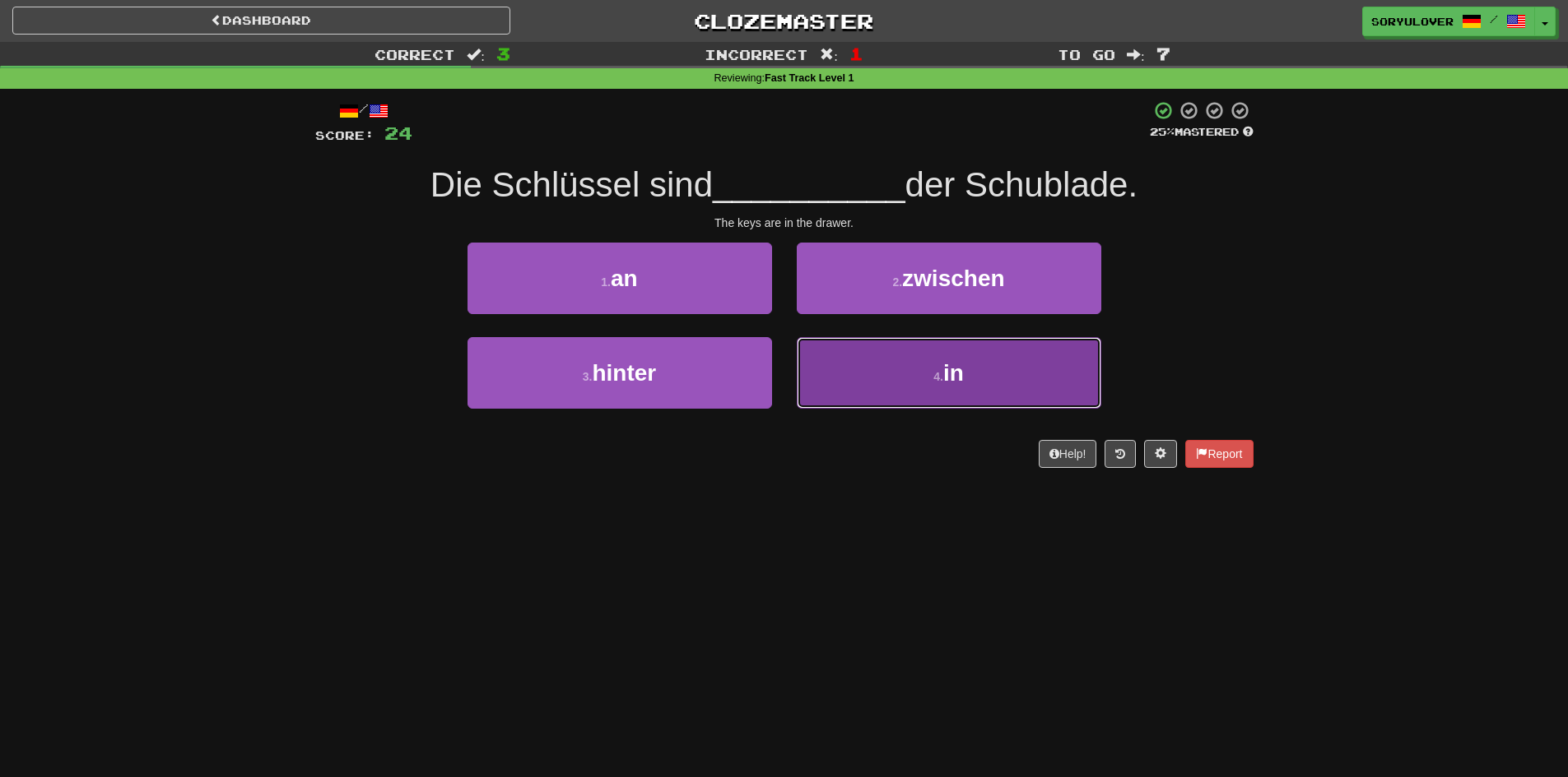
click at [834, 369] on button "4 . in" at bounding box center [949, 373] width 305 height 72
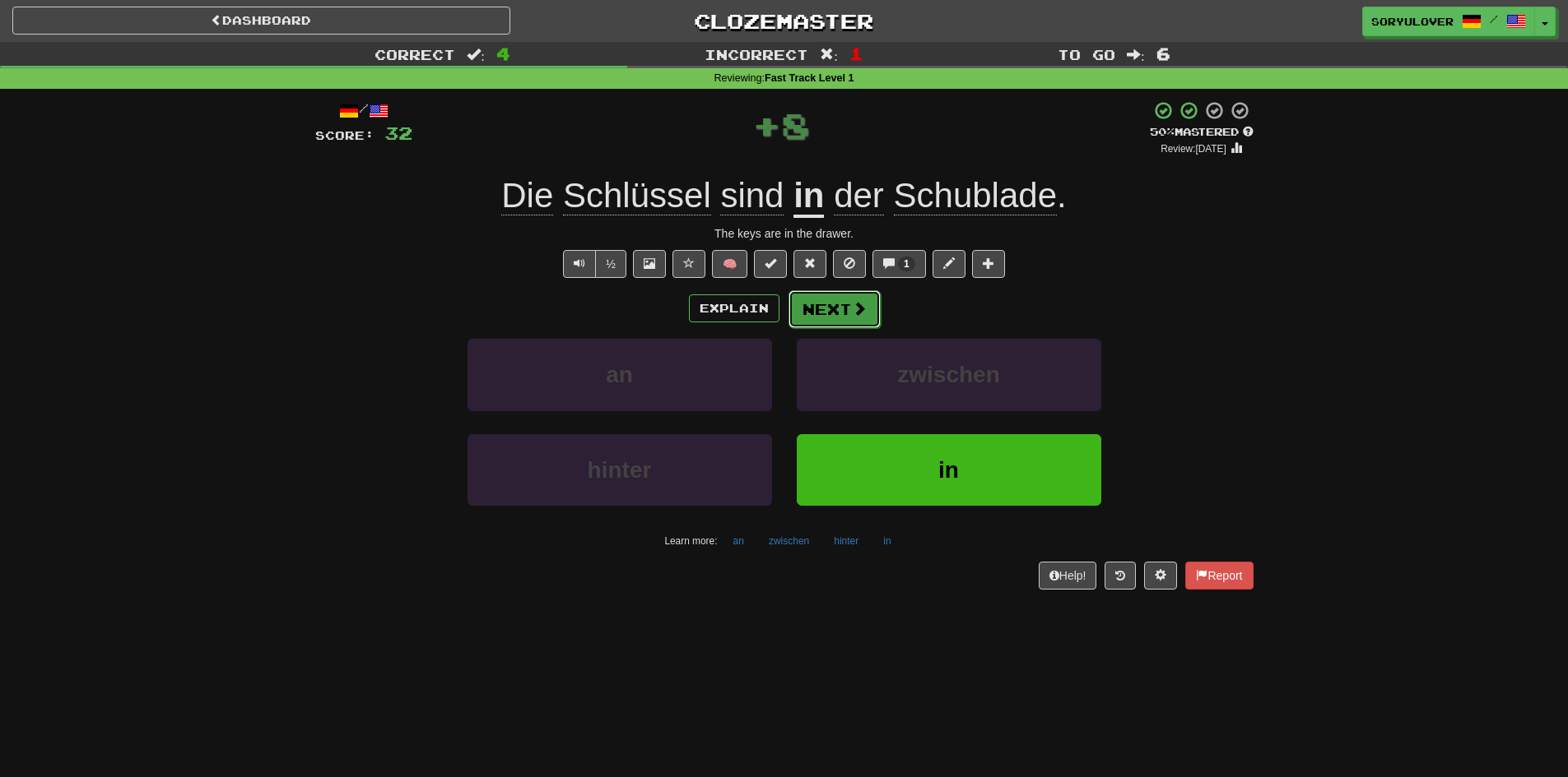
click at [834, 312] on button "Next" at bounding box center [834, 309] width 92 height 37
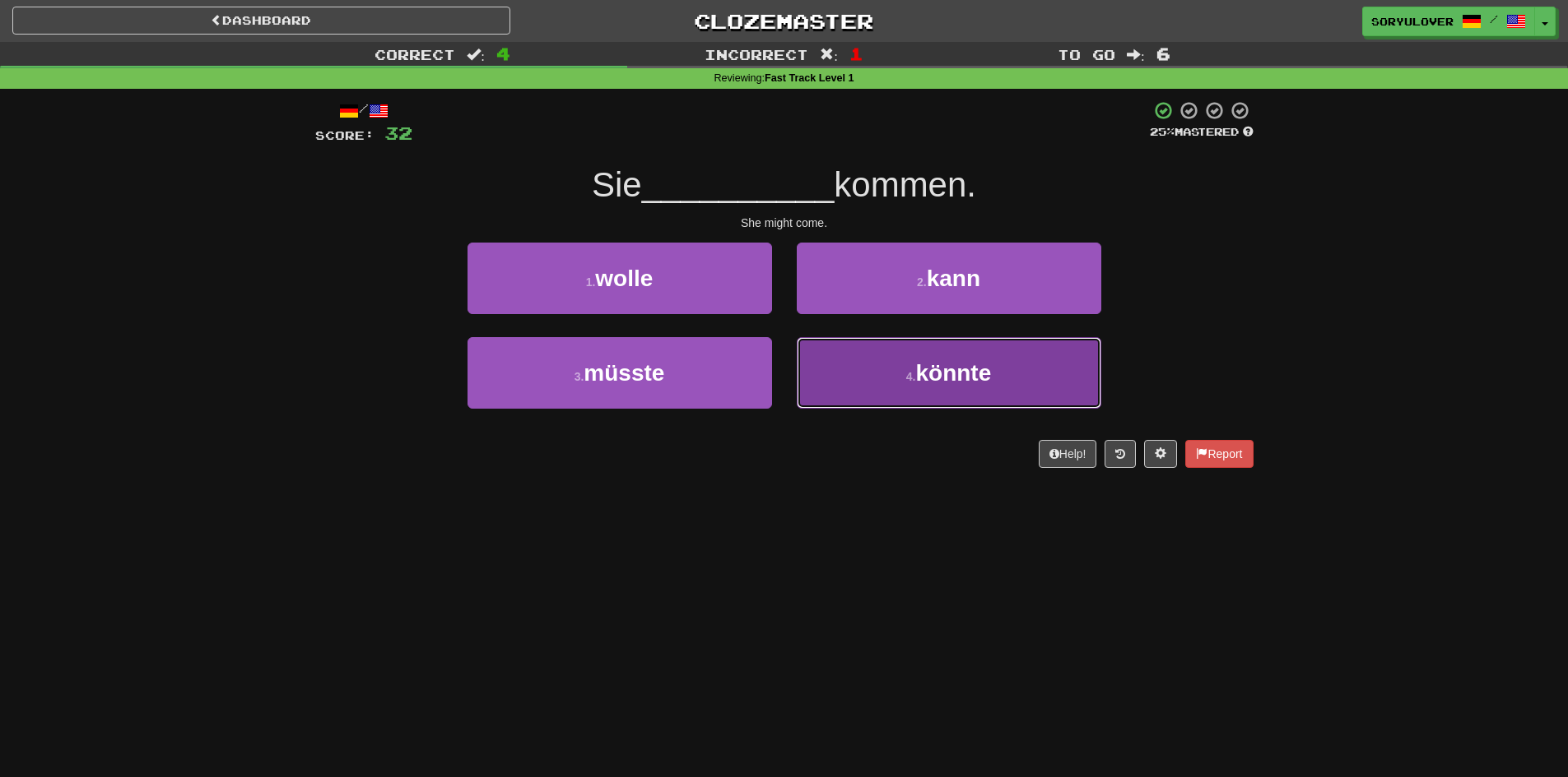
click at [843, 380] on button "4 . könnte" at bounding box center [949, 373] width 305 height 72
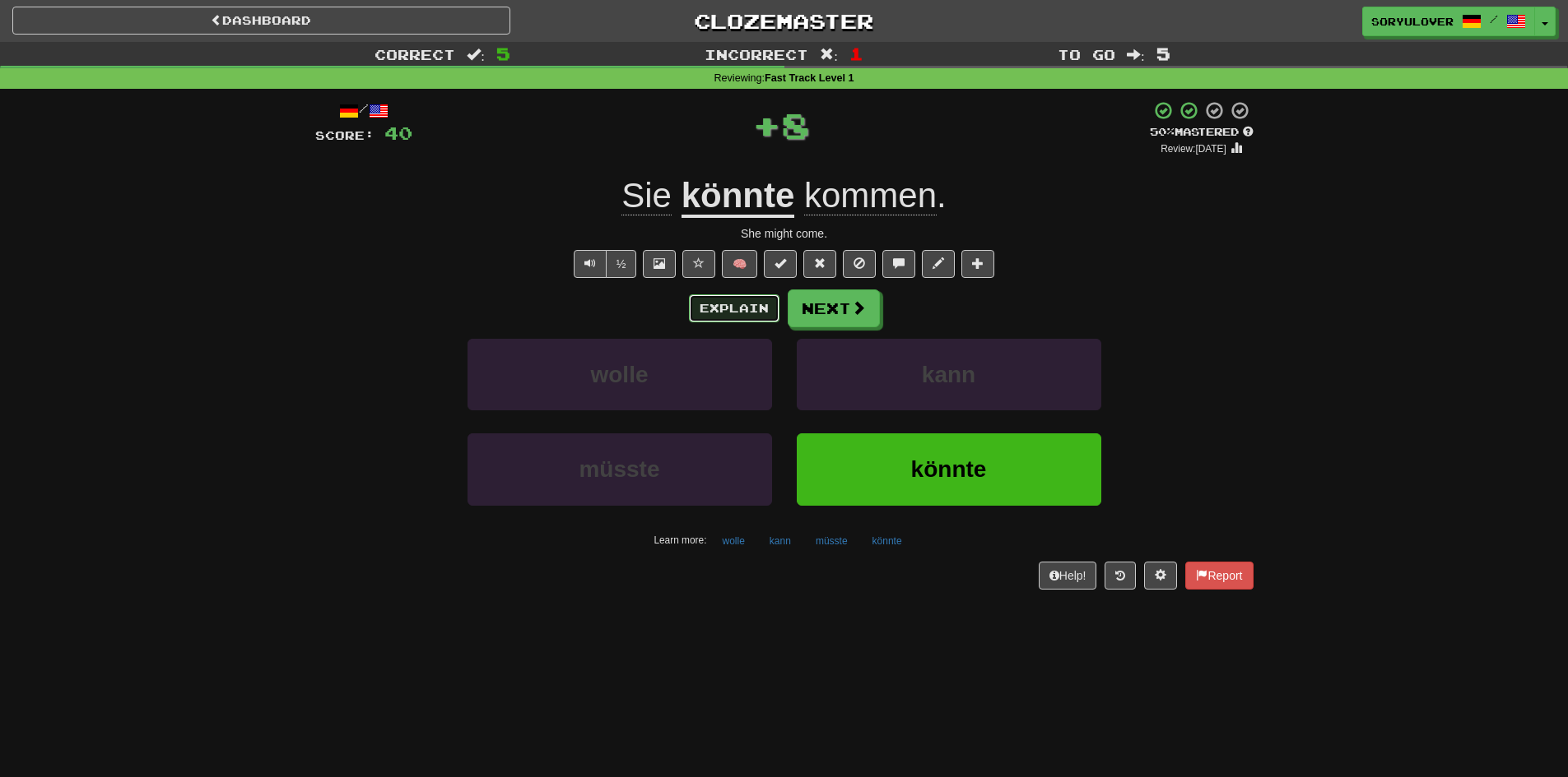
click at [748, 311] on button "Explain" at bounding box center [734, 308] width 90 height 28
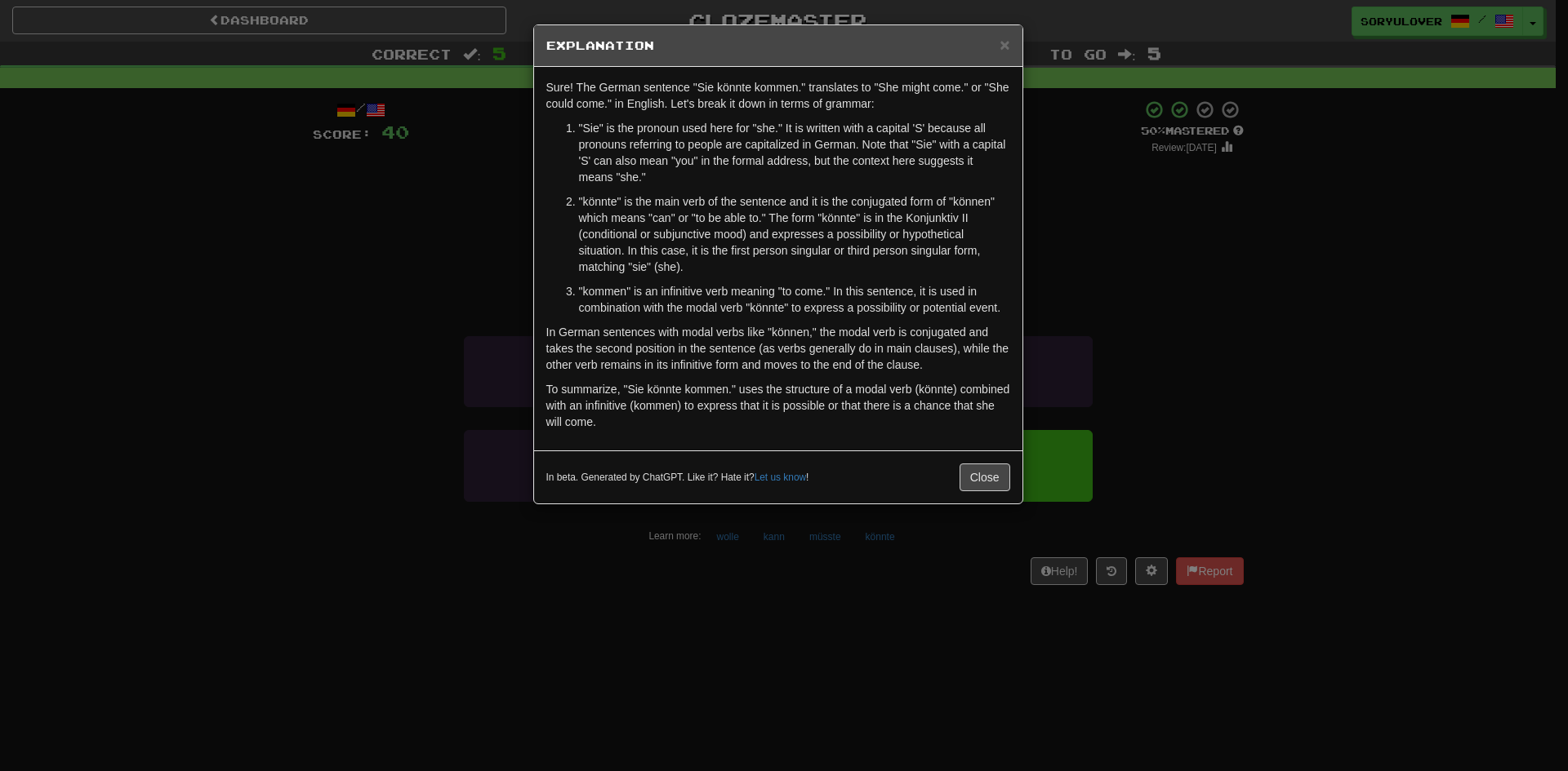
click at [516, 277] on div "× Explanation Sure! The German sentence "Sie könnte kommen." translates to "She…" at bounding box center [784, 386] width 1568 height 771
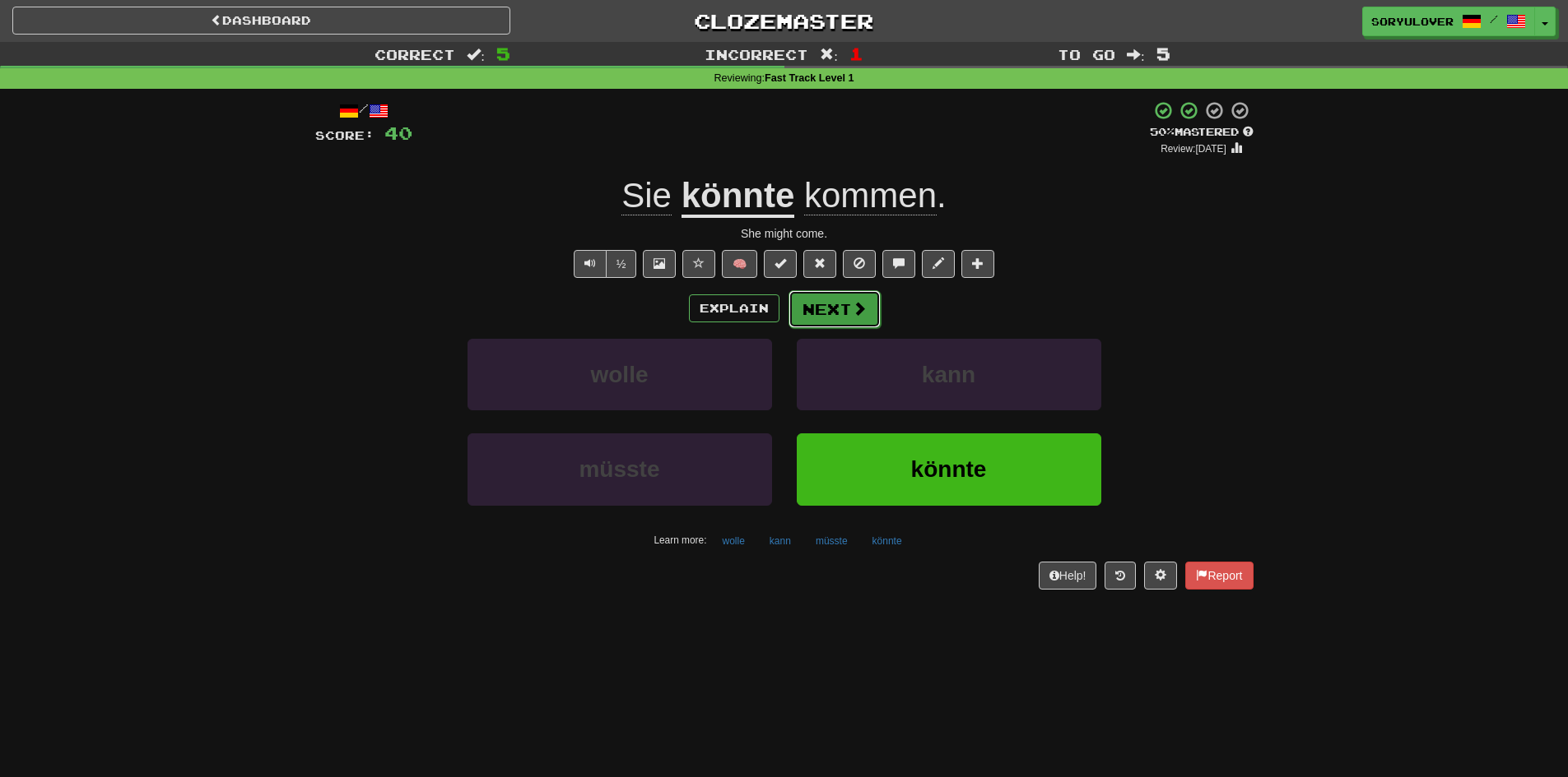
click at [839, 315] on button "Next" at bounding box center [834, 309] width 92 height 37
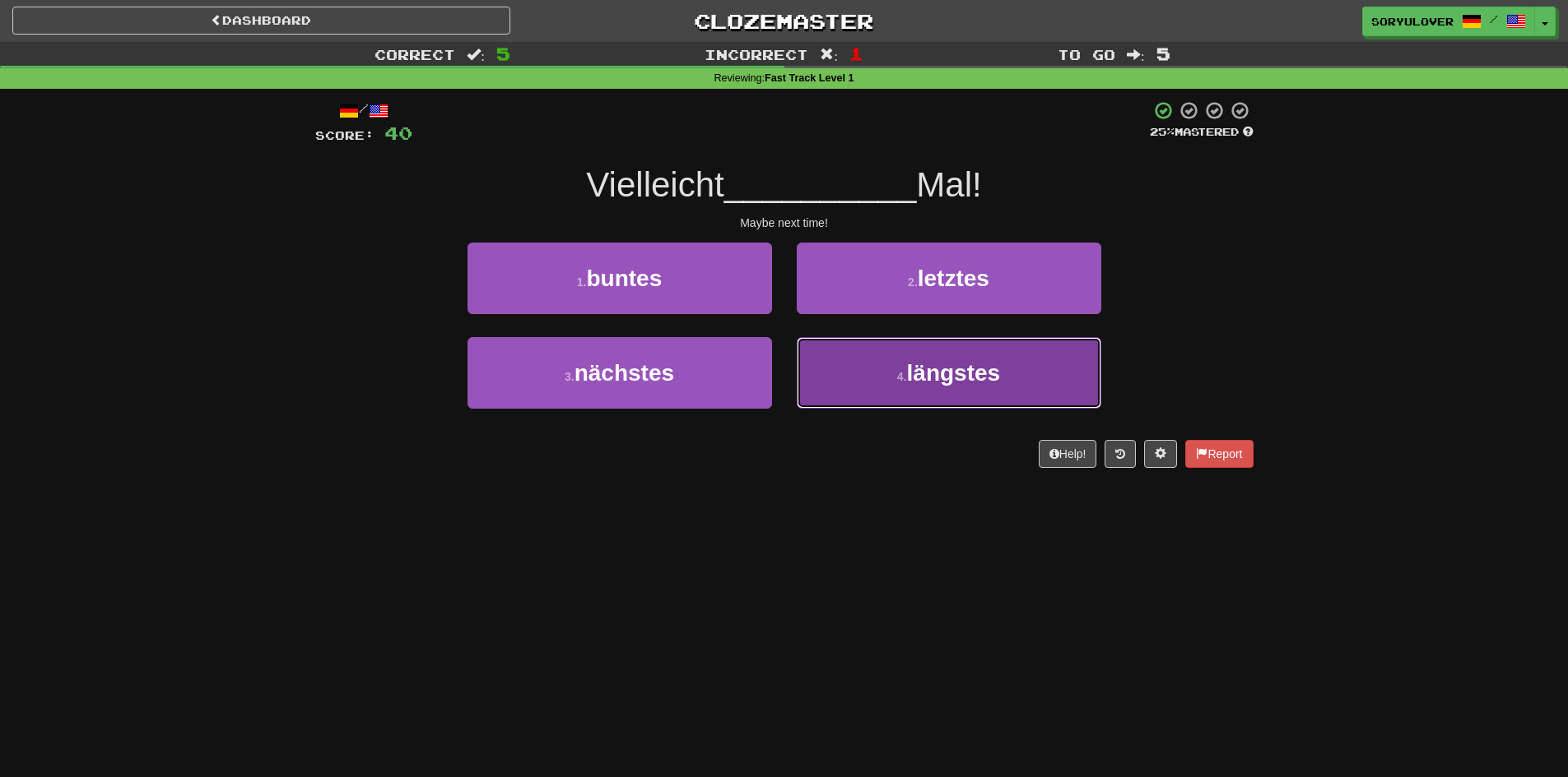
click at [831, 370] on button "4 . längstes" at bounding box center [949, 373] width 305 height 72
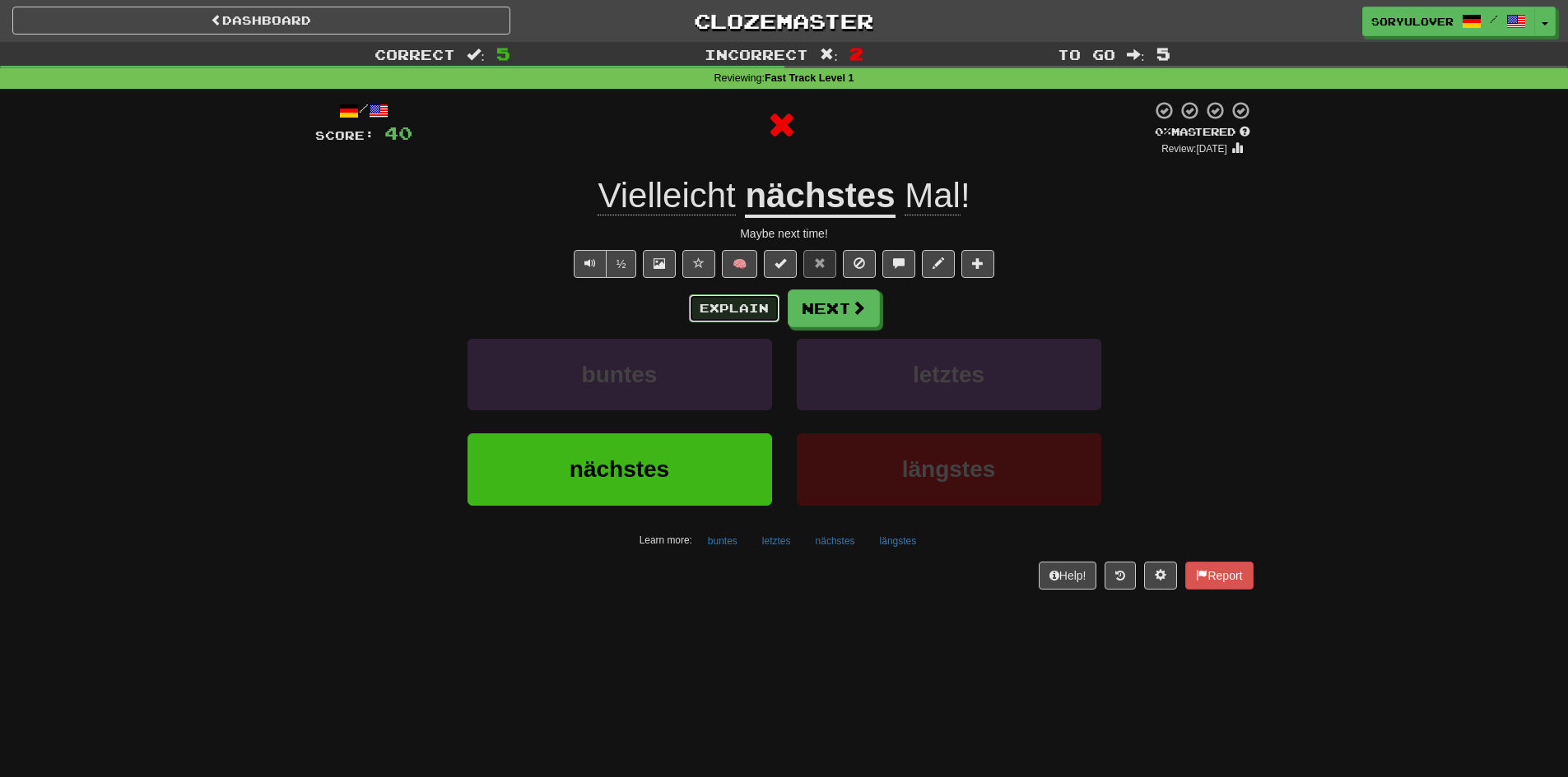
click at [737, 311] on button "Explain" at bounding box center [734, 308] width 90 height 28
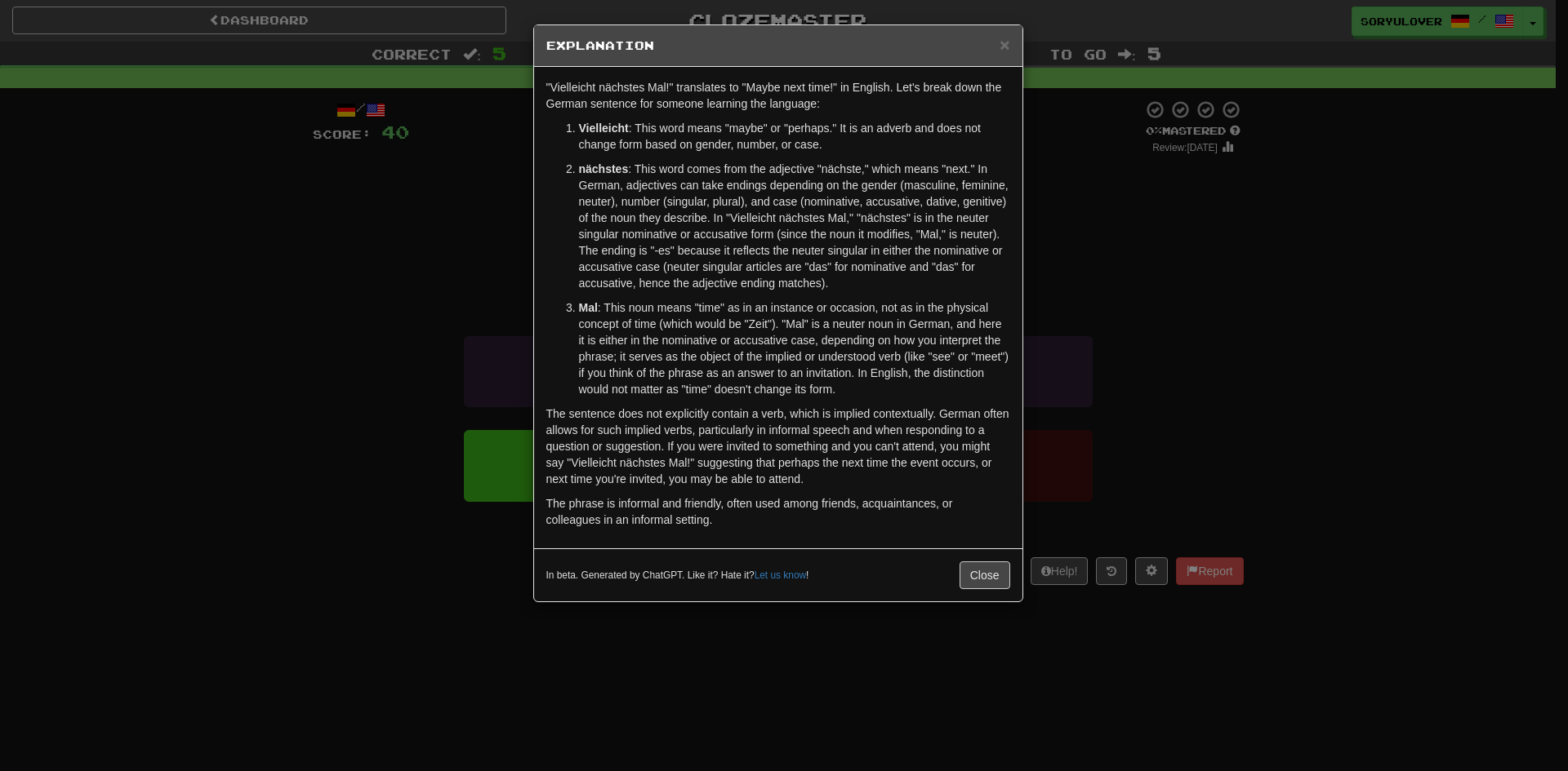
click at [457, 269] on div "× Explanation "Vielleicht nächstes Mal!" translates to "Maybe next time!" in En…" at bounding box center [784, 386] width 1568 height 771
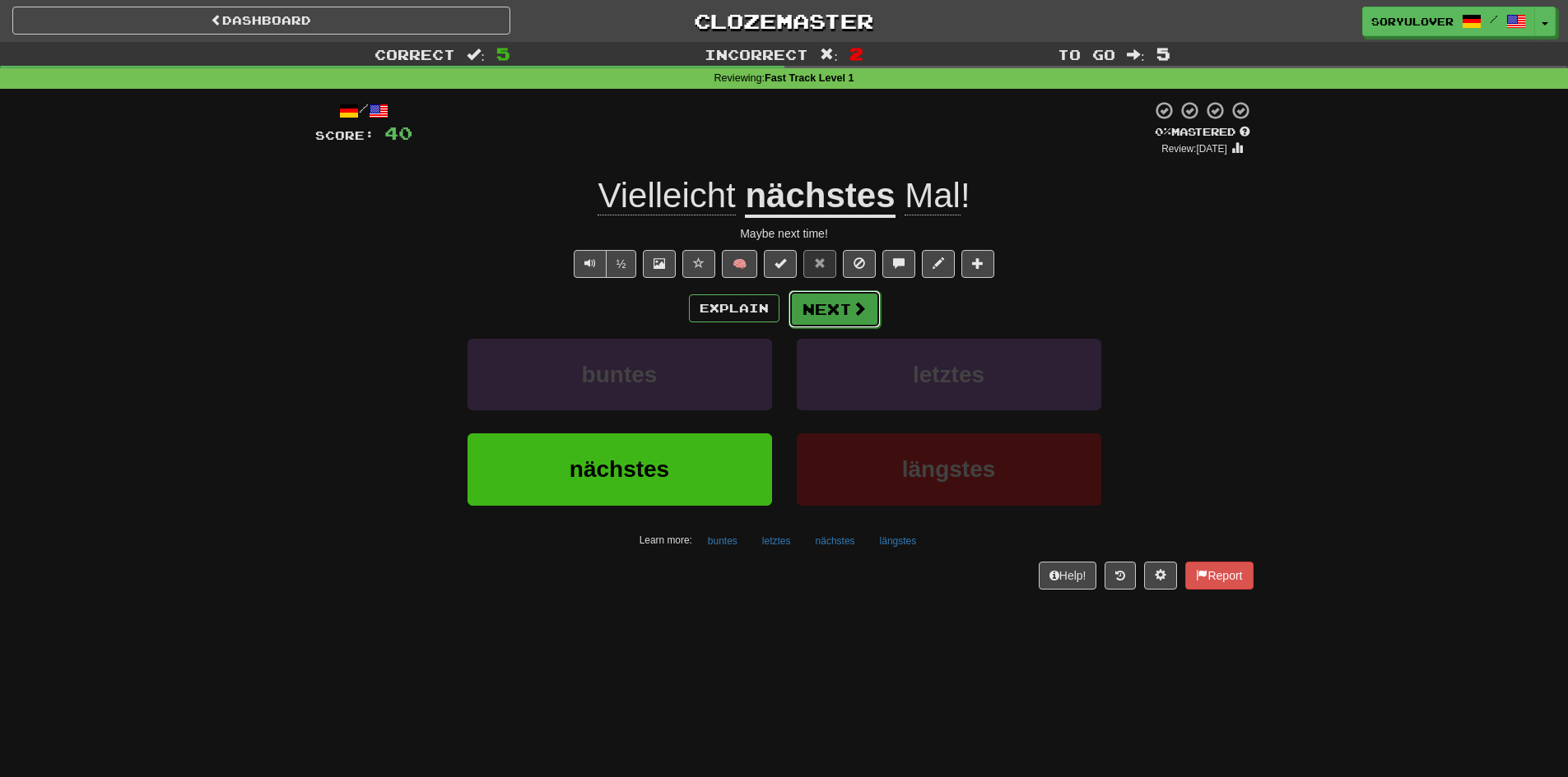
click at [826, 300] on button "Next" at bounding box center [834, 309] width 92 height 37
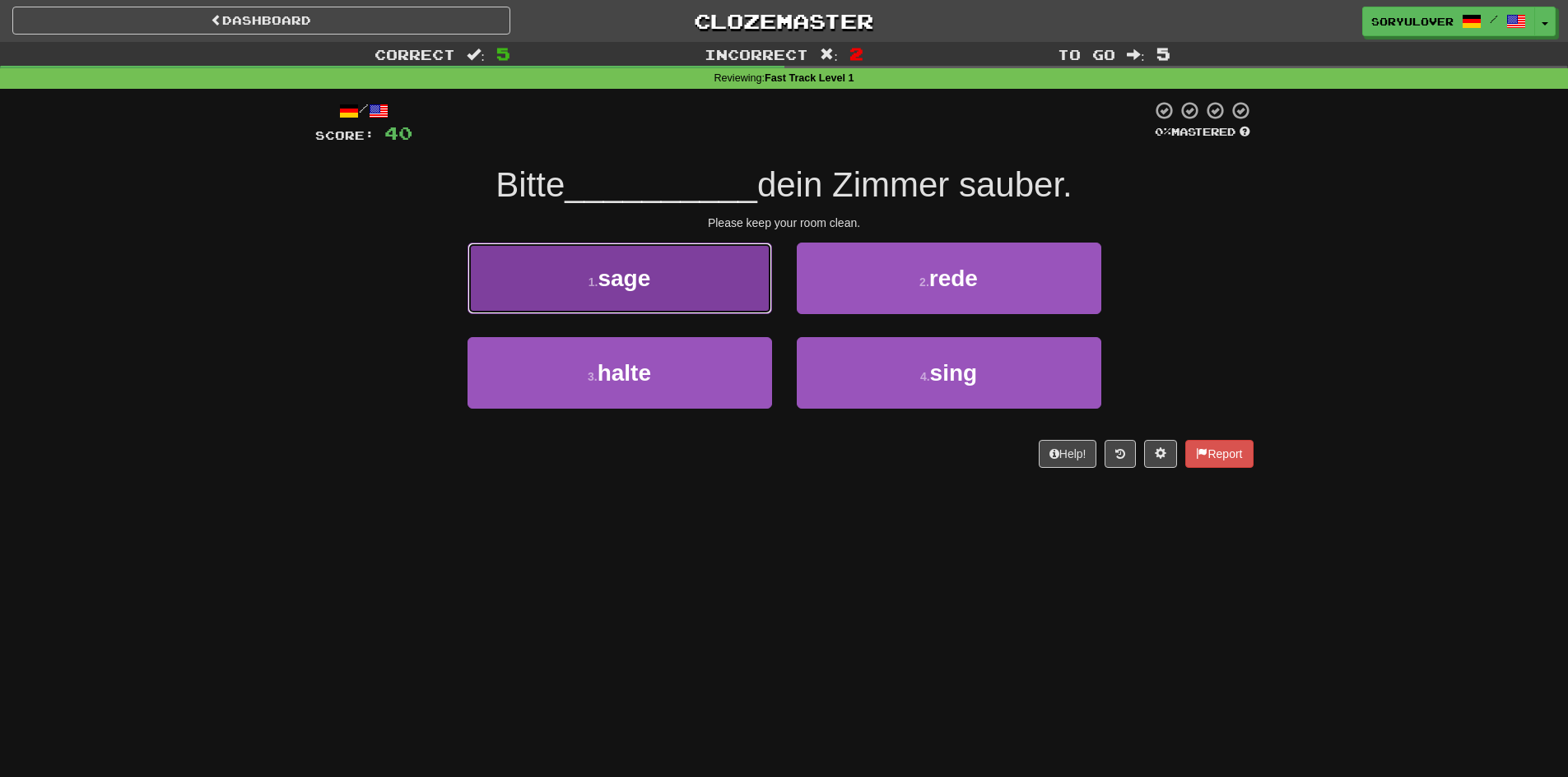
click at [693, 287] on button "1 . sage" at bounding box center [620, 278] width 305 height 72
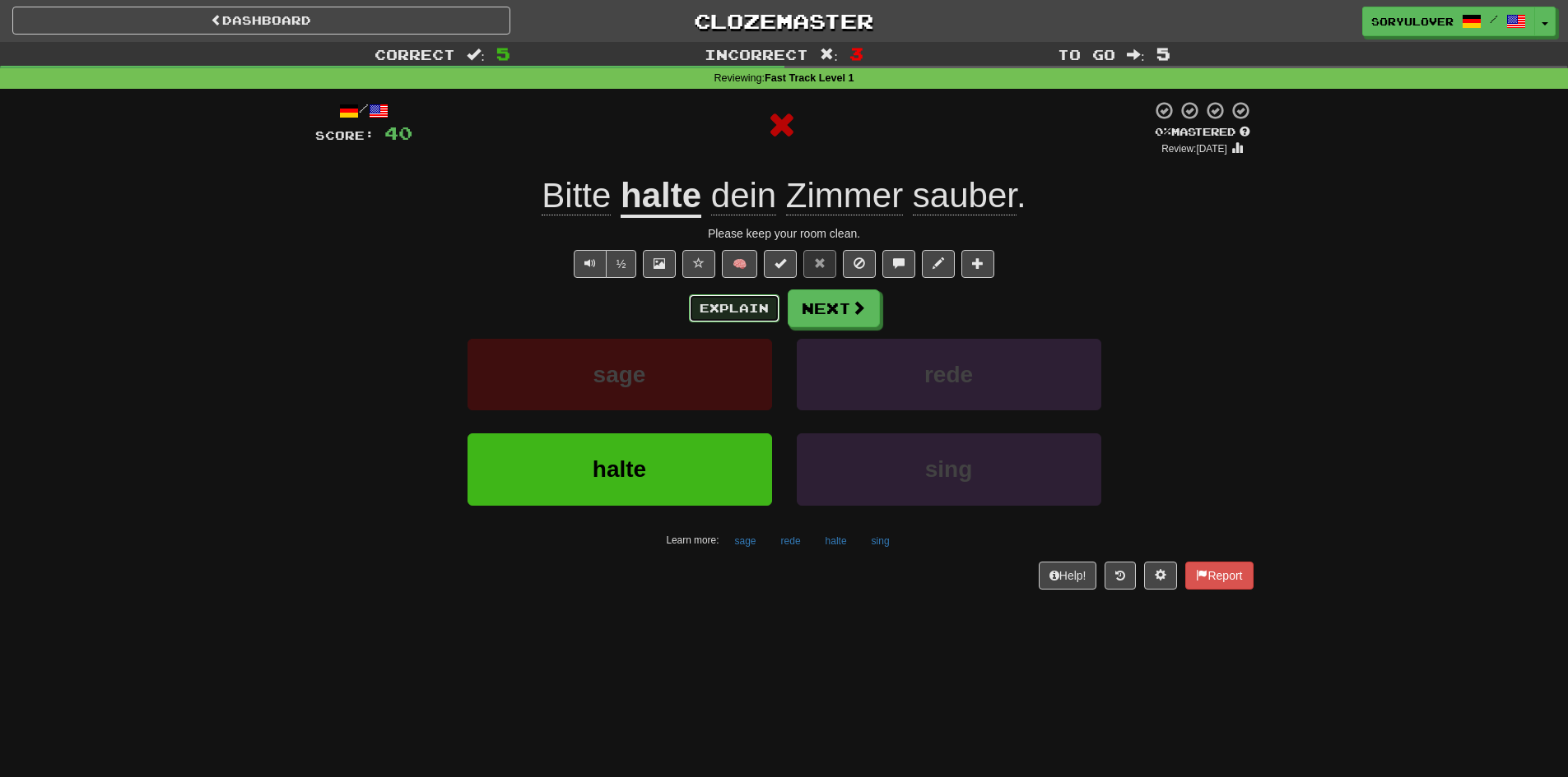
click at [726, 315] on button "Explain" at bounding box center [734, 308] width 90 height 28
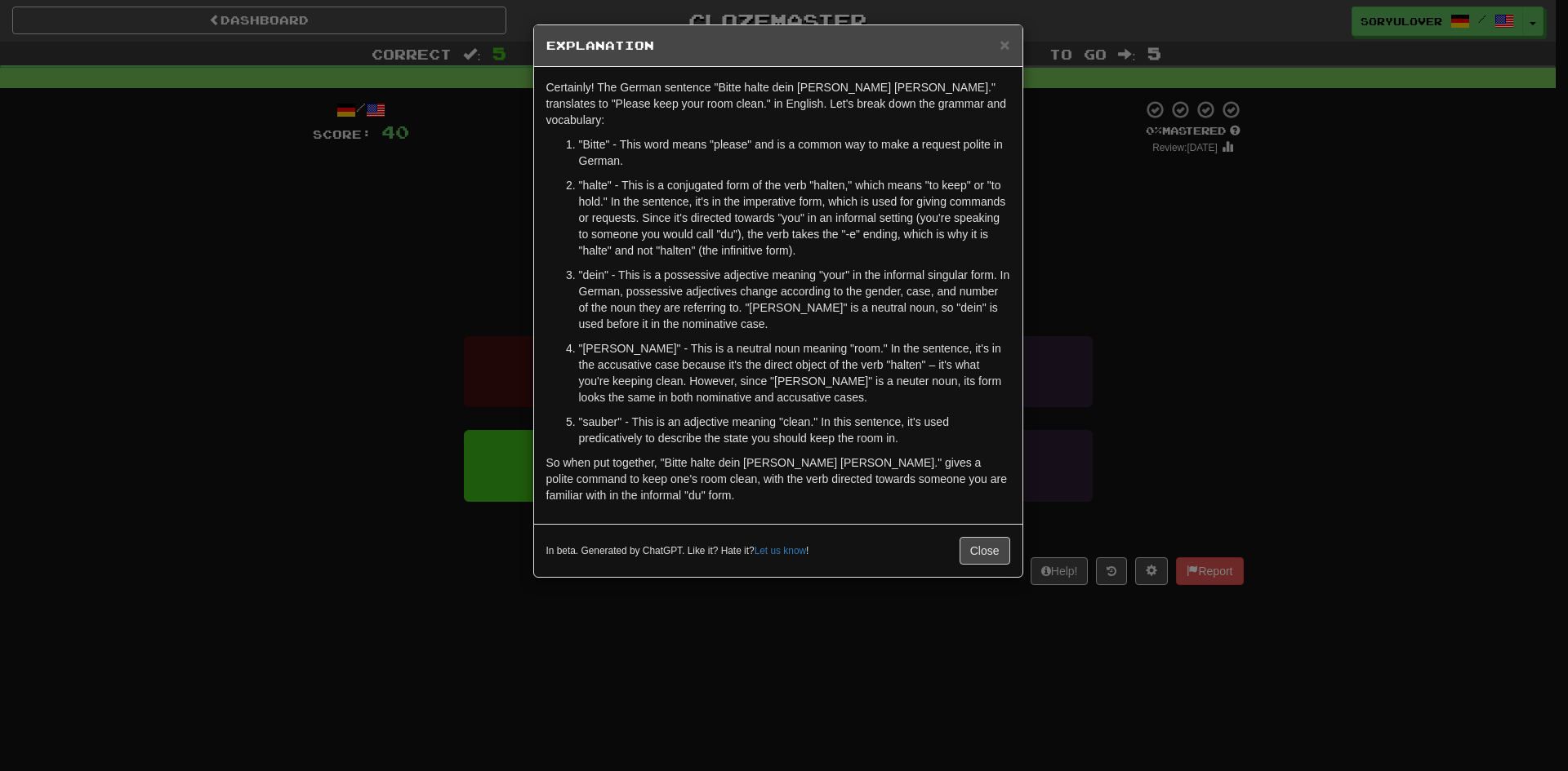
click at [488, 248] on div "× Explanation Certainly! The German sentence "Bitte halte dein Zimmer sauber." …" at bounding box center [784, 386] width 1568 height 771
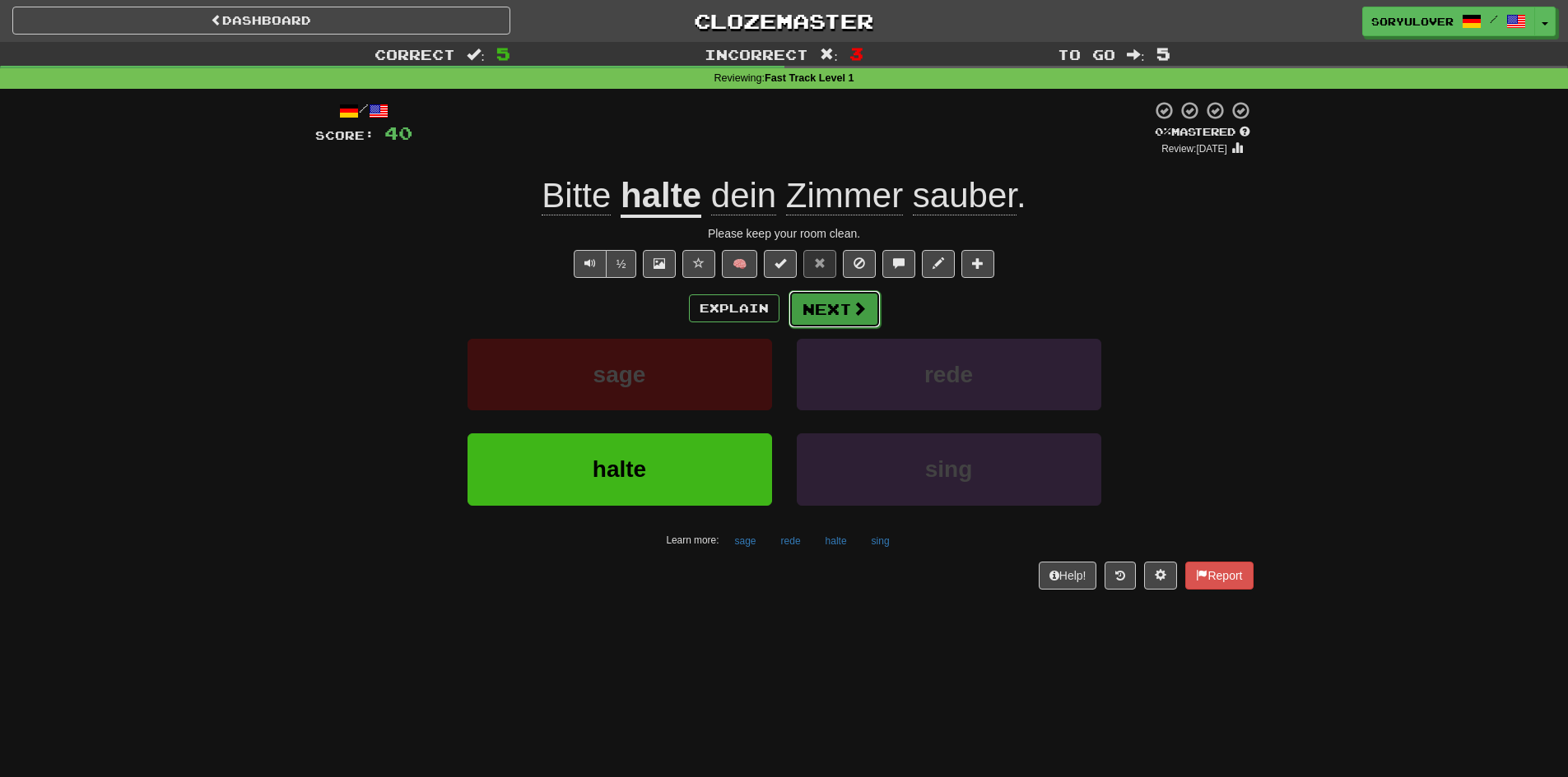
click at [833, 311] on button "Next" at bounding box center [834, 309] width 92 height 37
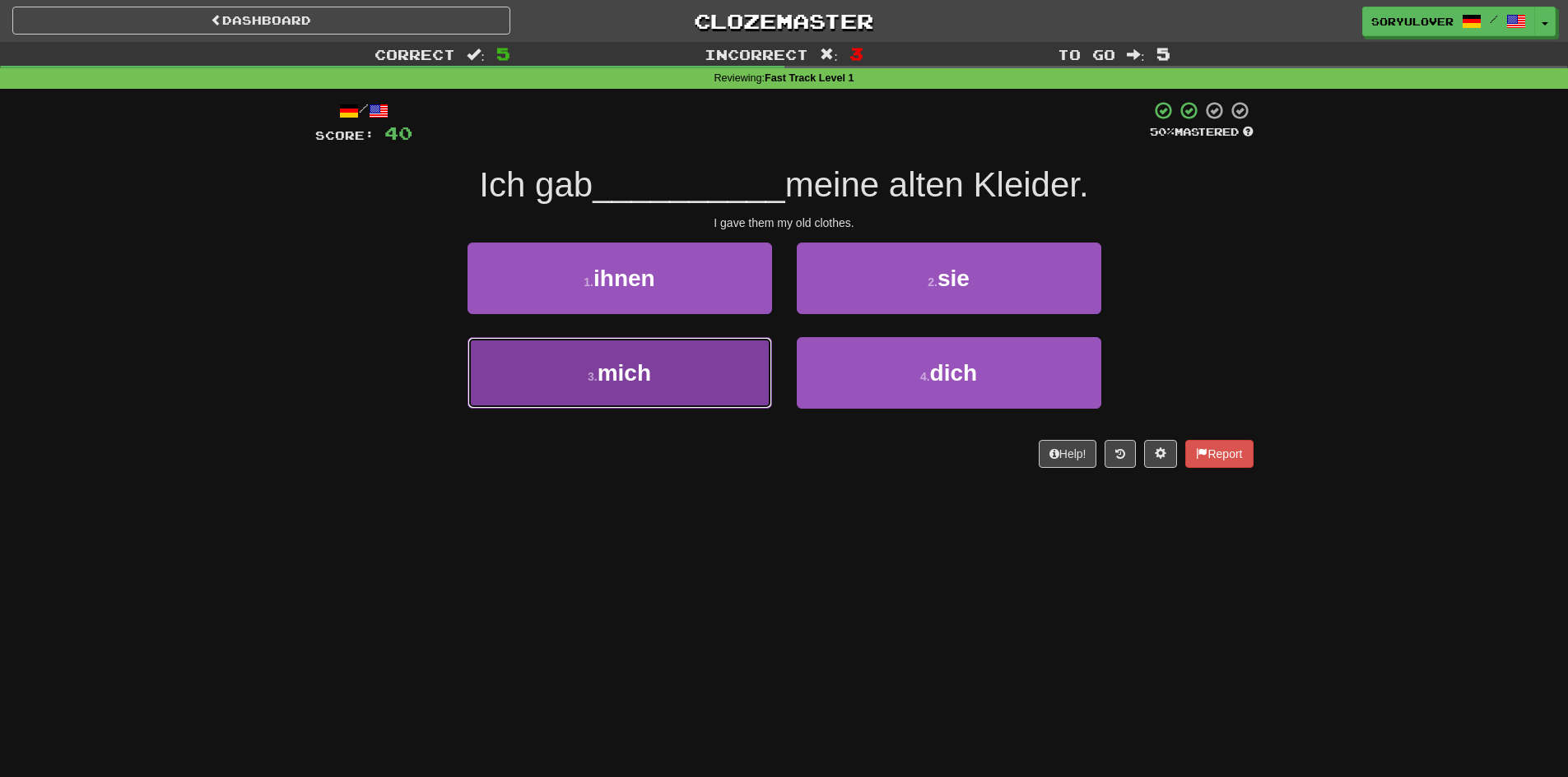
click at [734, 377] on button "3 . mich" at bounding box center [620, 373] width 305 height 72
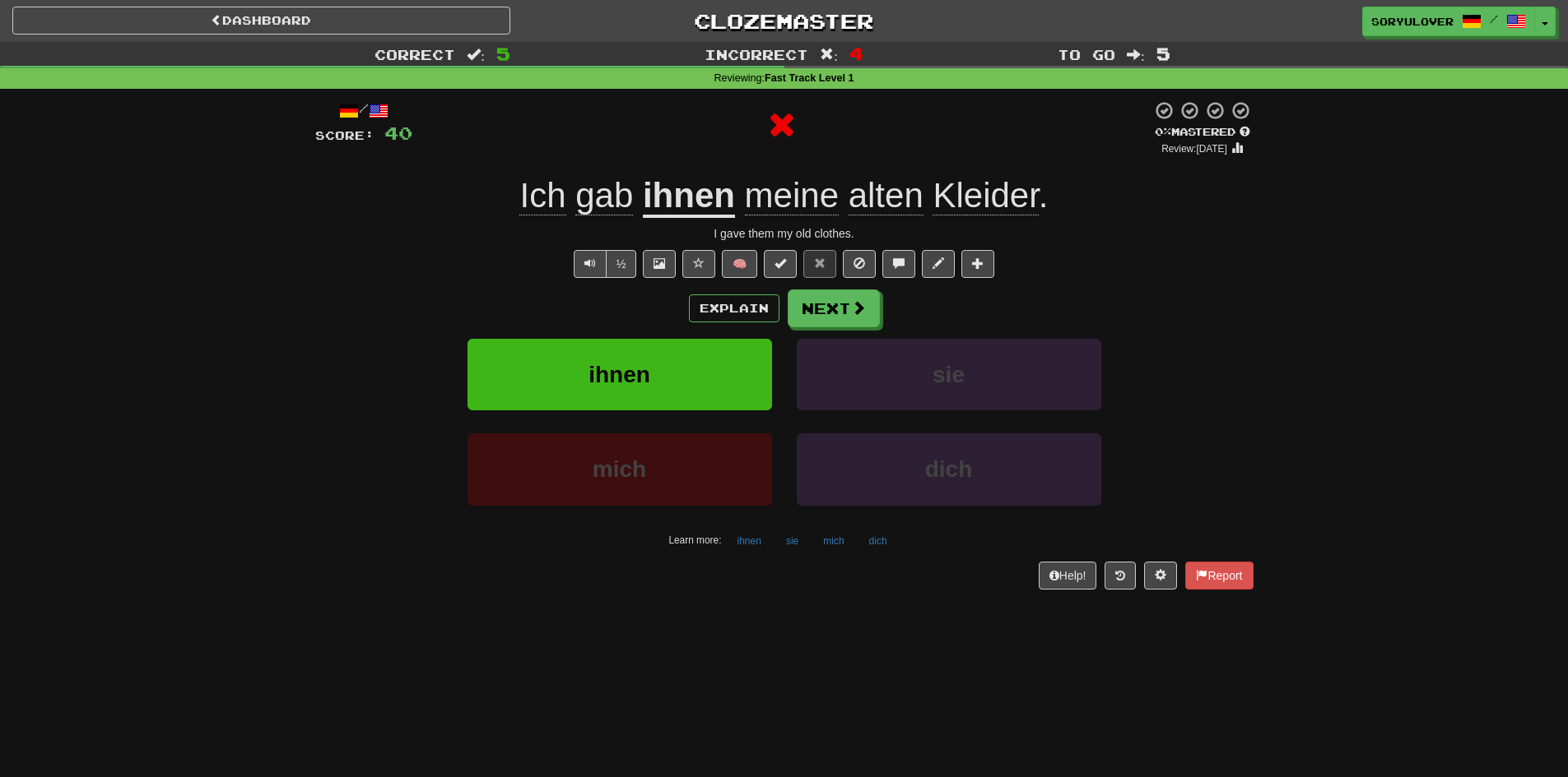
drag, startPoint x: 706, startPoint y: 325, endPoint x: 630, endPoint y: 310, distance: 77.5
drag, startPoint x: 630, startPoint y: 310, endPoint x: 520, endPoint y: 302, distance: 110.3
click at [520, 302] on div "Explain Next" at bounding box center [784, 308] width 938 height 37
click at [702, 200] on u "ihnen" at bounding box center [689, 197] width 92 height 42
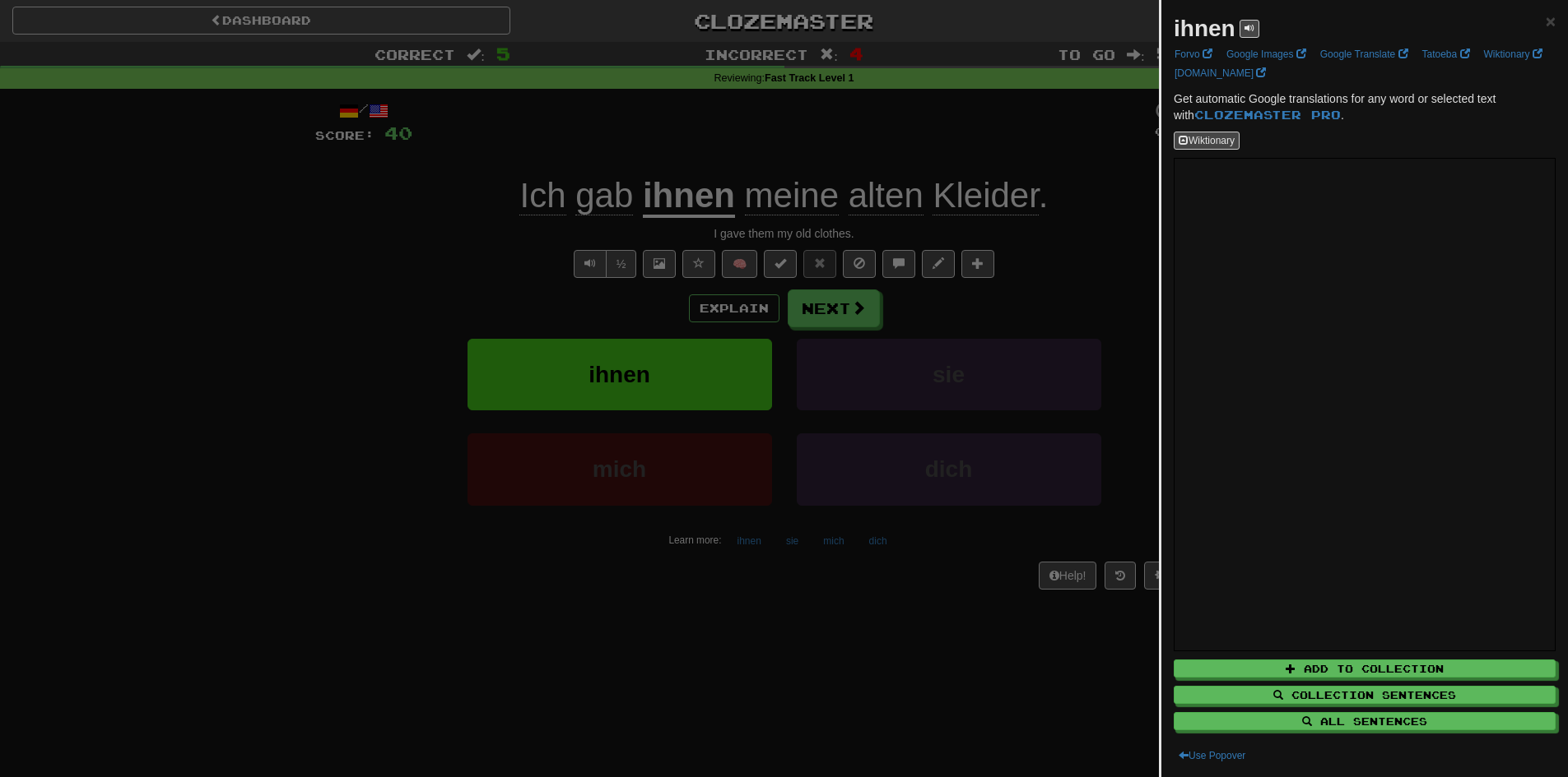
drag, startPoint x: 529, startPoint y: 268, endPoint x: 508, endPoint y: 259, distance: 22.8
drag, startPoint x: 508, startPoint y: 259, endPoint x: 414, endPoint y: 270, distance: 94.6
click at [414, 270] on div at bounding box center [784, 388] width 1568 height 777
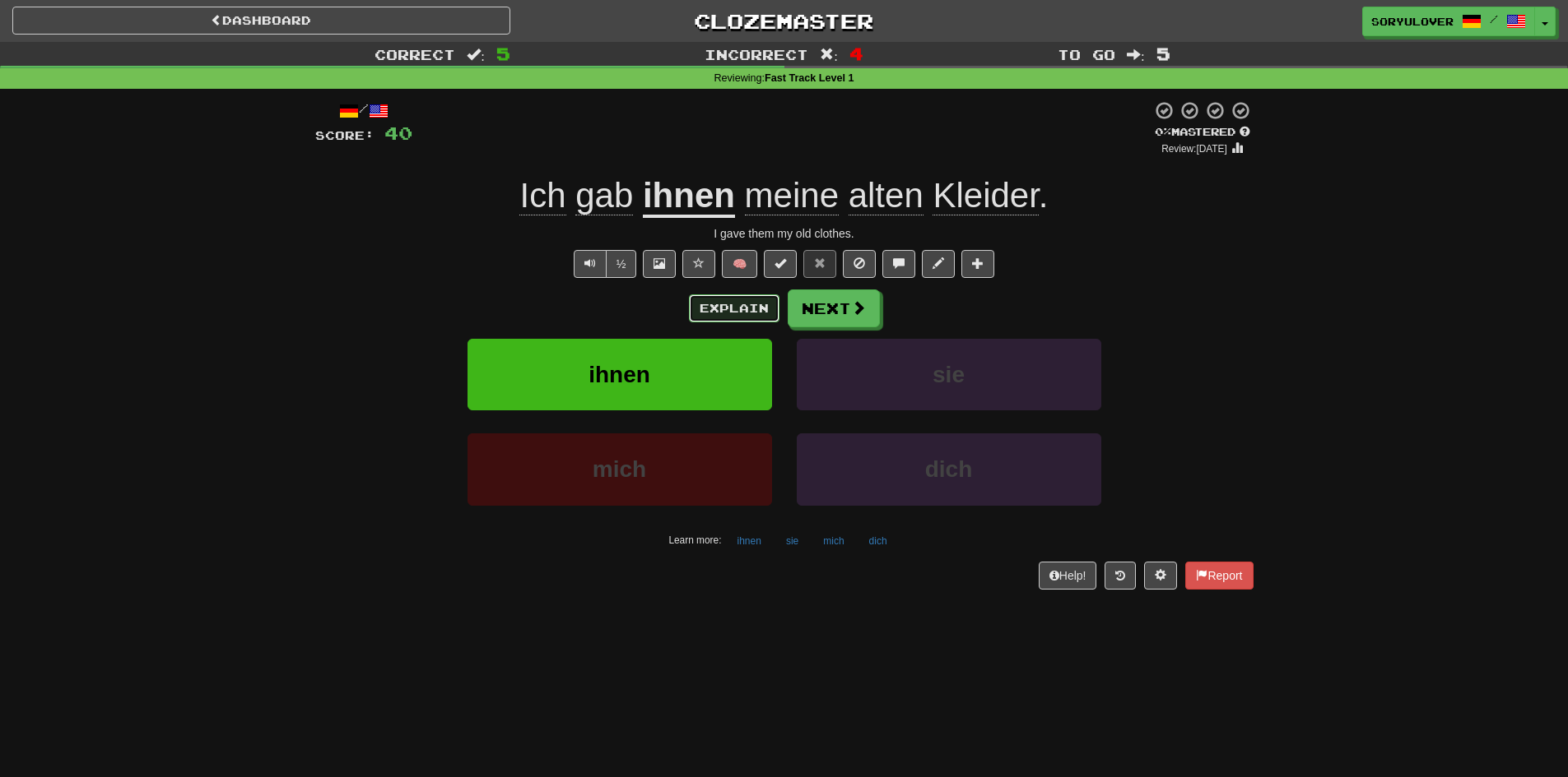
click at [746, 301] on button "Explain" at bounding box center [734, 308] width 90 height 28
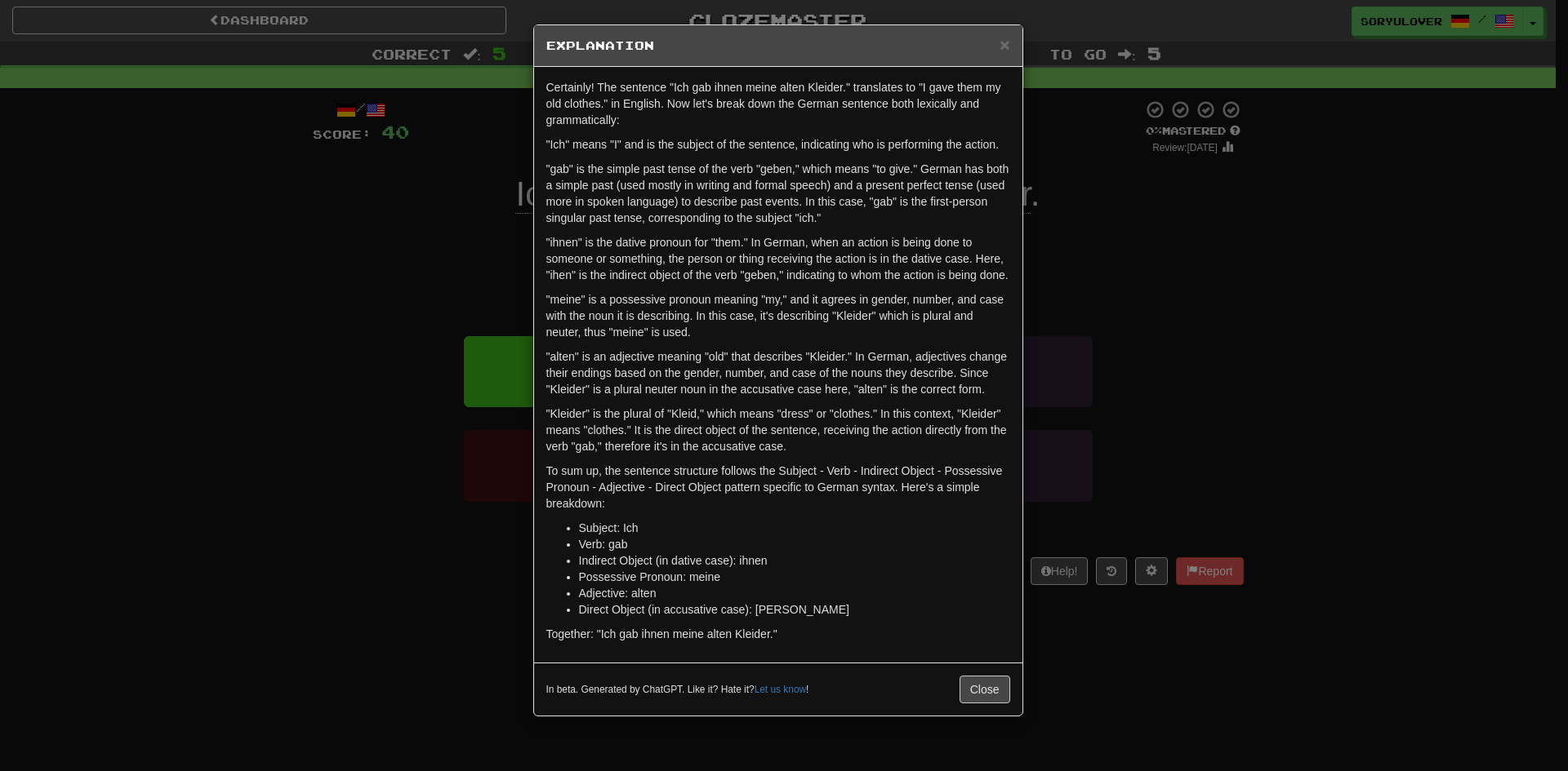
click at [395, 373] on div "× Explanation Certainly! The sentence "Ich gab ihnen meine alten Kleider." tran…" at bounding box center [784, 386] width 1568 height 771
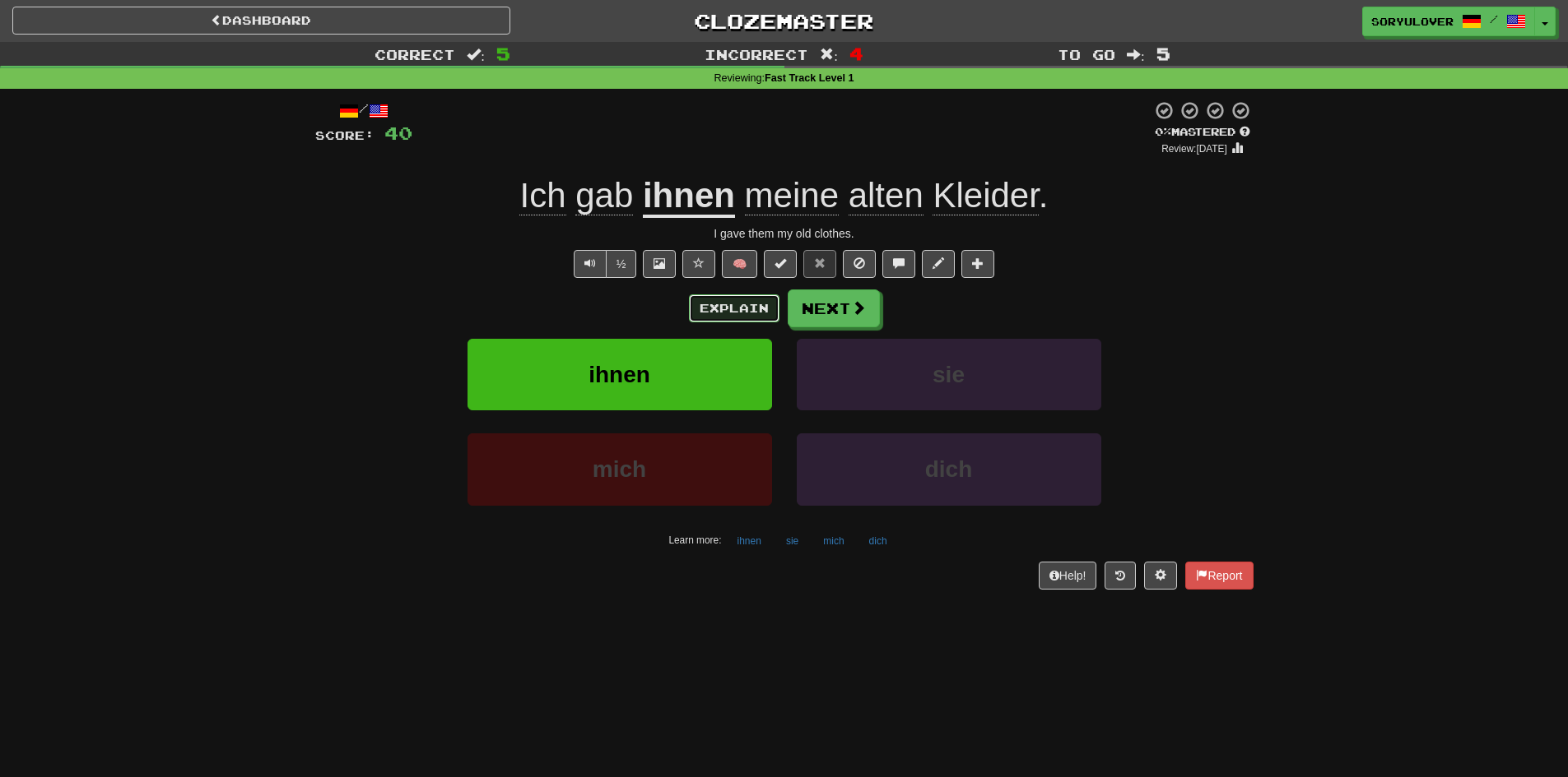
click at [742, 319] on button "Explain" at bounding box center [734, 308] width 90 height 28
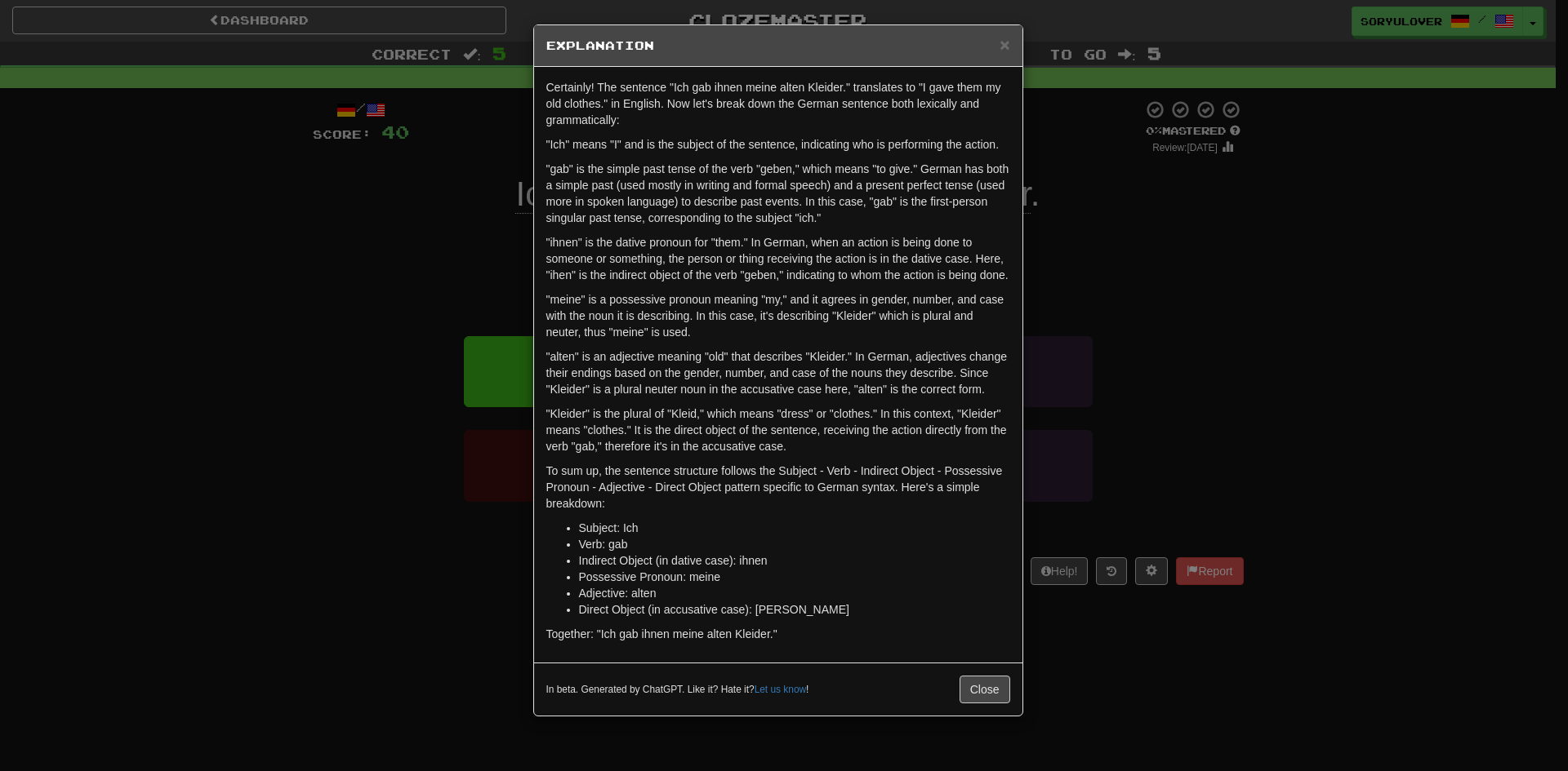
click at [470, 347] on div "× Explanation Certainly! The sentence "Ich gab ihnen meine alten Kleider." tran…" at bounding box center [784, 386] width 1568 height 771
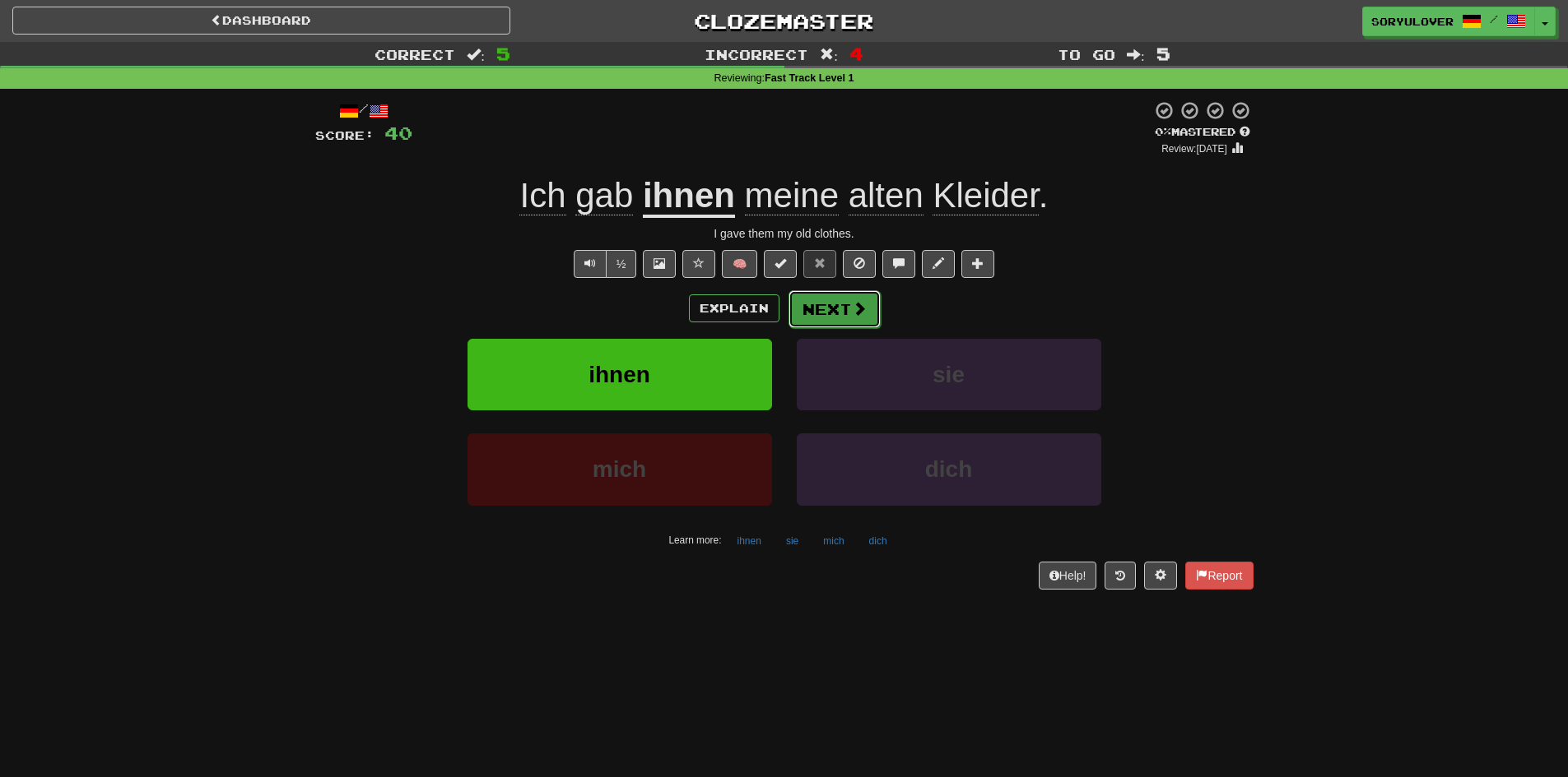
click at [823, 311] on button "Next" at bounding box center [834, 309] width 92 height 37
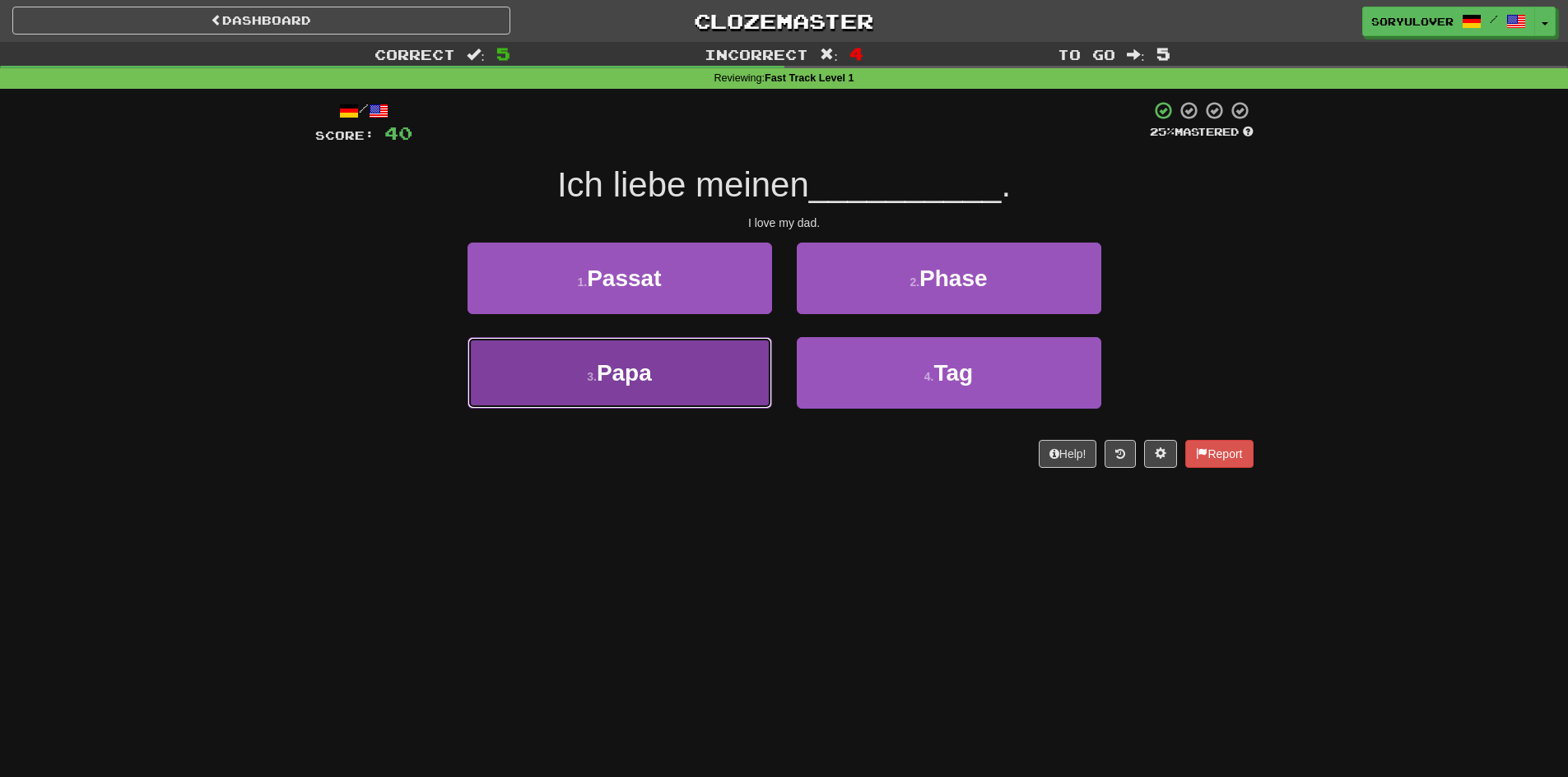
click at [679, 375] on button "3 . Papa" at bounding box center [620, 373] width 305 height 72
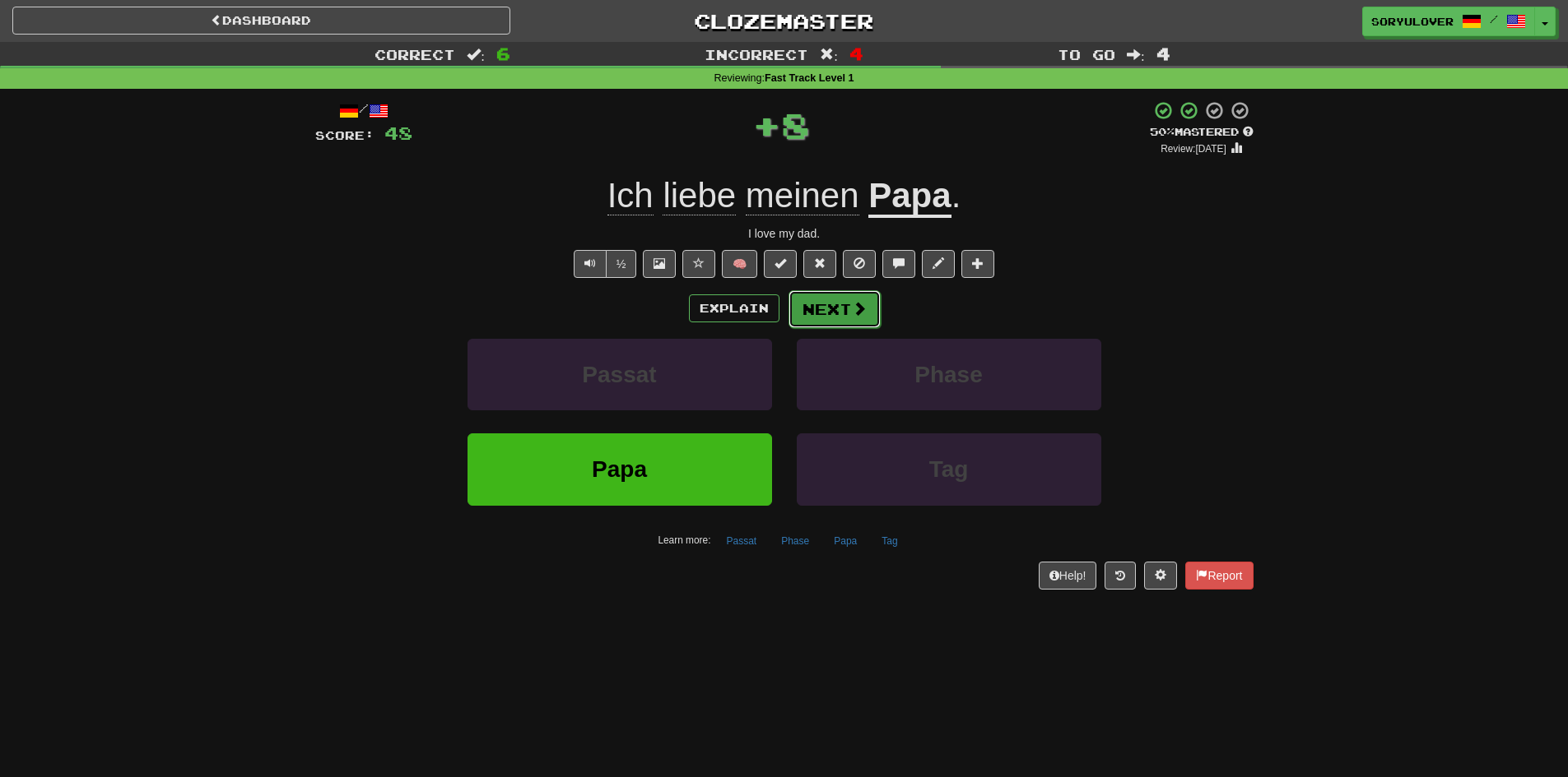
click at [810, 313] on button "Next" at bounding box center [834, 309] width 92 height 37
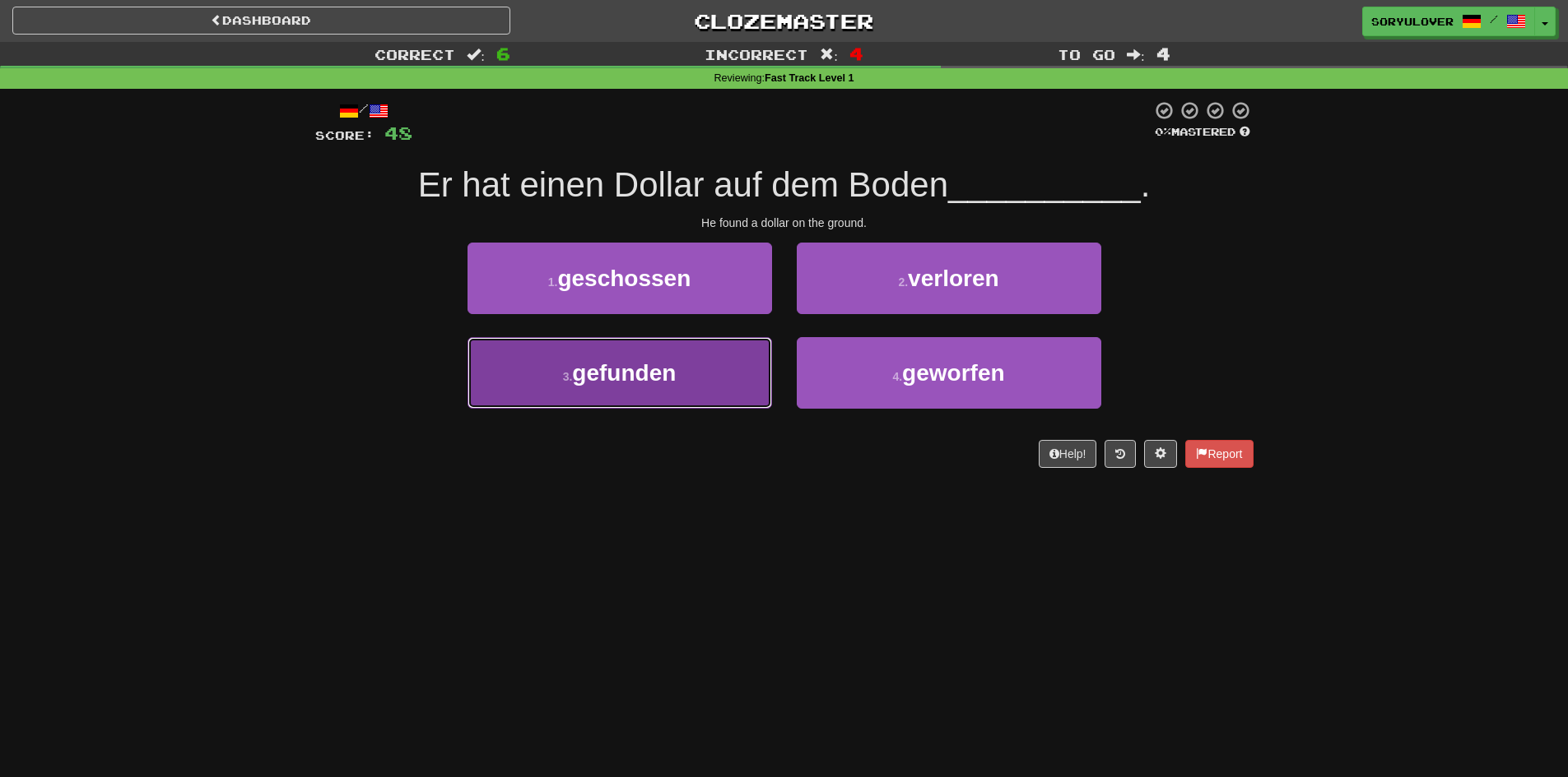
click at [659, 385] on span "gefunden" at bounding box center [623, 373] width 103 height 26
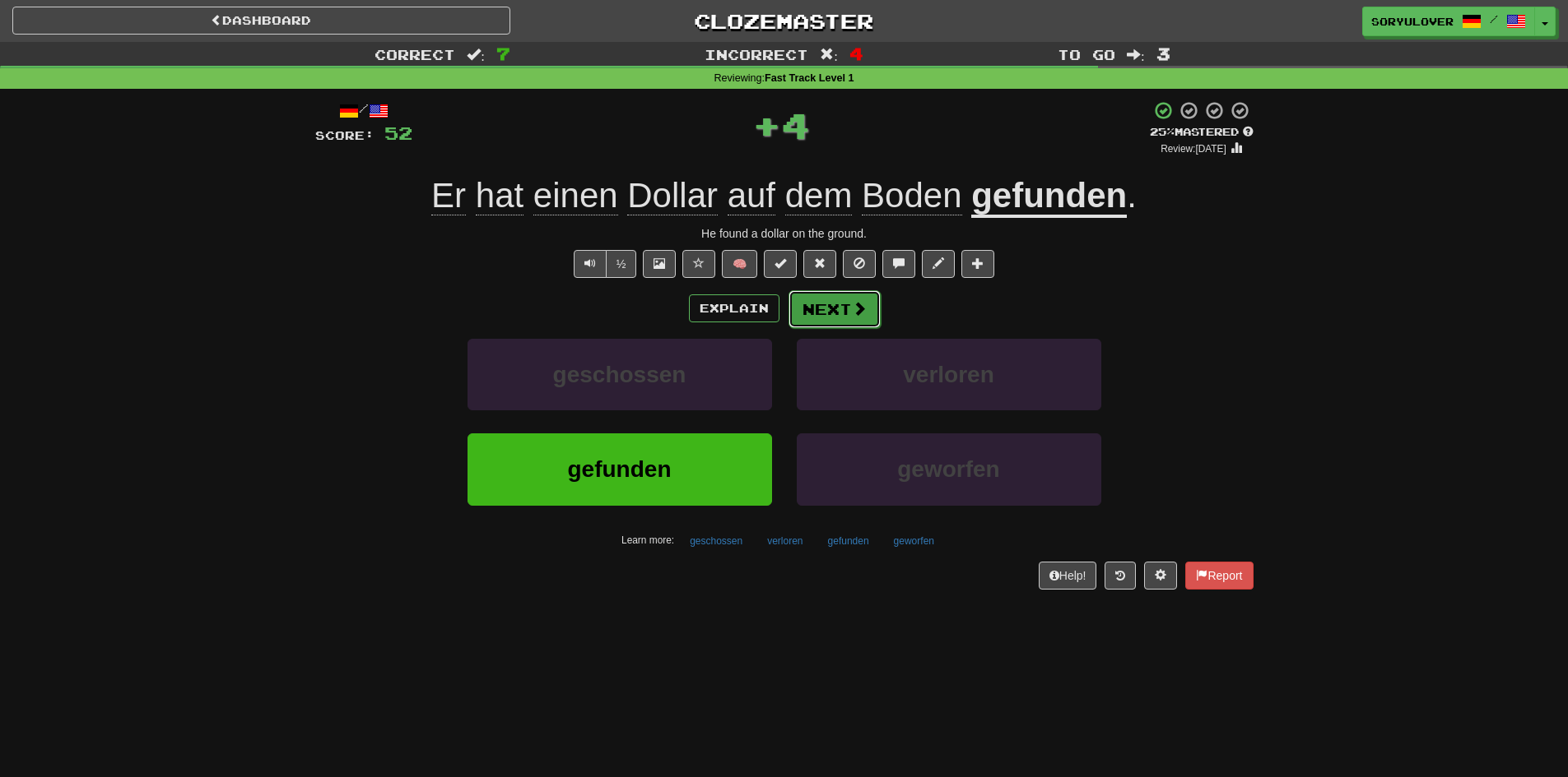
click at [837, 310] on button "Next" at bounding box center [834, 309] width 92 height 37
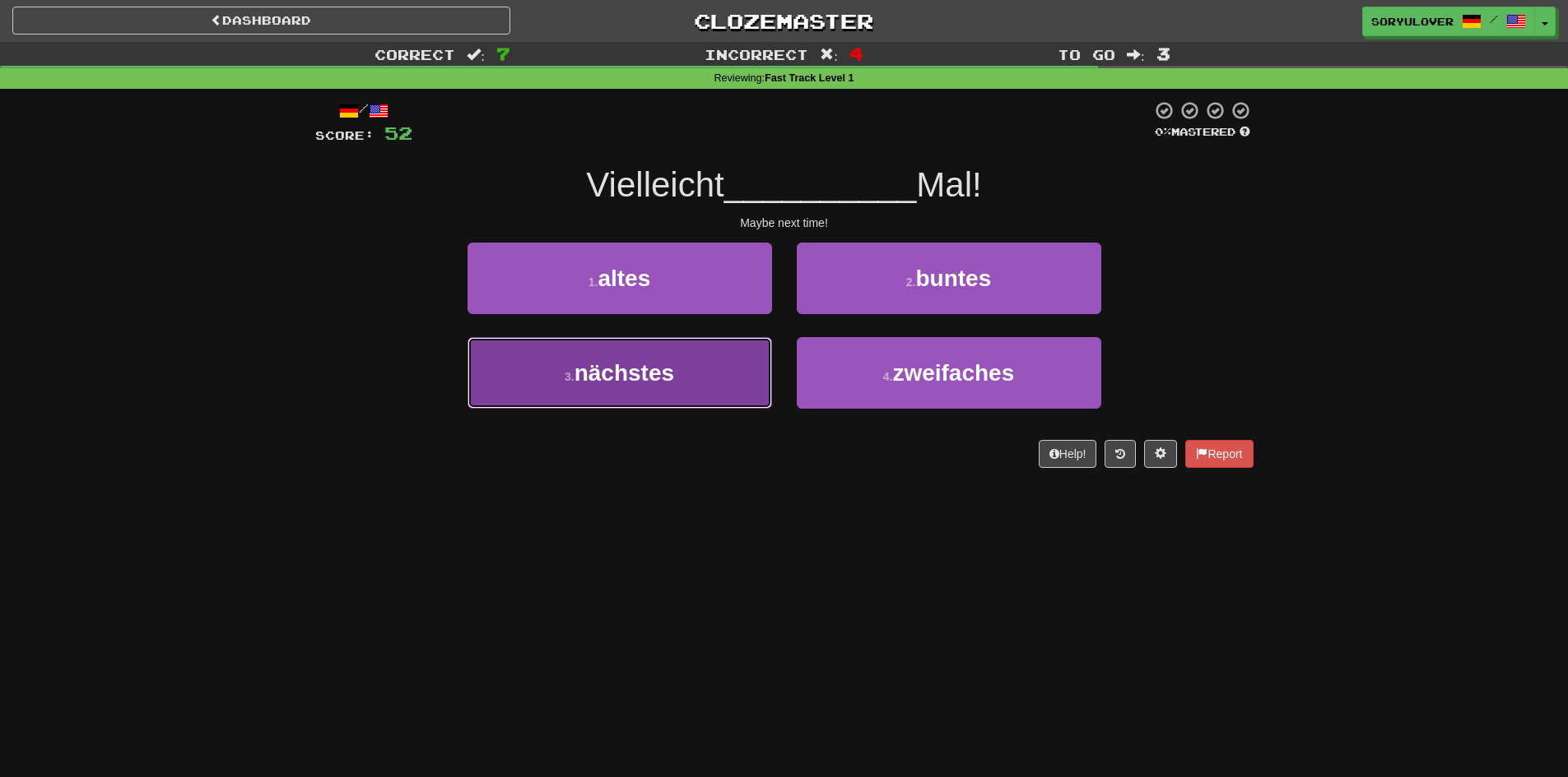
click at [698, 388] on button "3 . nächstes" at bounding box center [620, 373] width 305 height 72
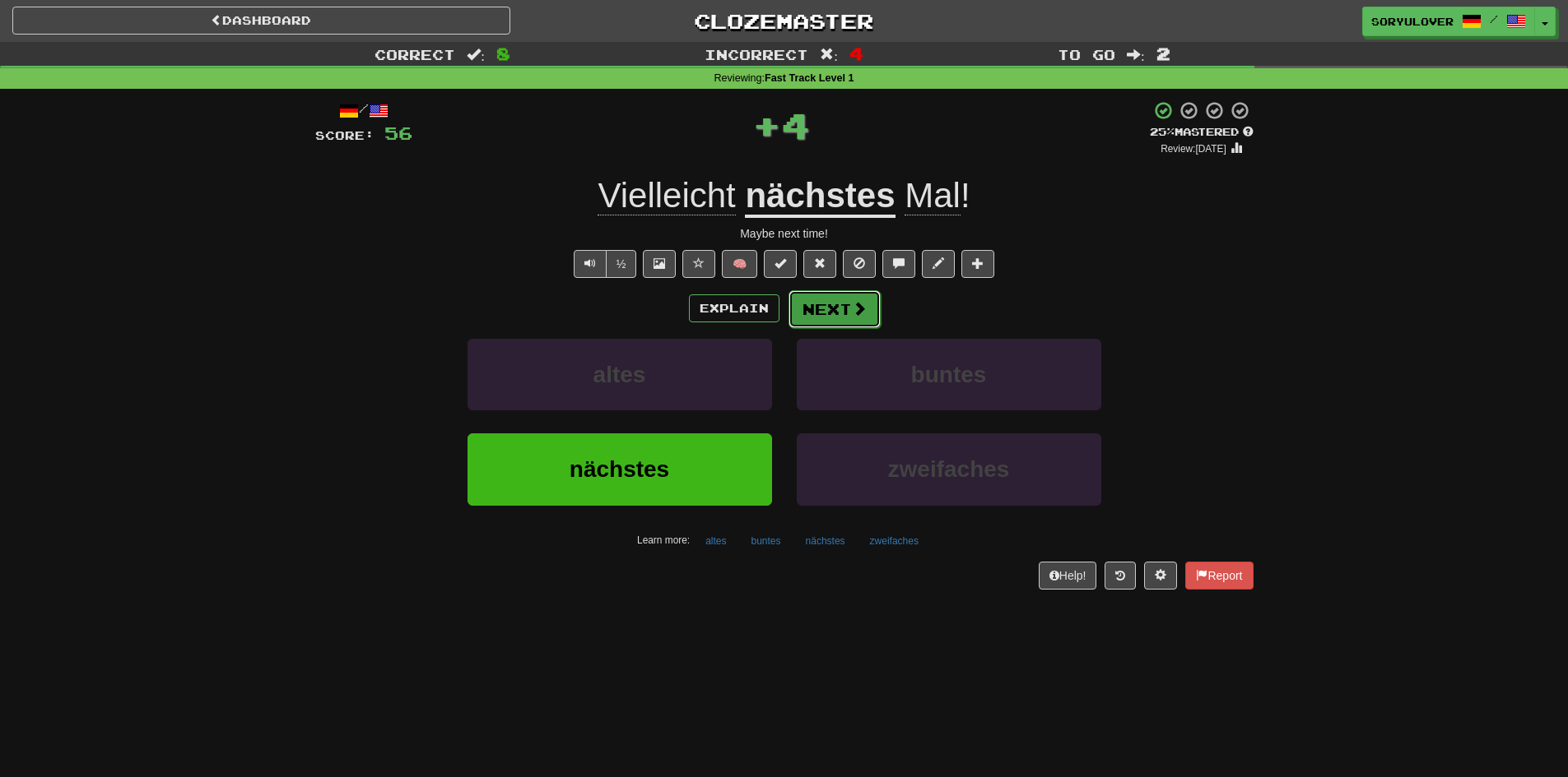
click at [832, 315] on button "Next" at bounding box center [834, 309] width 92 height 37
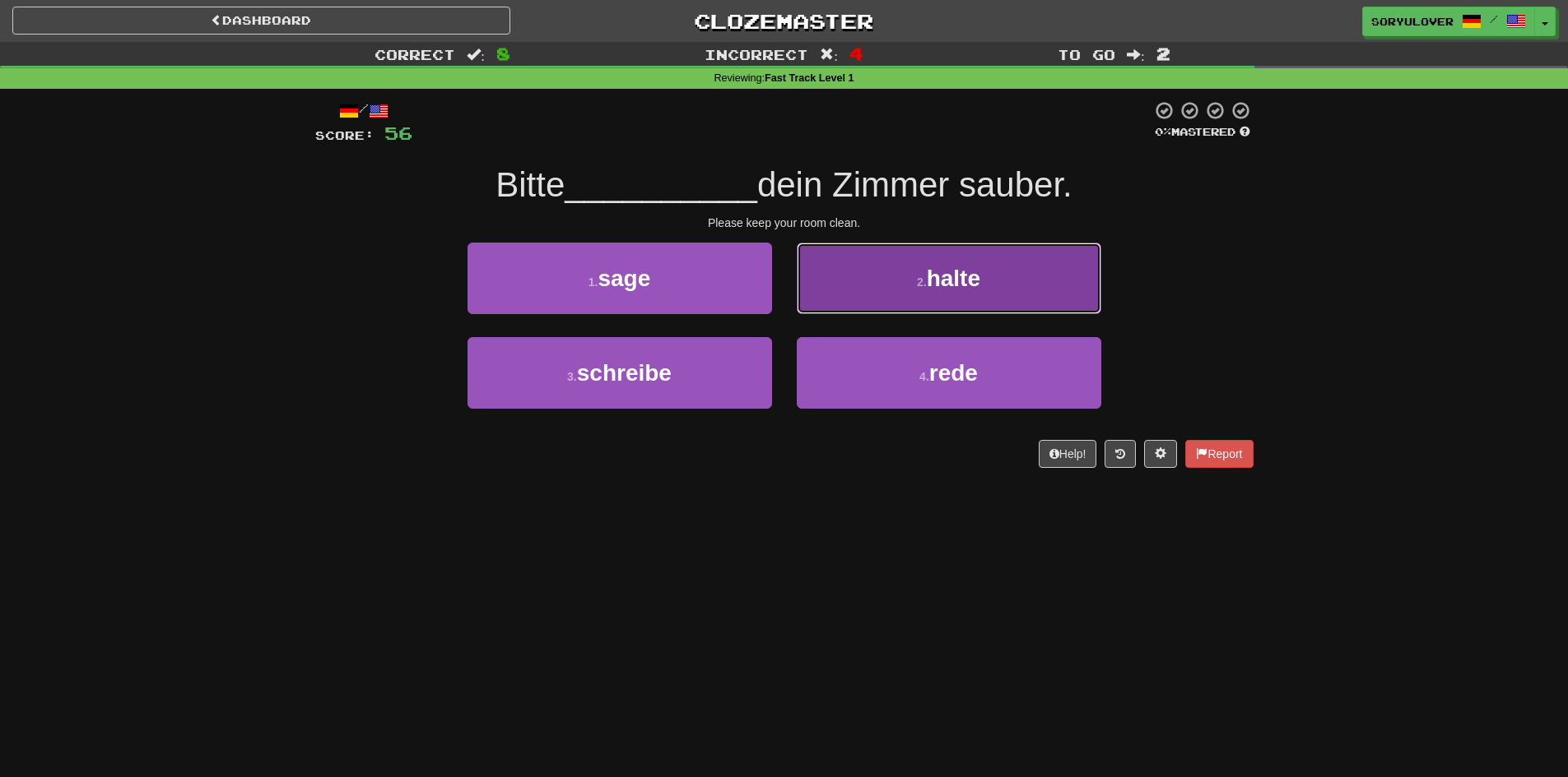
click at [870, 308] on button "2 . halte" at bounding box center [949, 278] width 305 height 72
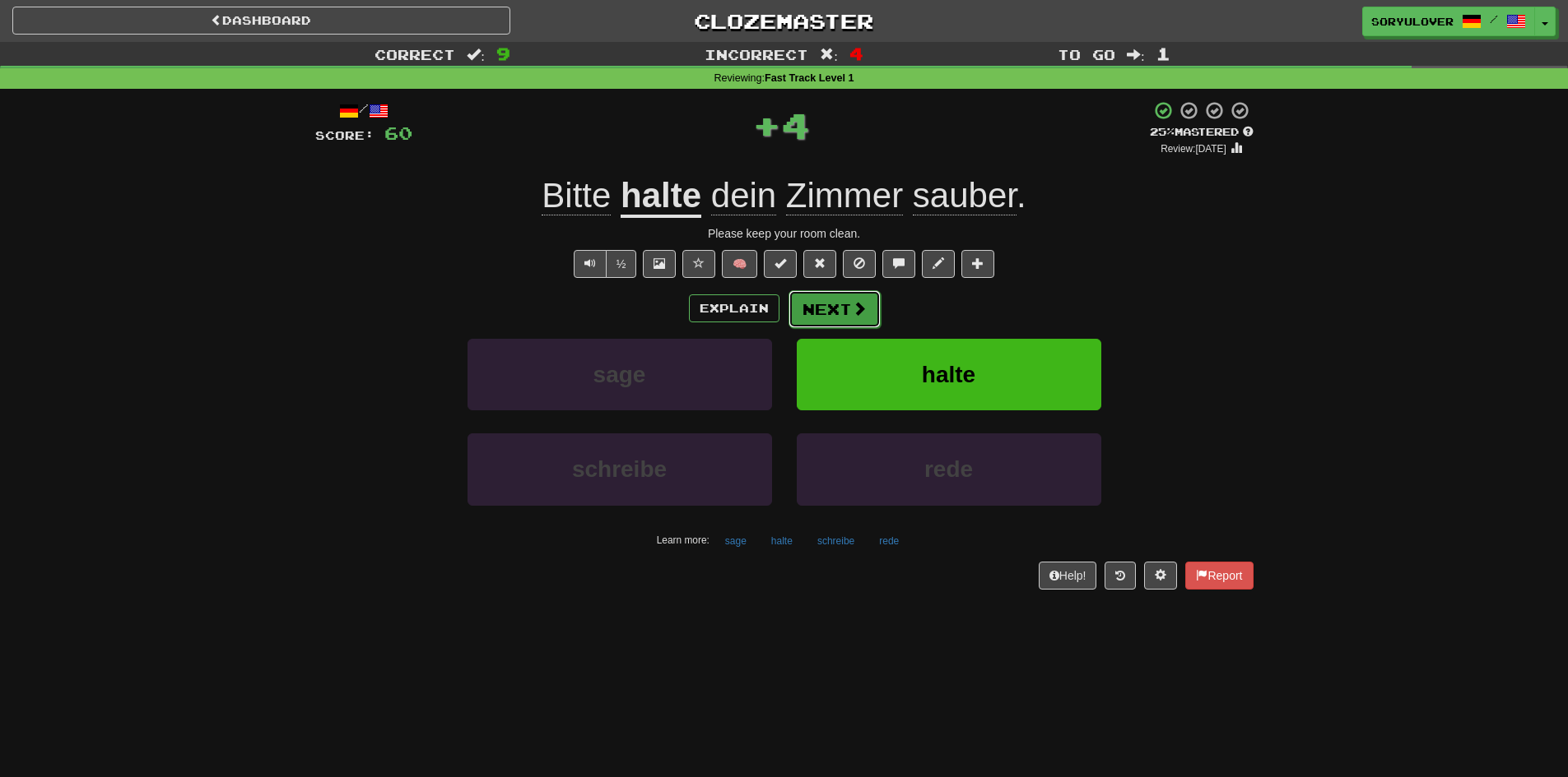
click at [848, 309] on button "Next" at bounding box center [834, 309] width 92 height 37
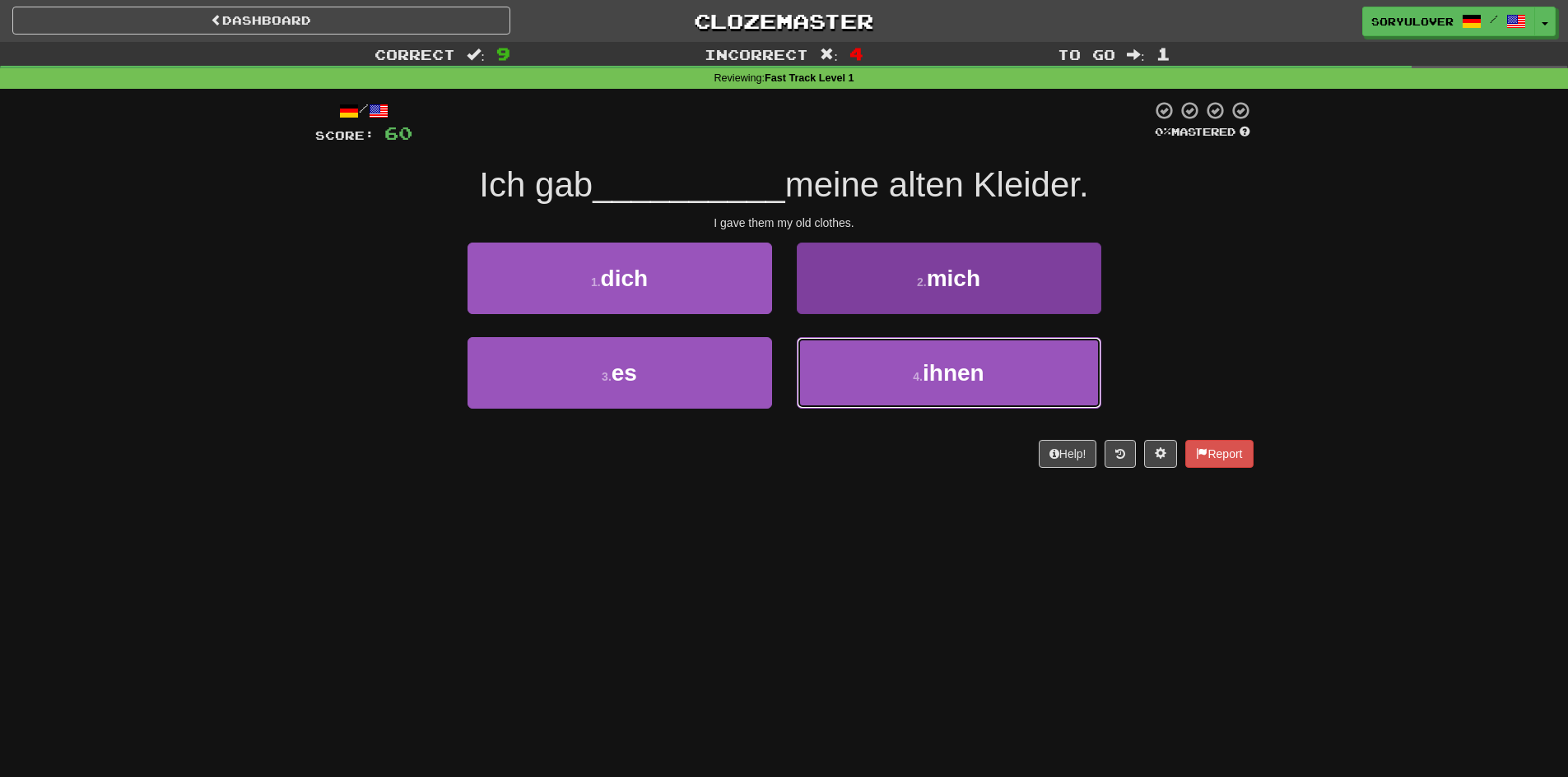
click at [888, 389] on button "4 . ihnen" at bounding box center [949, 373] width 305 height 72
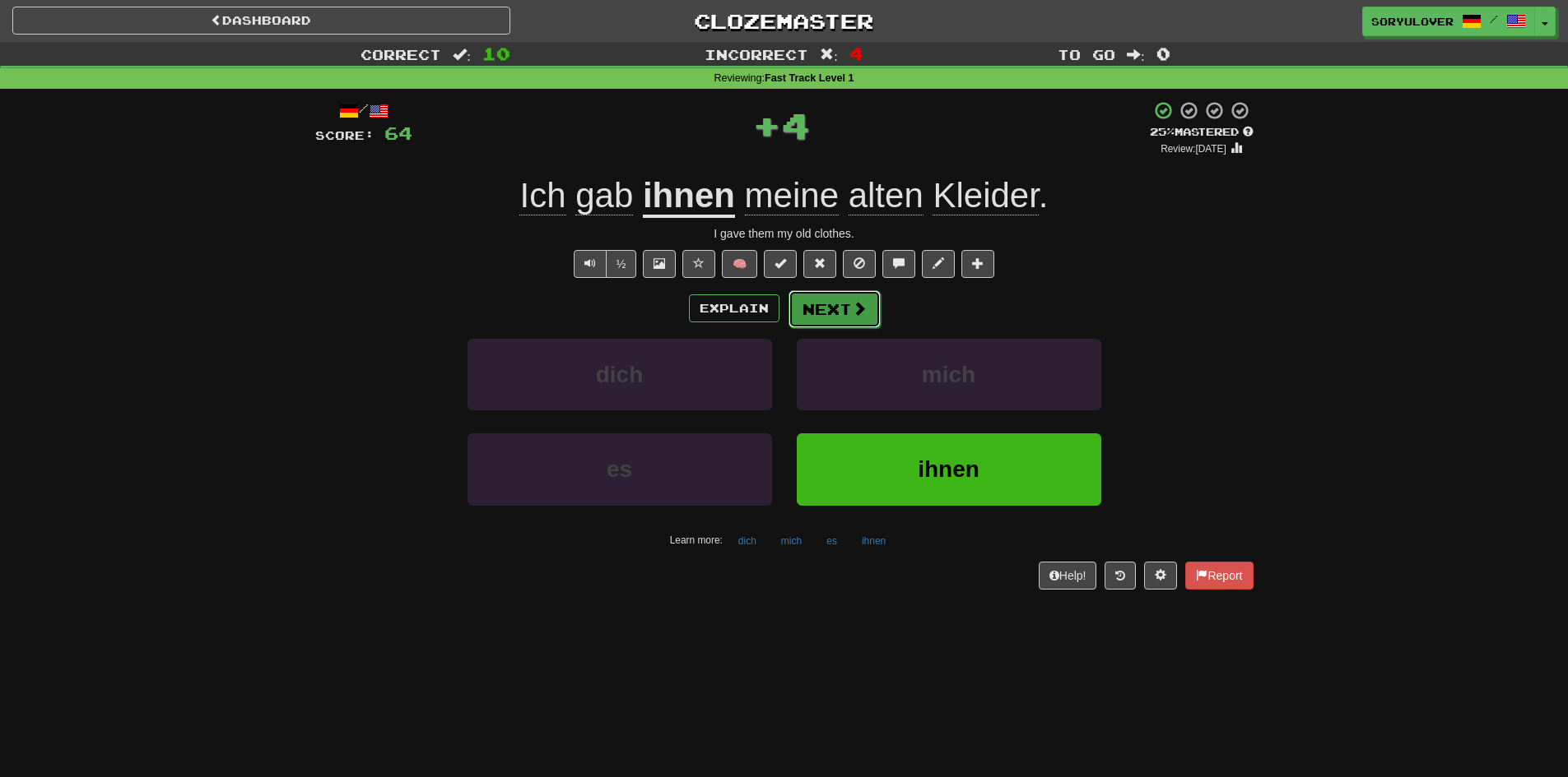
click at [824, 306] on button "Next" at bounding box center [834, 309] width 92 height 37
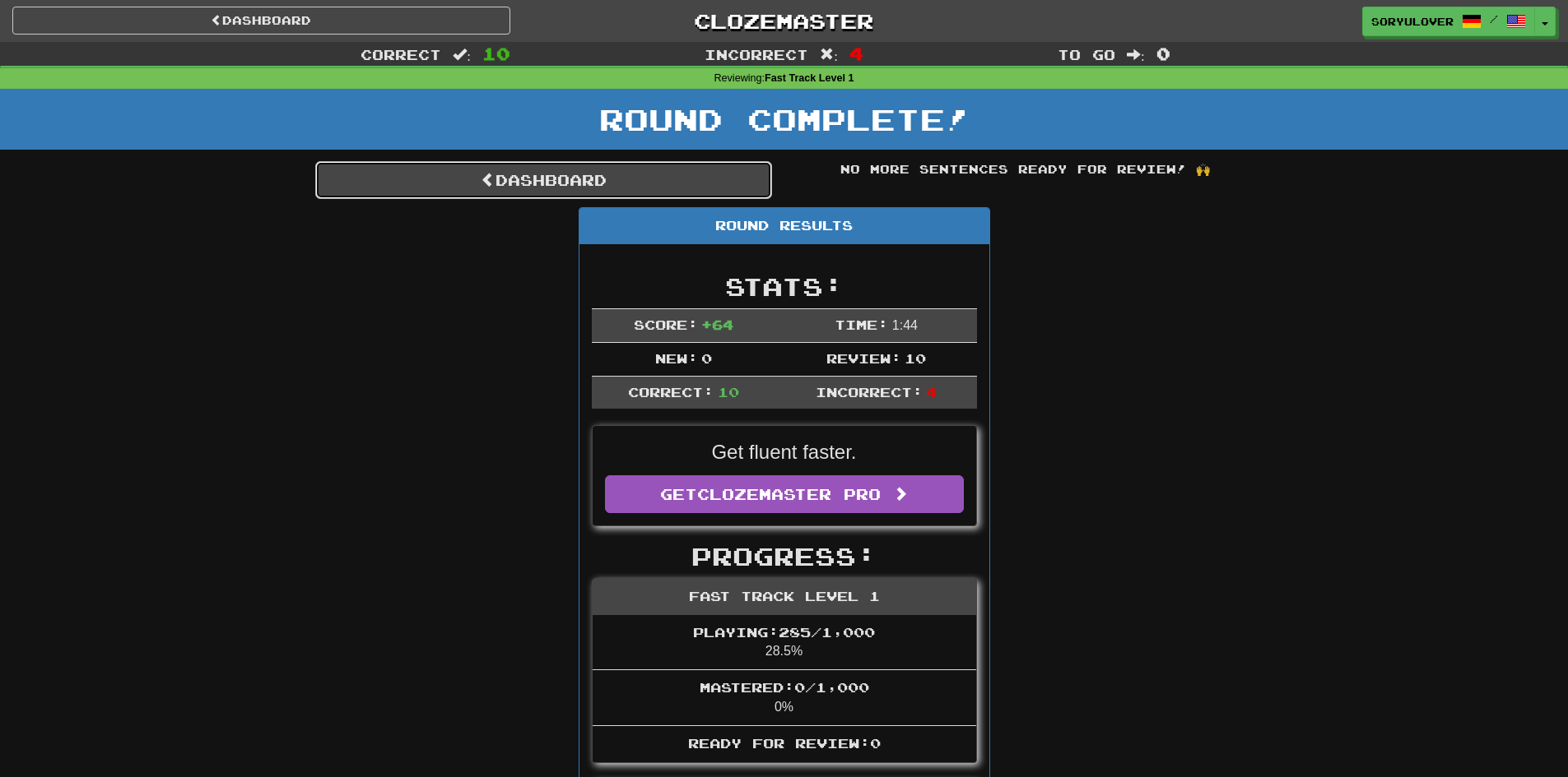
click at [722, 179] on link "Dashboard" at bounding box center [543, 180] width 456 height 37
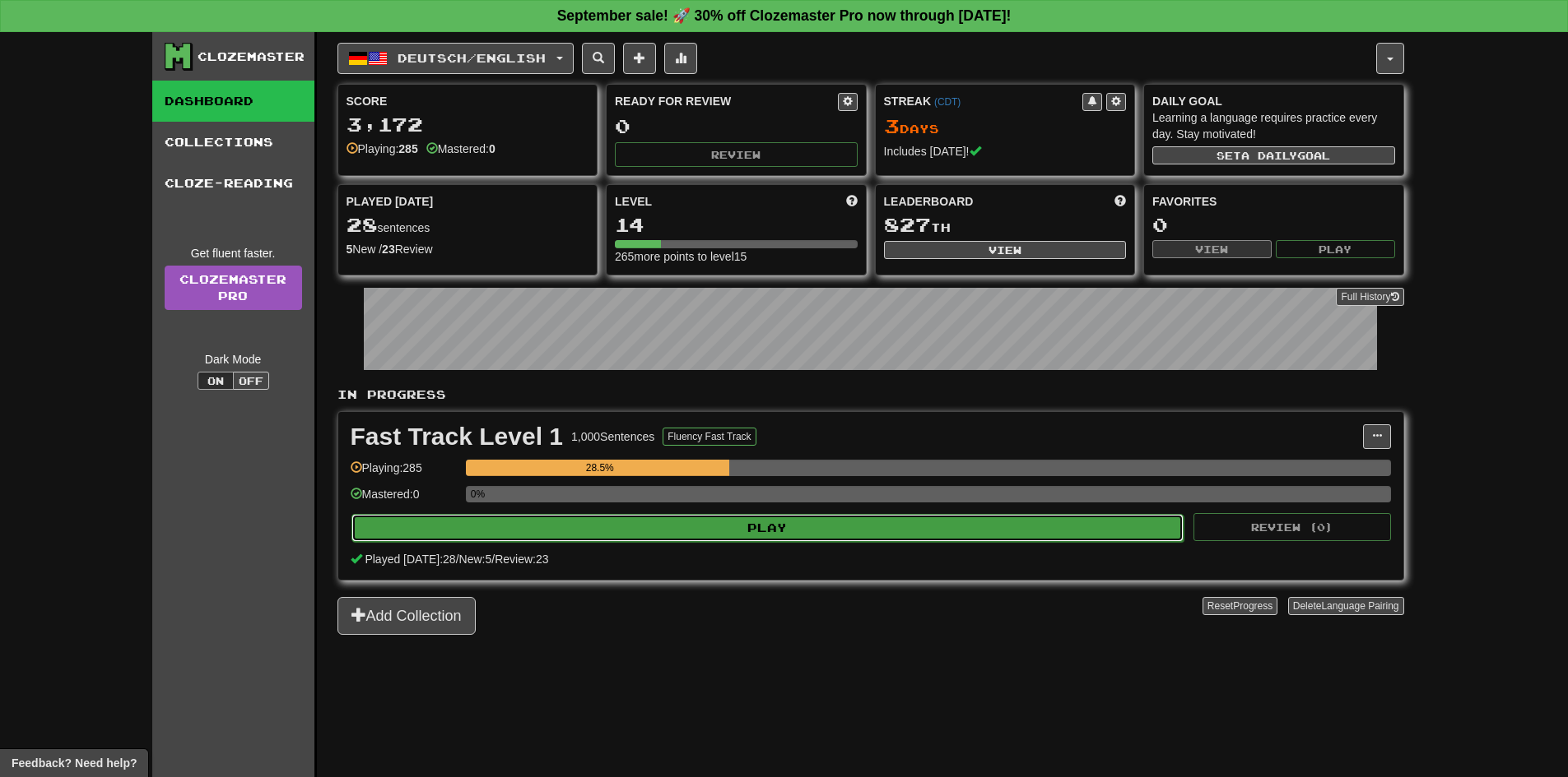
click at [833, 536] on button "Play" at bounding box center [767, 528] width 833 height 28
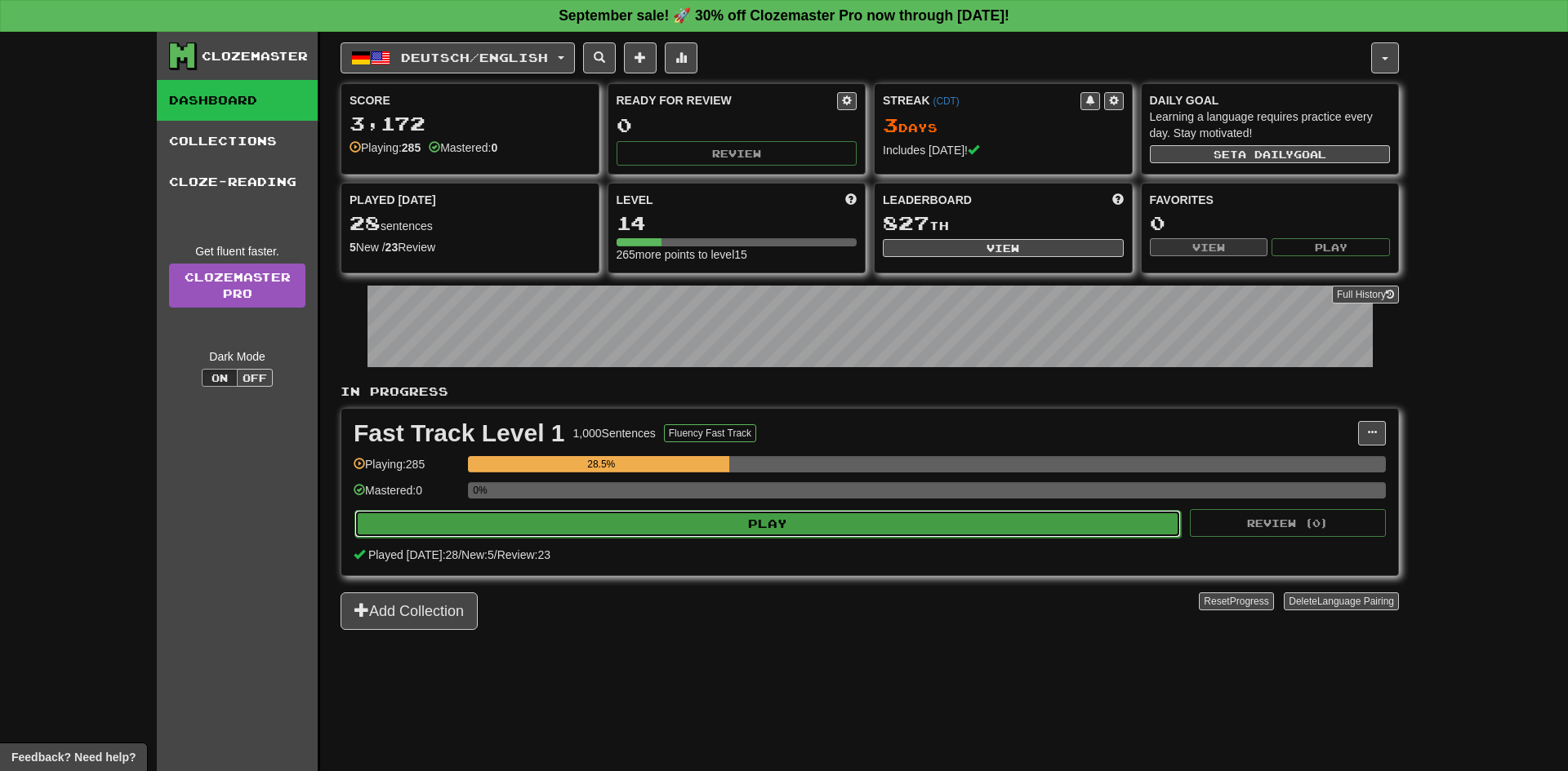
select select "**"
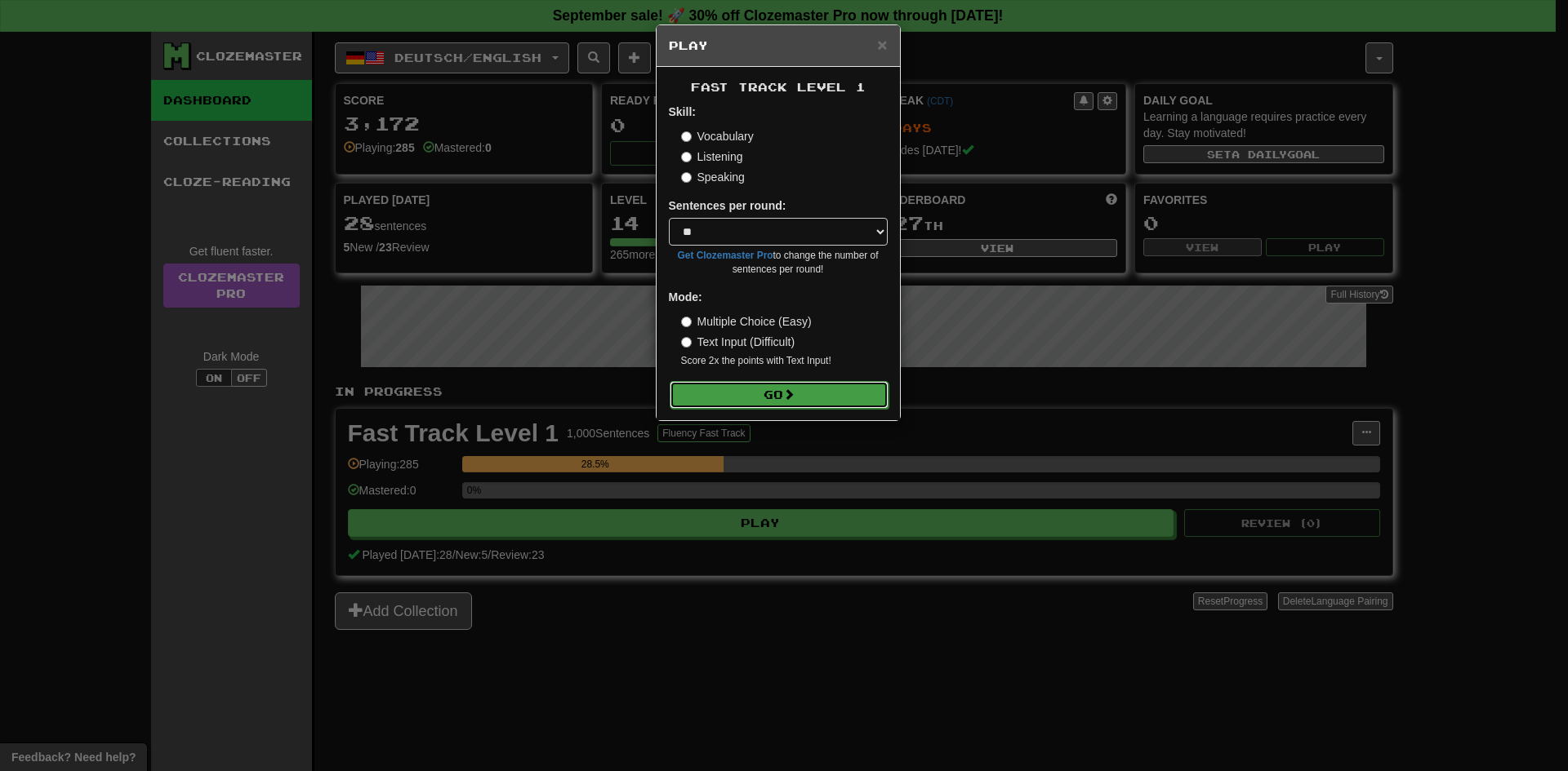
click at [817, 392] on button "Go" at bounding box center [779, 395] width 219 height 27
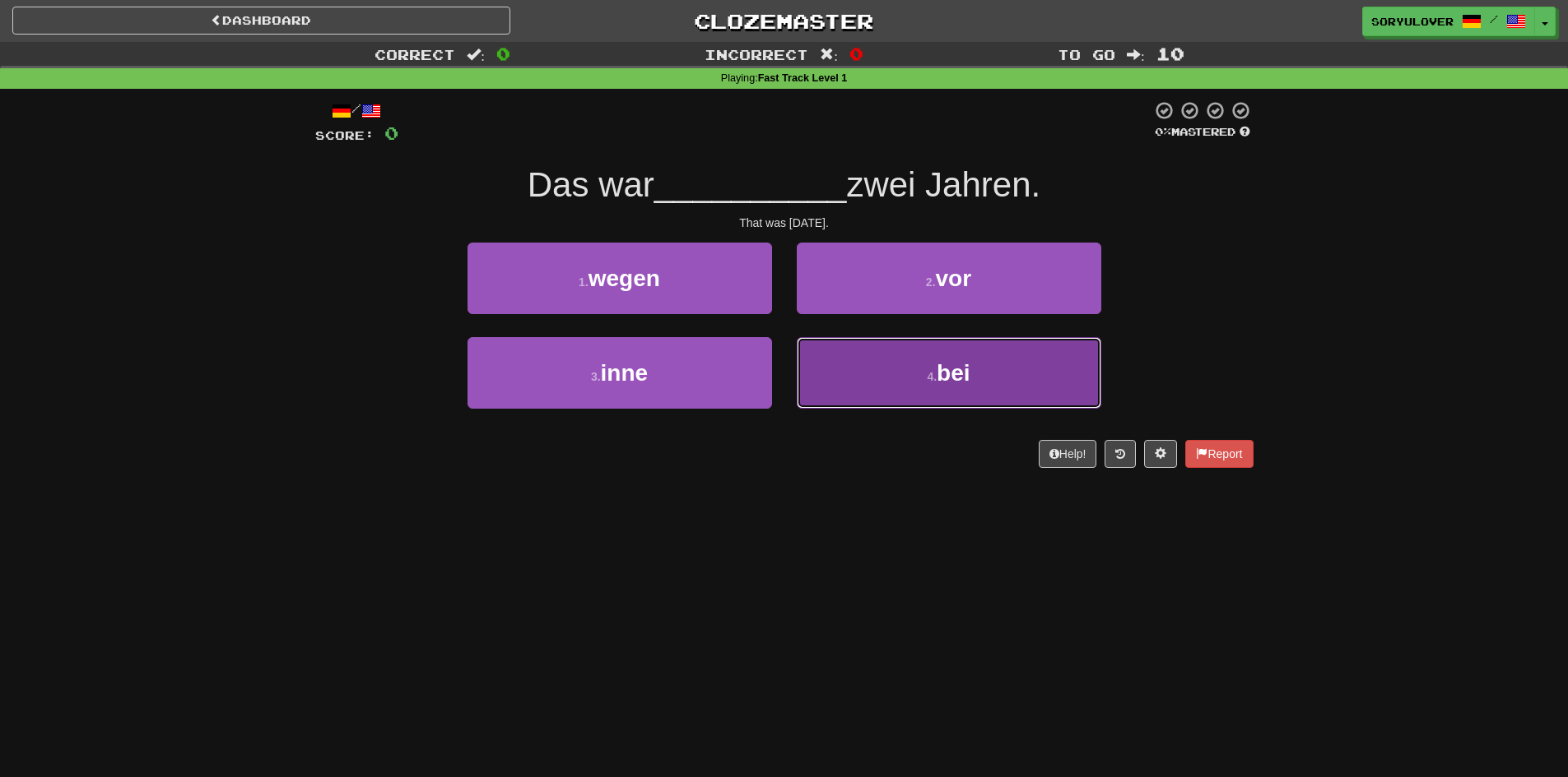
click at [896, 375] on button "4 . bei" at bounding box center [949, 373] width 305 height 72
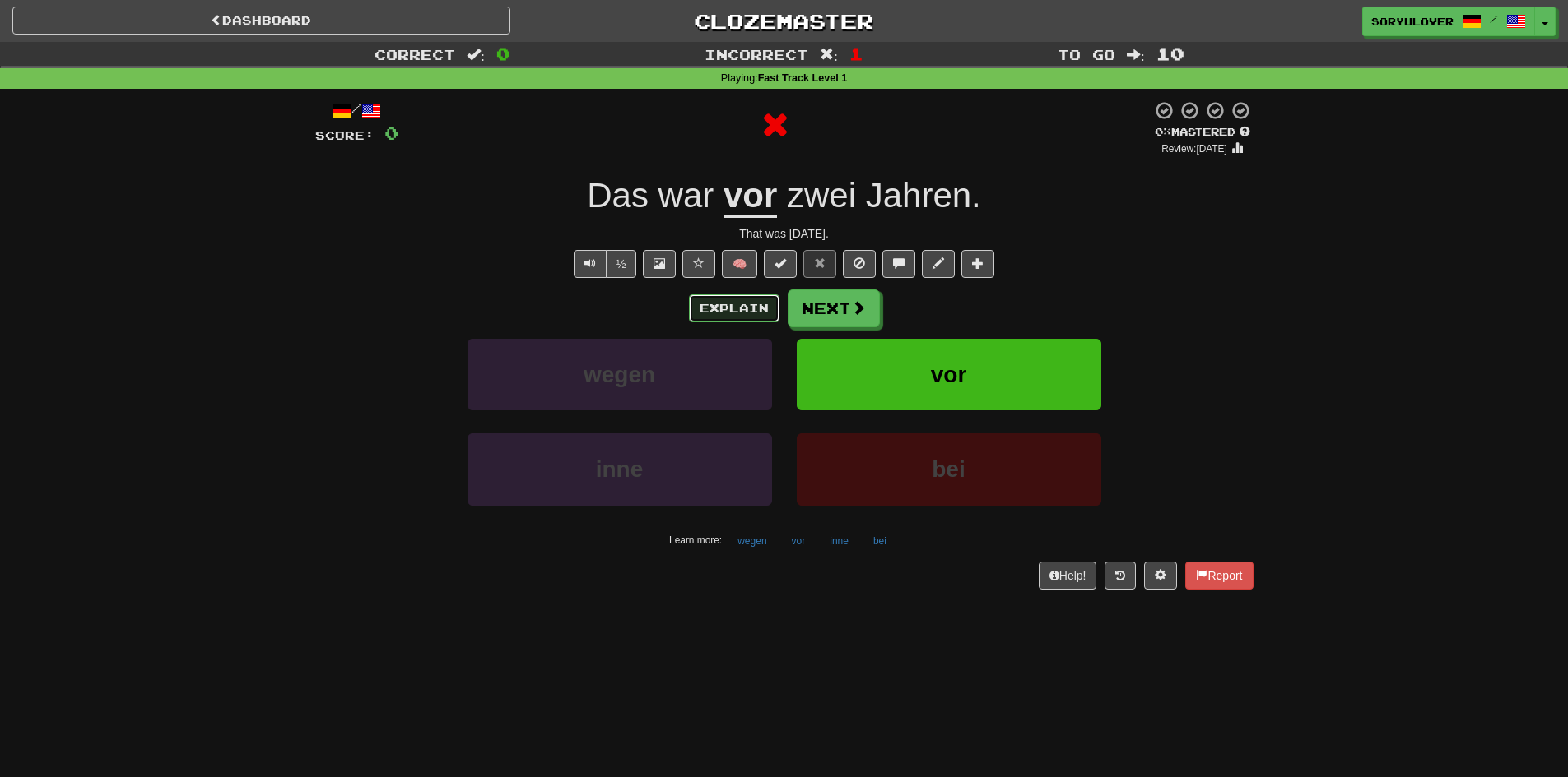
click at [739, 307] on button "Explain" at bounding box center [734, 308] width 90 height 28
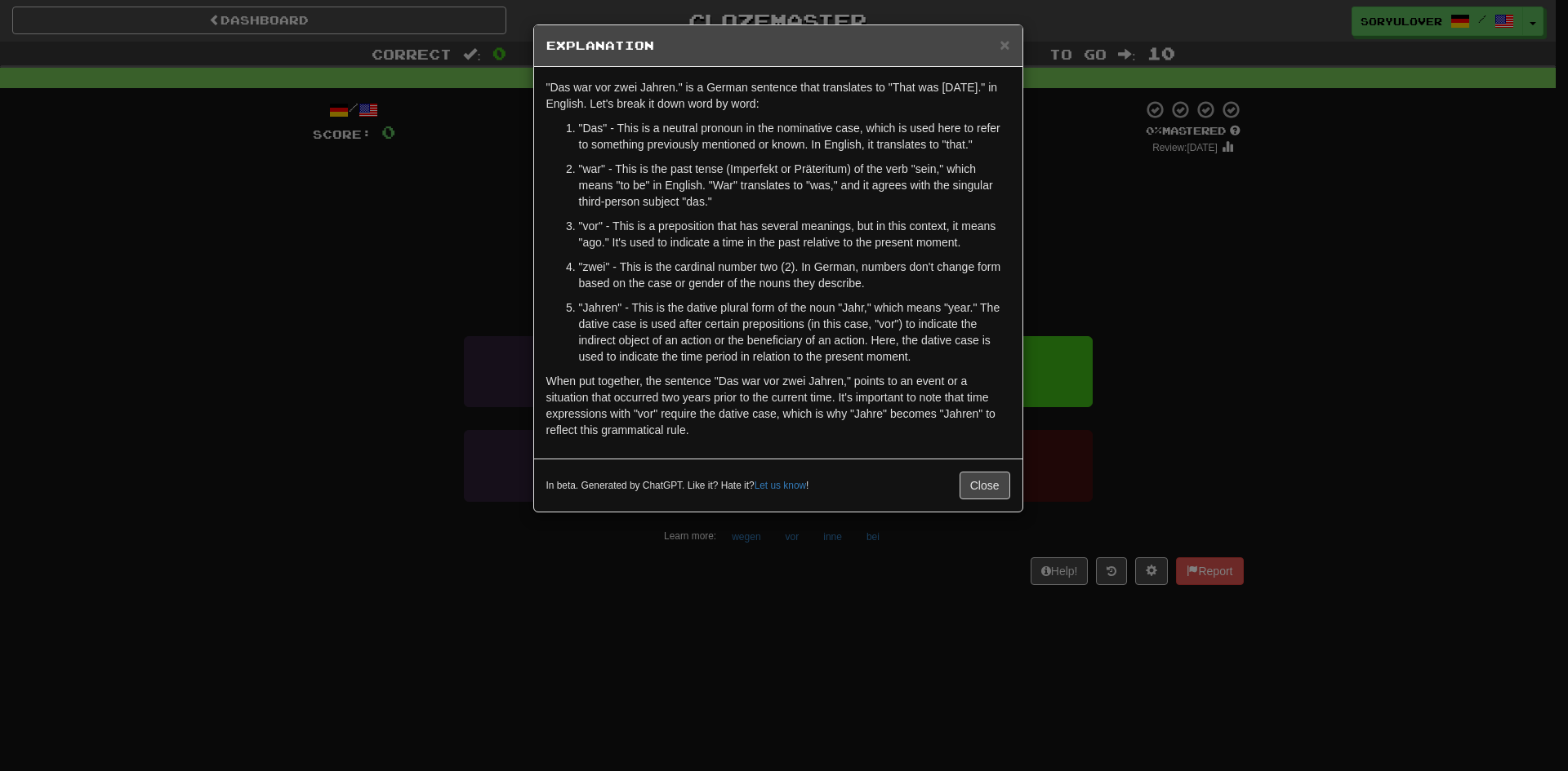
click at [447, 326] on div "× Explanation "Das war vor zwei Jahren." is a German sentence that translates t…" at bounding box center [784, 386] width 1568 height 771
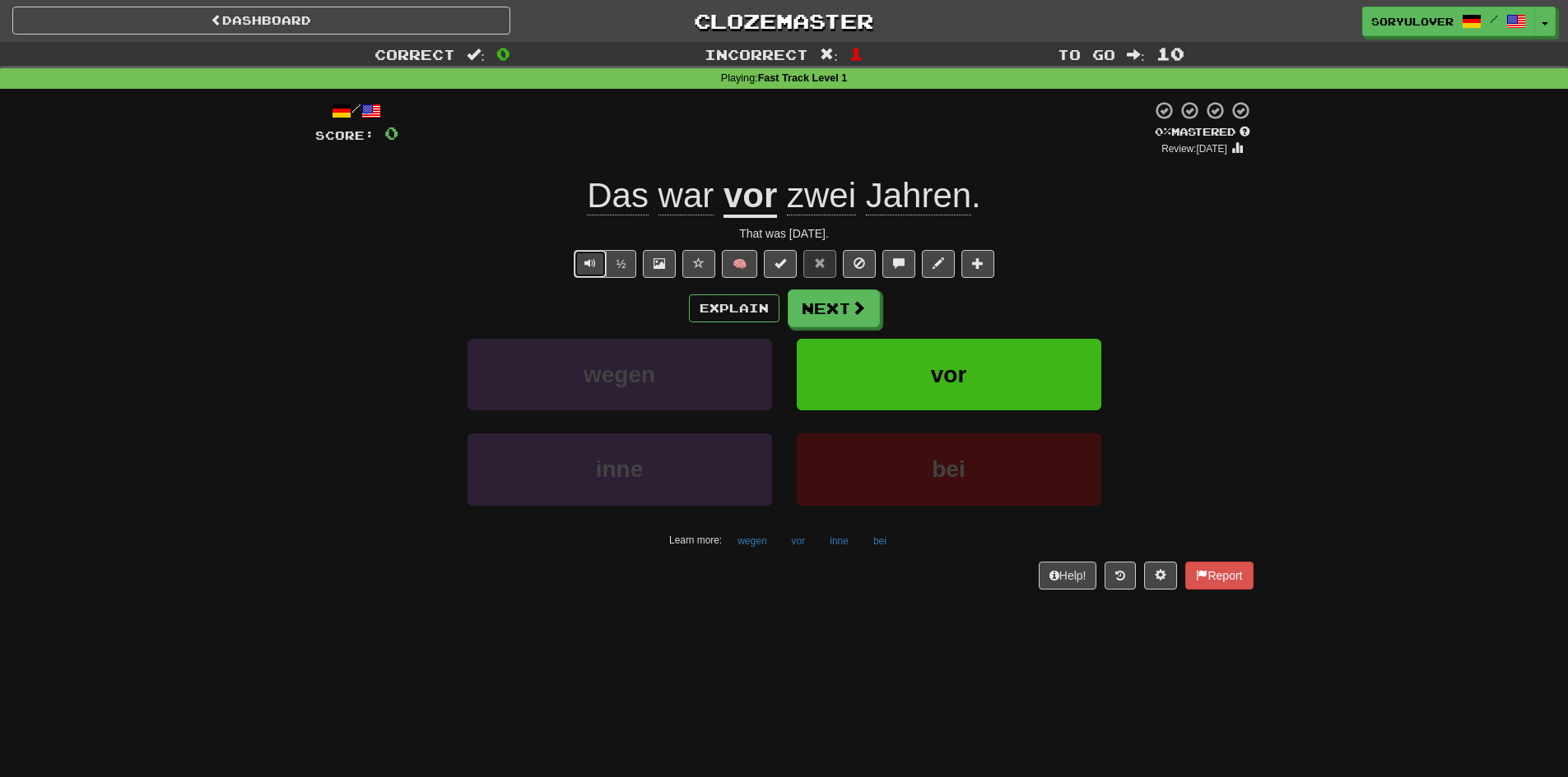
click at [591, 259] on span "Text-to-speech controls" at bounding box center [590, 264] width 12 height 12
click at [836, 310] on button "Next" at bounding box center [834, 309] width 92 height 37
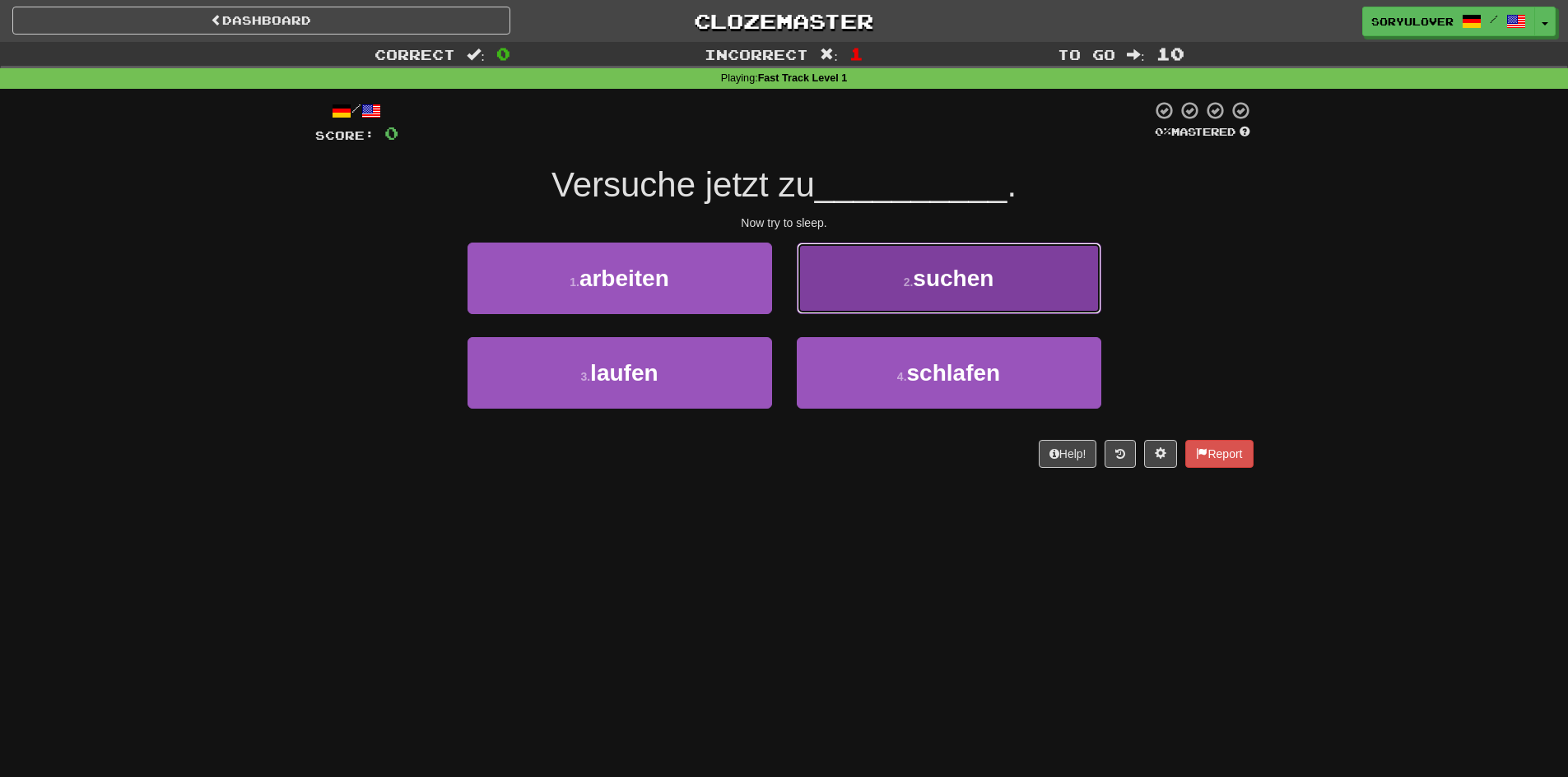
click at [869, 299] on button "2 . suchen" at bounding box center [949, 278] width 305 height 72
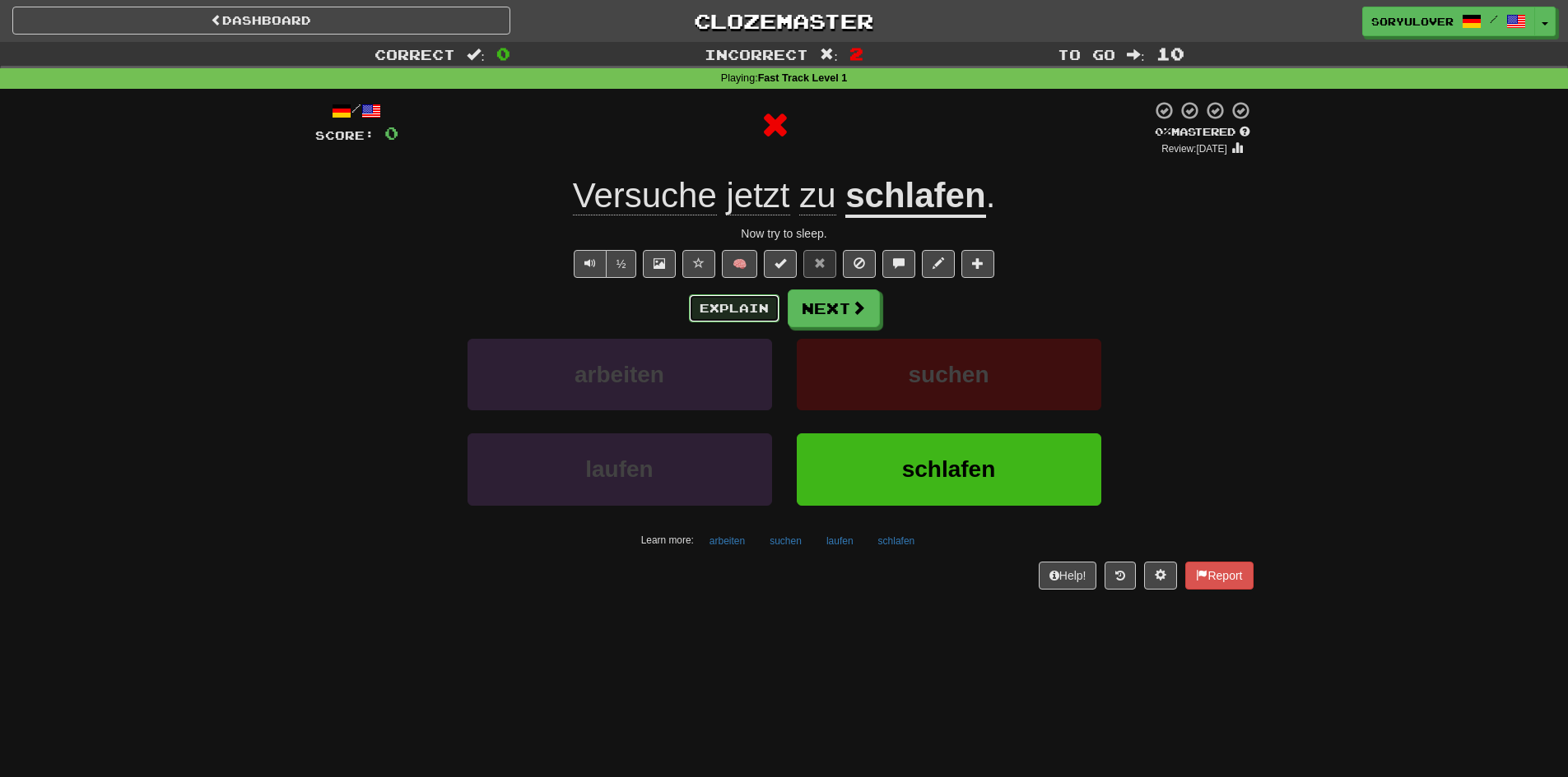
click at [732, 305] on button "Explain" at bounding box center [734, 308] width 90 height 28
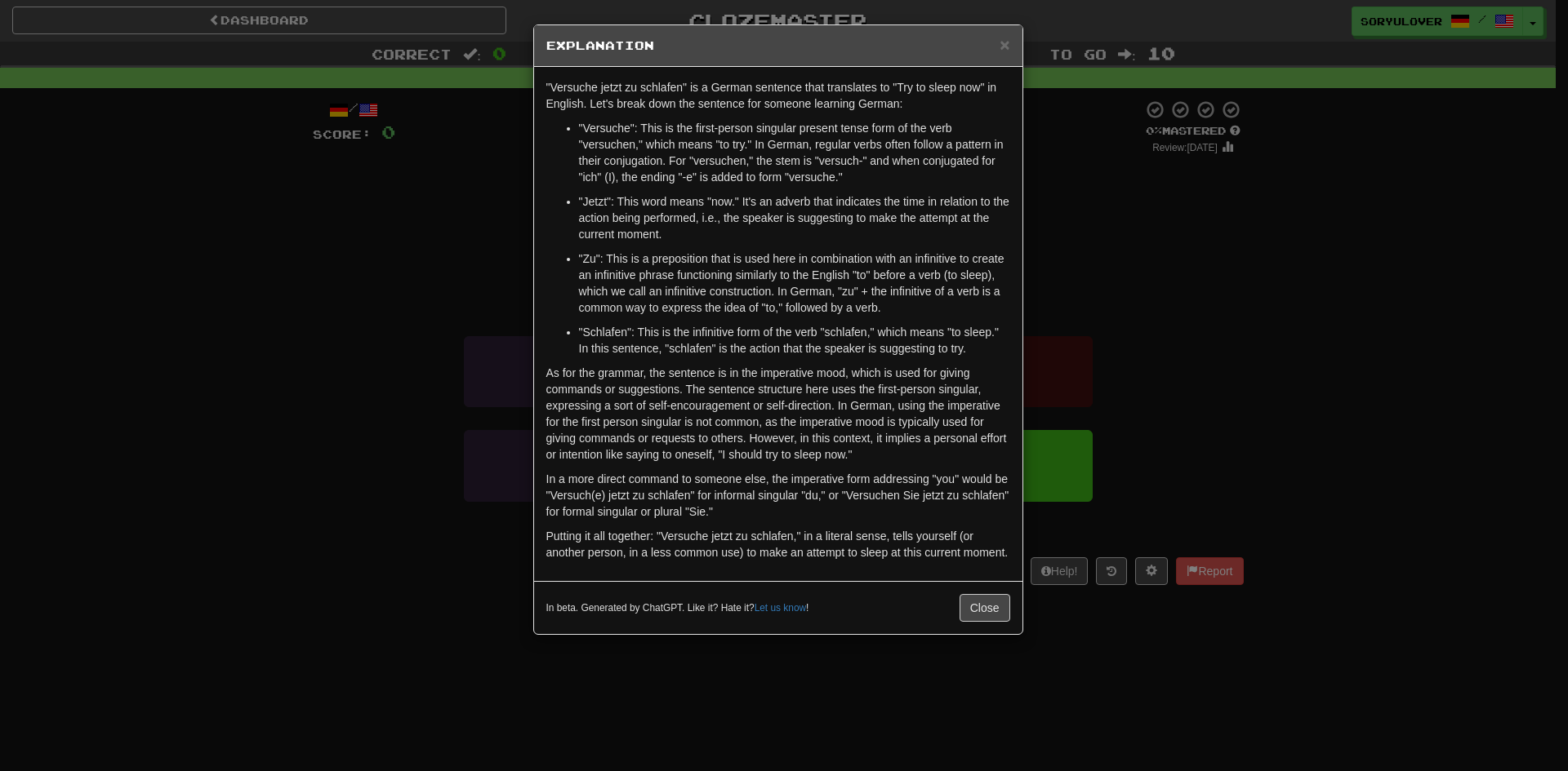
click at [453, 279] on div "× Explanation "Versuche jetzt zu schlafen" is a German sentence that translates…" at bounding box center [784, 386] width 1568 height 771
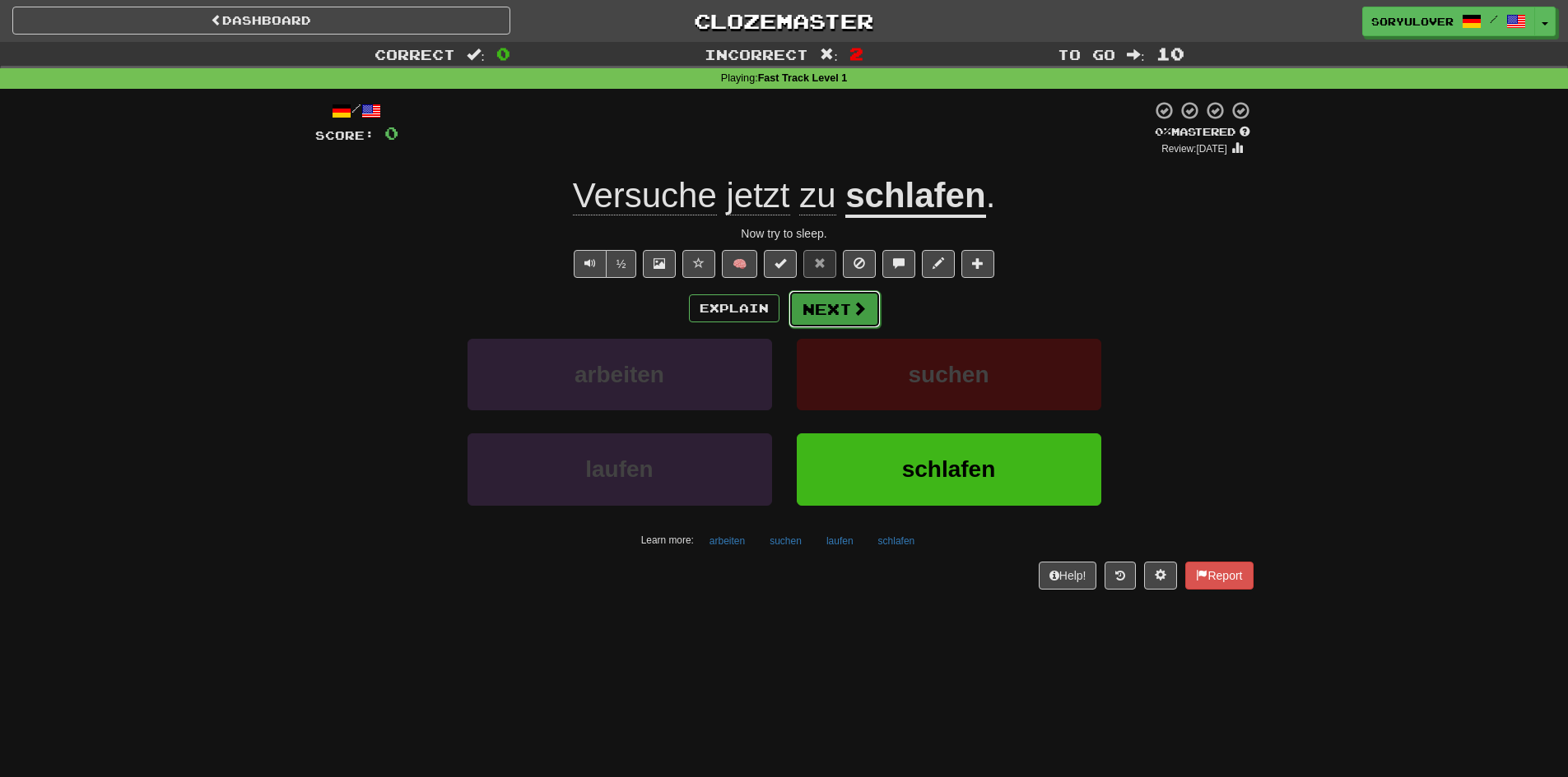
click at [840, 308] on button "Next" at bounding box center [834, 309] width 92 height 37
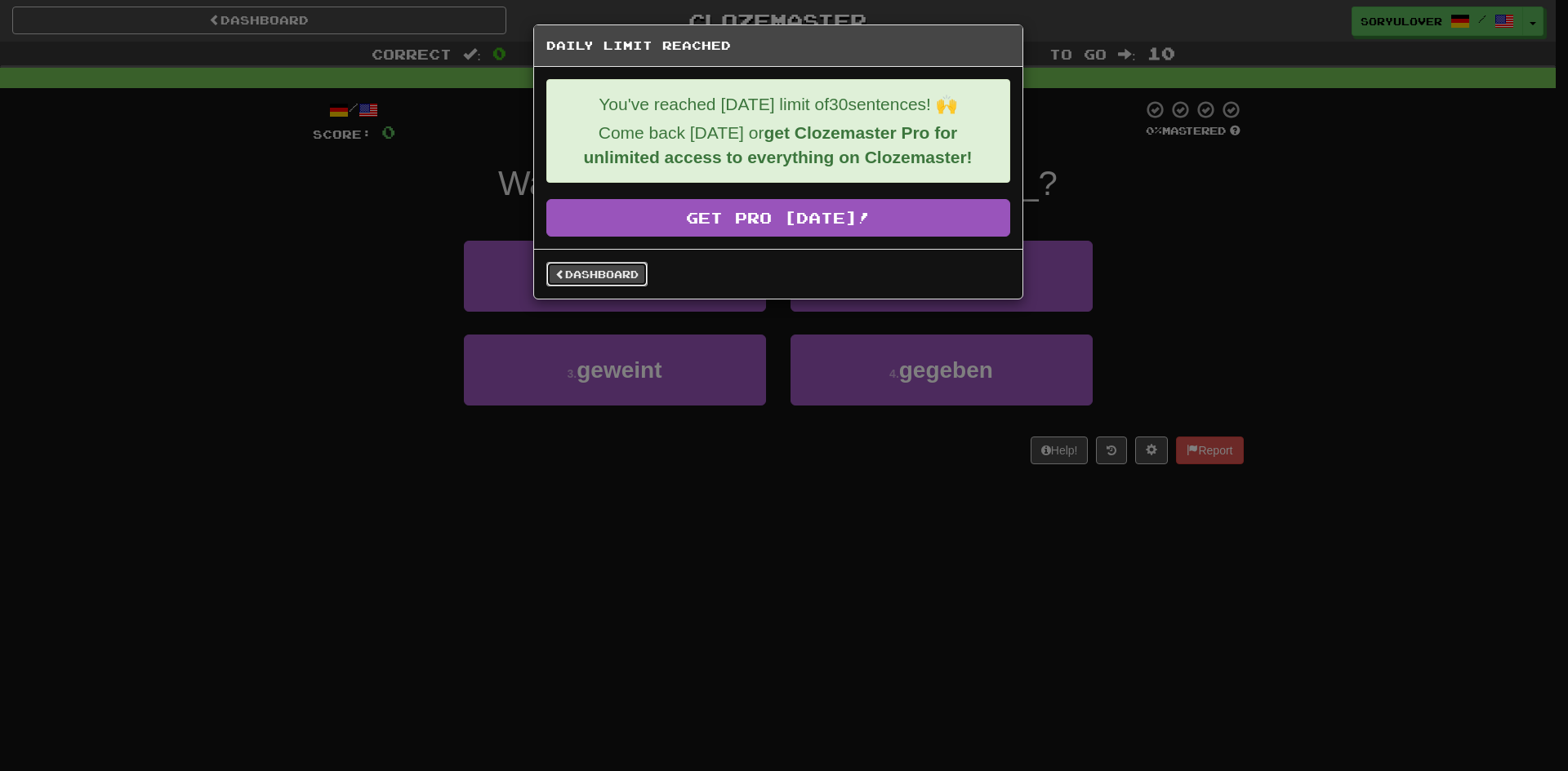
click at [607, 277] on link "Dashboard" at bounding box center [598, 274] width 102 height 24
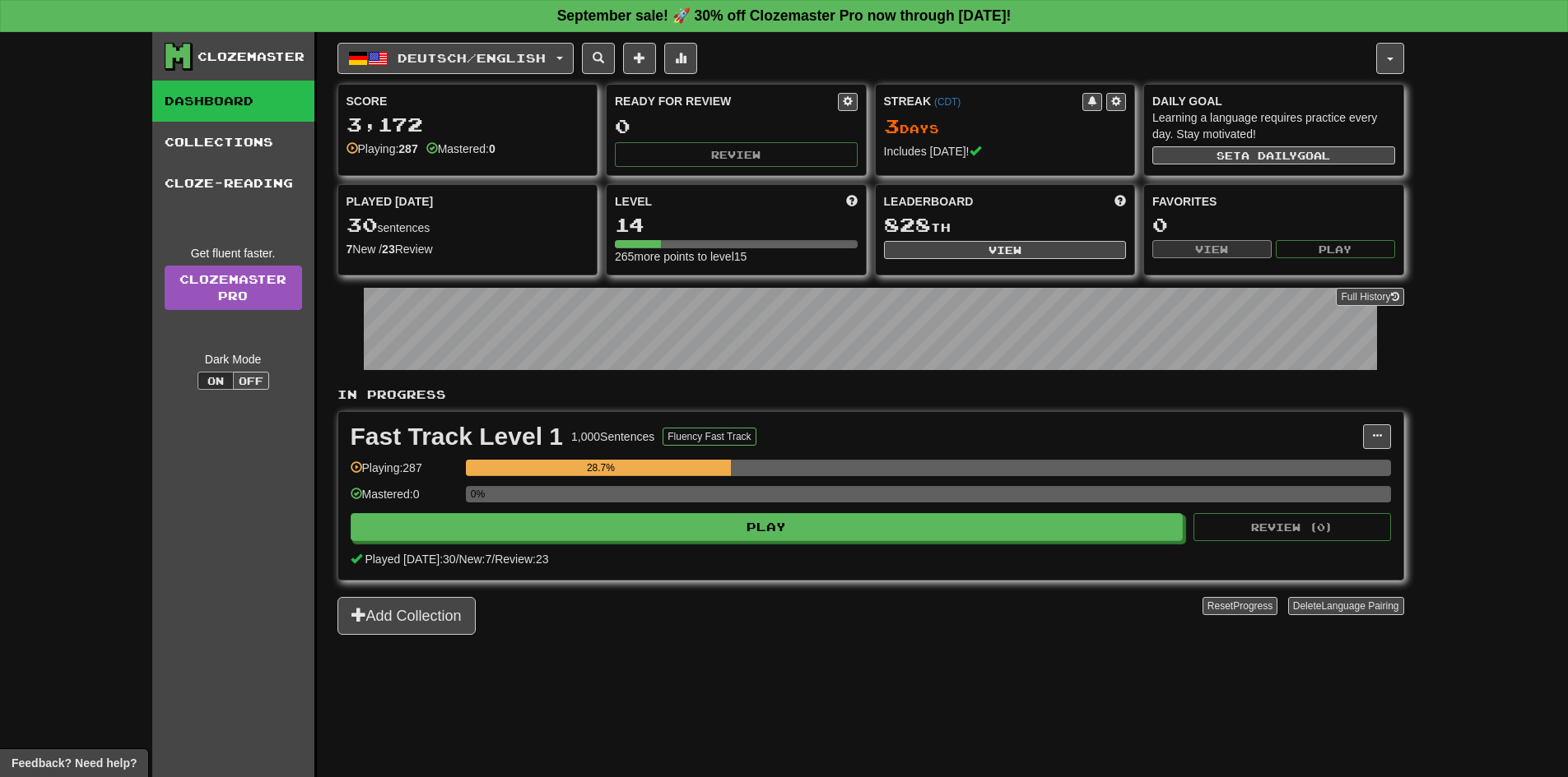
drag, startPoint x: 0, startPoint y: 0, endPoint x: 610, endPoint y: 278, distance: 670.4
